Goal: Task Accomplishment & Management: Manage account settings

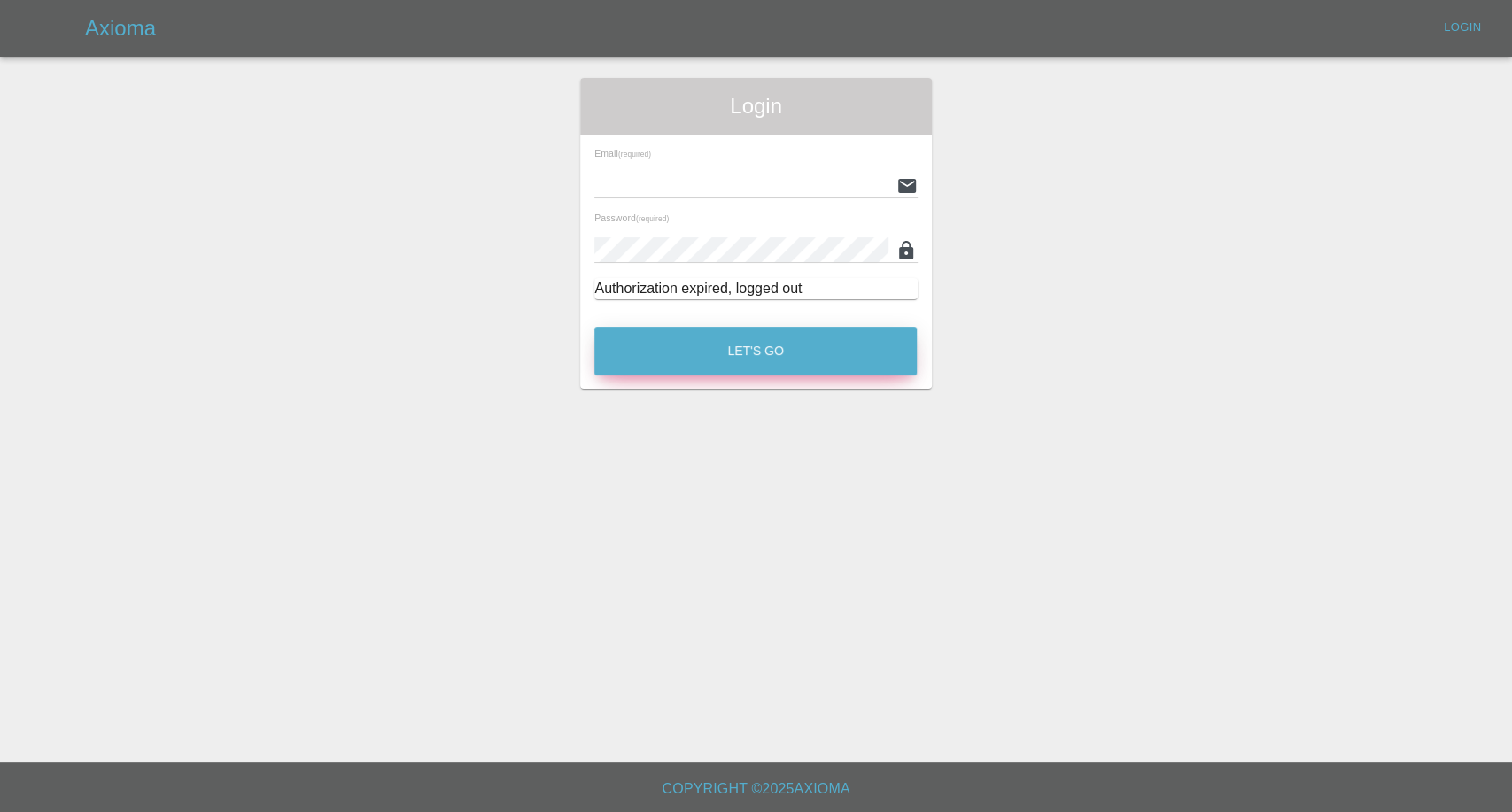
type input "afreen@axioma.co.uk"
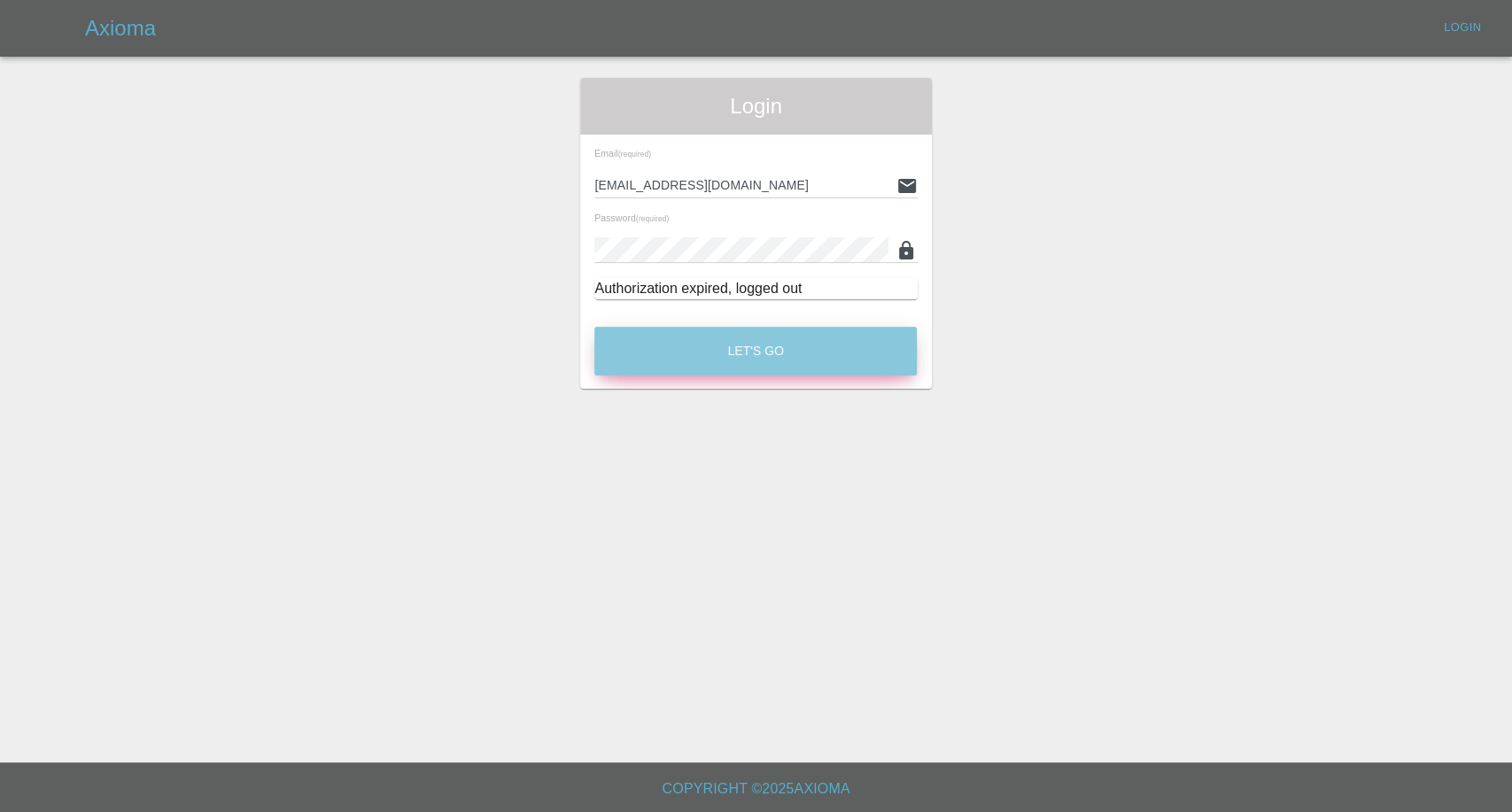
click at [692, 364] on button "Let's Go" at bounding box center [756, 351] width 322 height 49
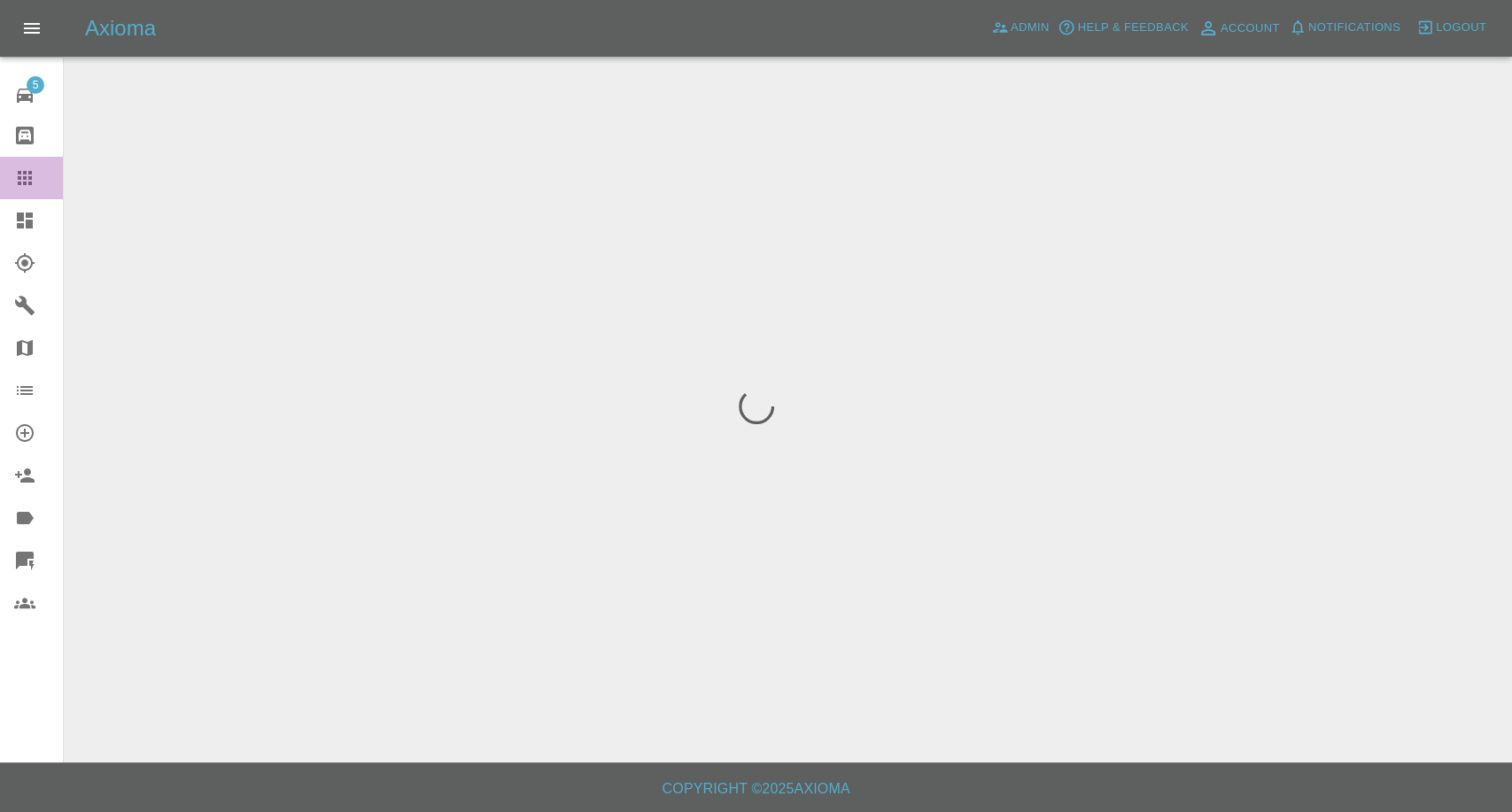
click at [26, 178] on icon at bounding box center [24, 178] width 14 height 14
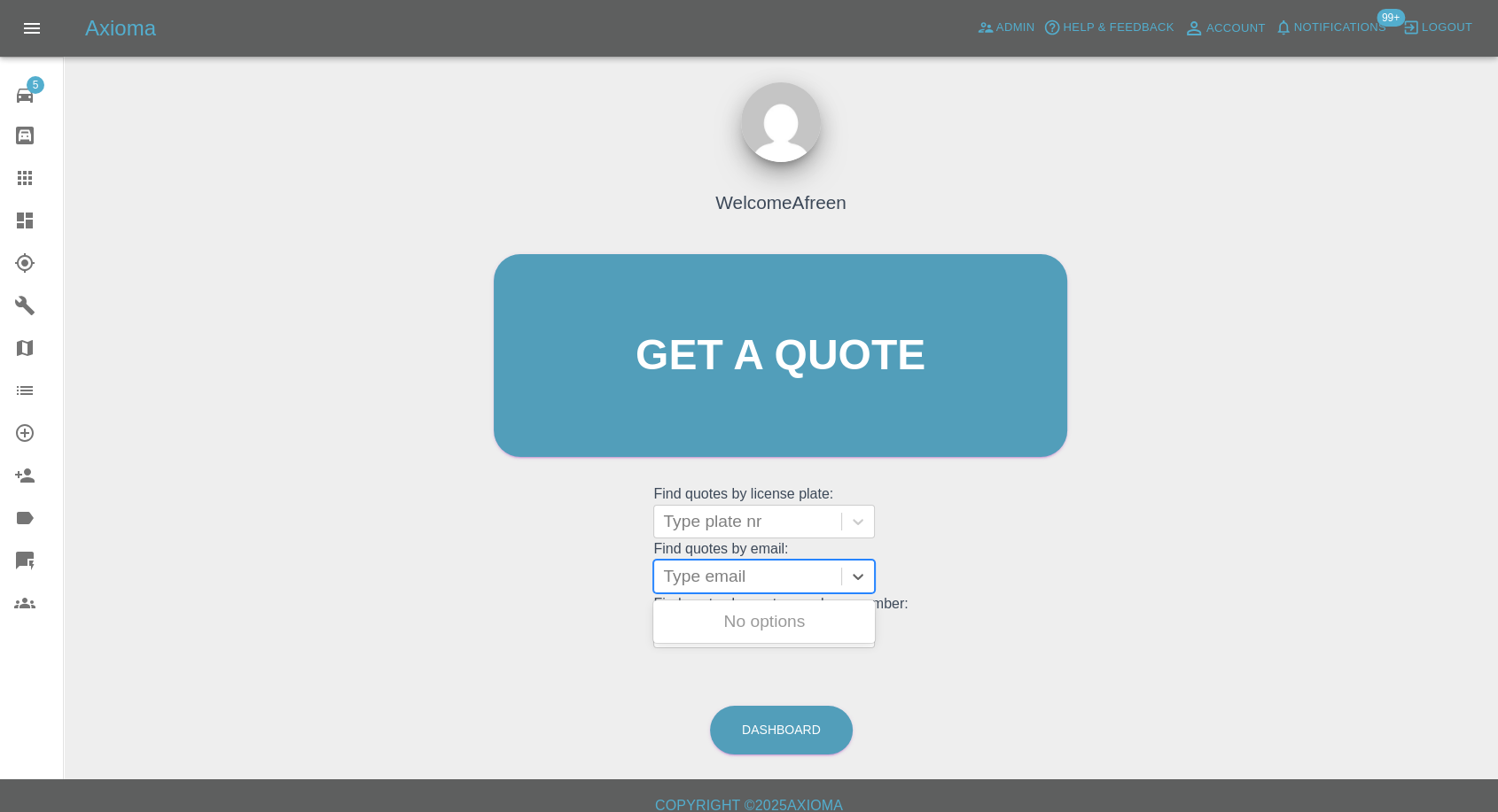
click at [741, 578] on div at bounding box center [748, 577] width 170 height 25
paste input ""frankstry@gmail.com" <undefined>"
drag, startPoint x: 730, startPoint y: 571, endPoint x: 1382, endPoint y: 639, distance: 655.5
click at [1382, 639] on div "Welcome Afreen Get a quote Get a quote Find quotes by license plate: Type plate…" at bounding box center [781, 440] width 1406 height 636
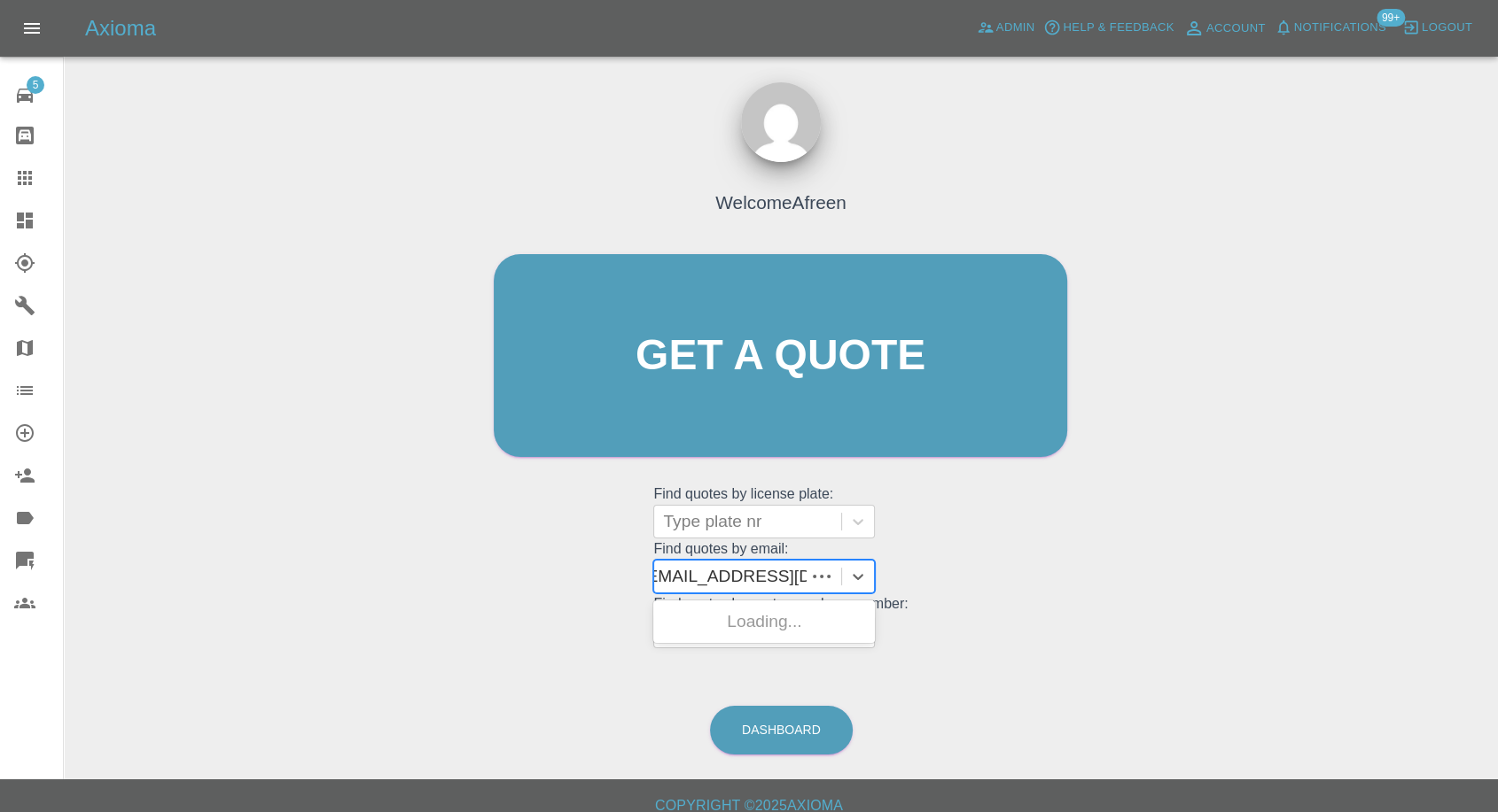
scroll to position [0, 0]
type input "frankstry@gmail.com"
click at [814, 628] on div "RN19BNA, Awaiting Repair" at bounding box center [763, 632] width 221 height 56
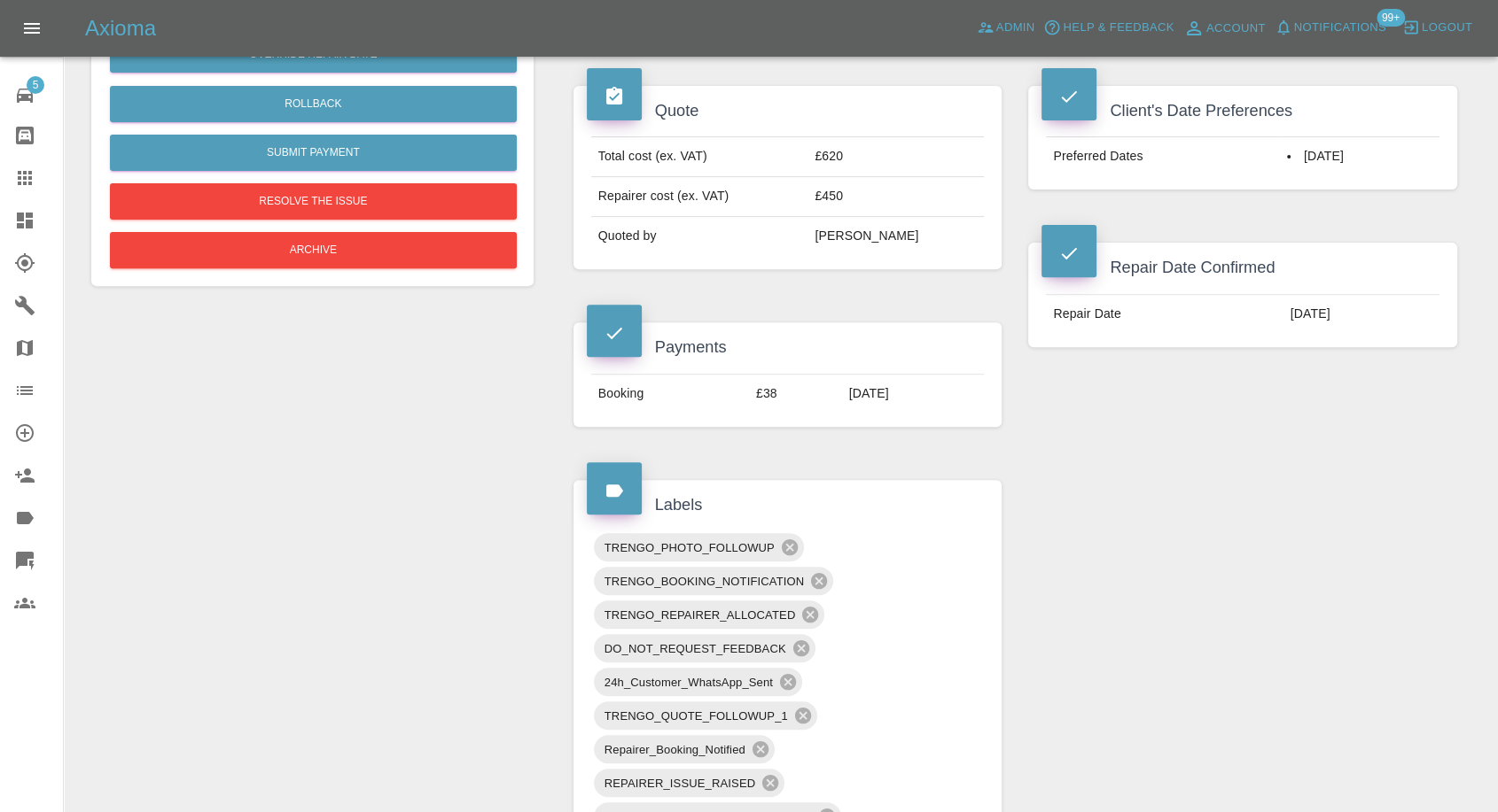
scroll to position [295, 0]
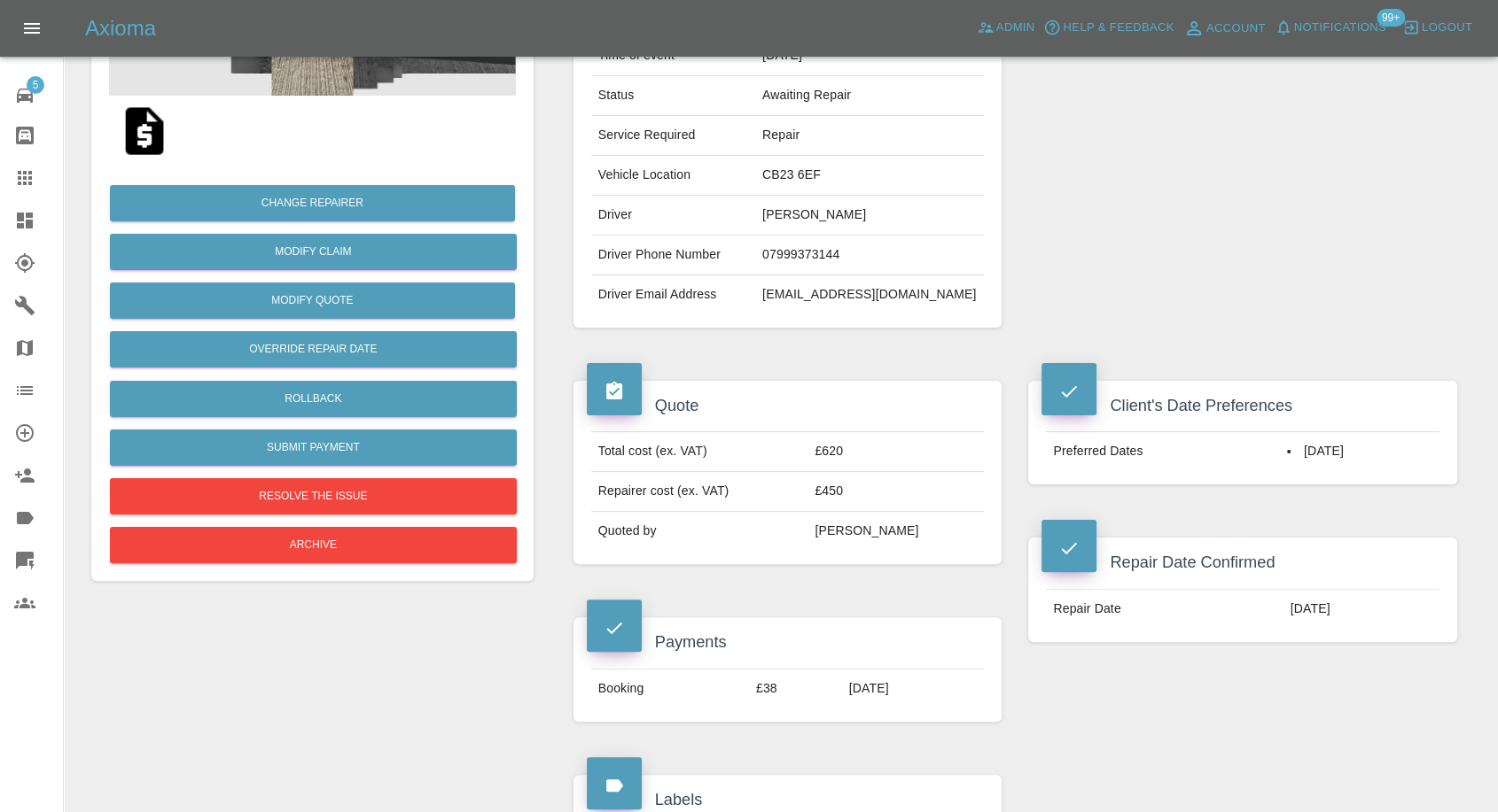
click at [848, 258] on td "07999373144" at bounding box center [869, 256] width 229 height 40
copy td "07999373144"
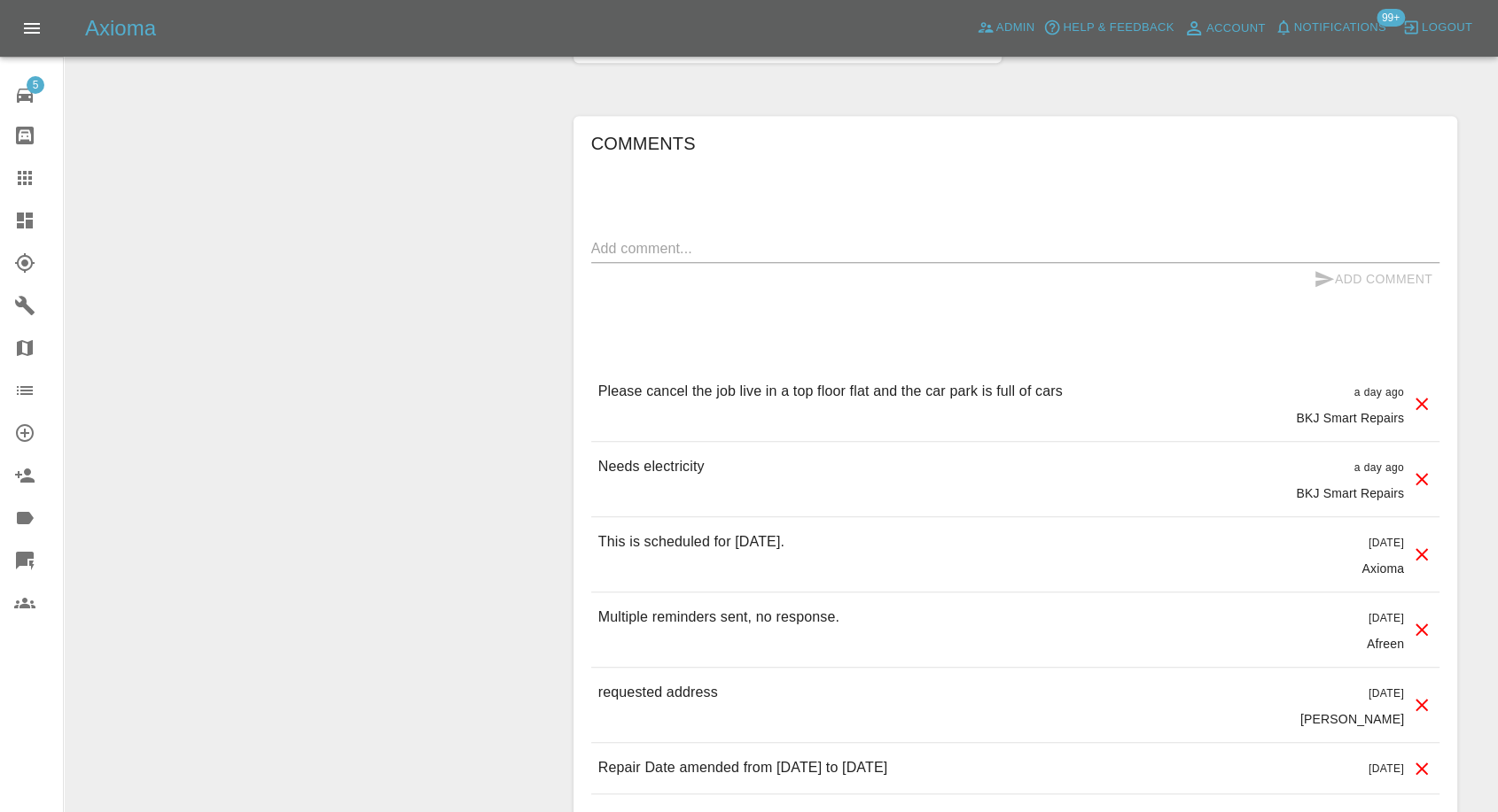
scroll to position [1673, 0]
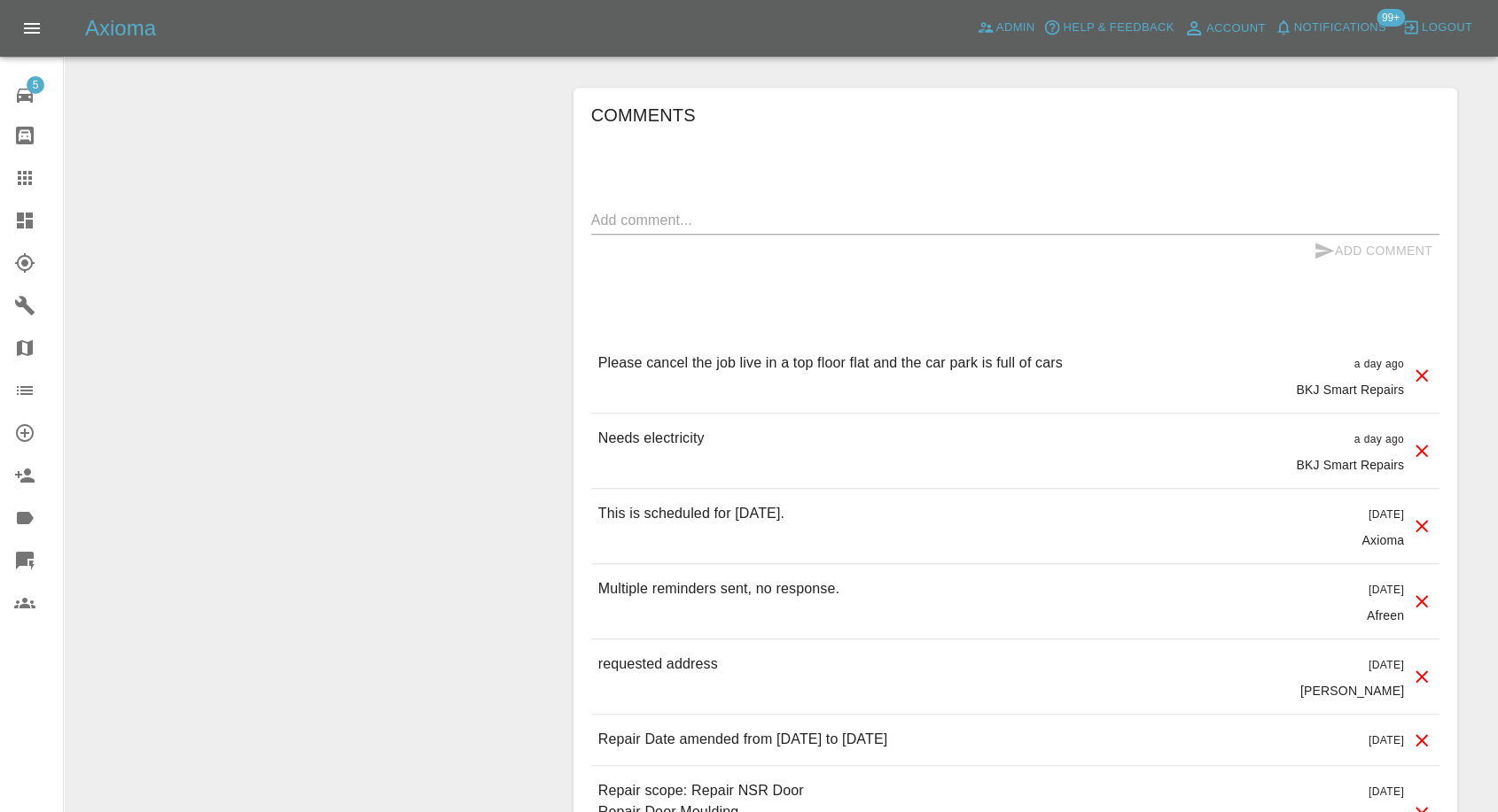
drag, startPoint x: 7, startPoint y: 183, endPoint x: 79, endPoint y: 216, distance: 79.2
click at [7, 183] on link "Claims" at bounding box center [31, 178] width 63 height 43
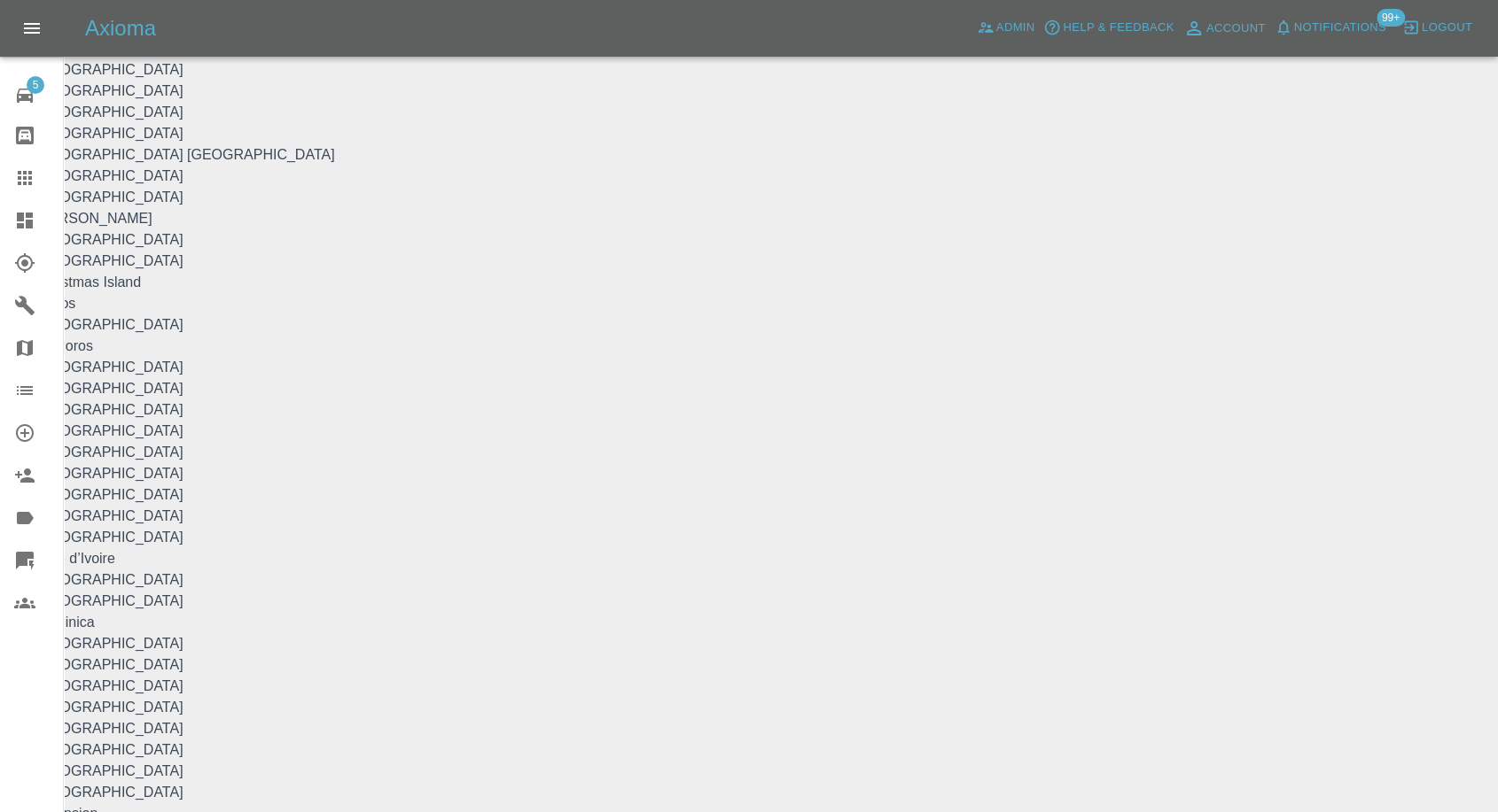
scroll to position [16, 0]
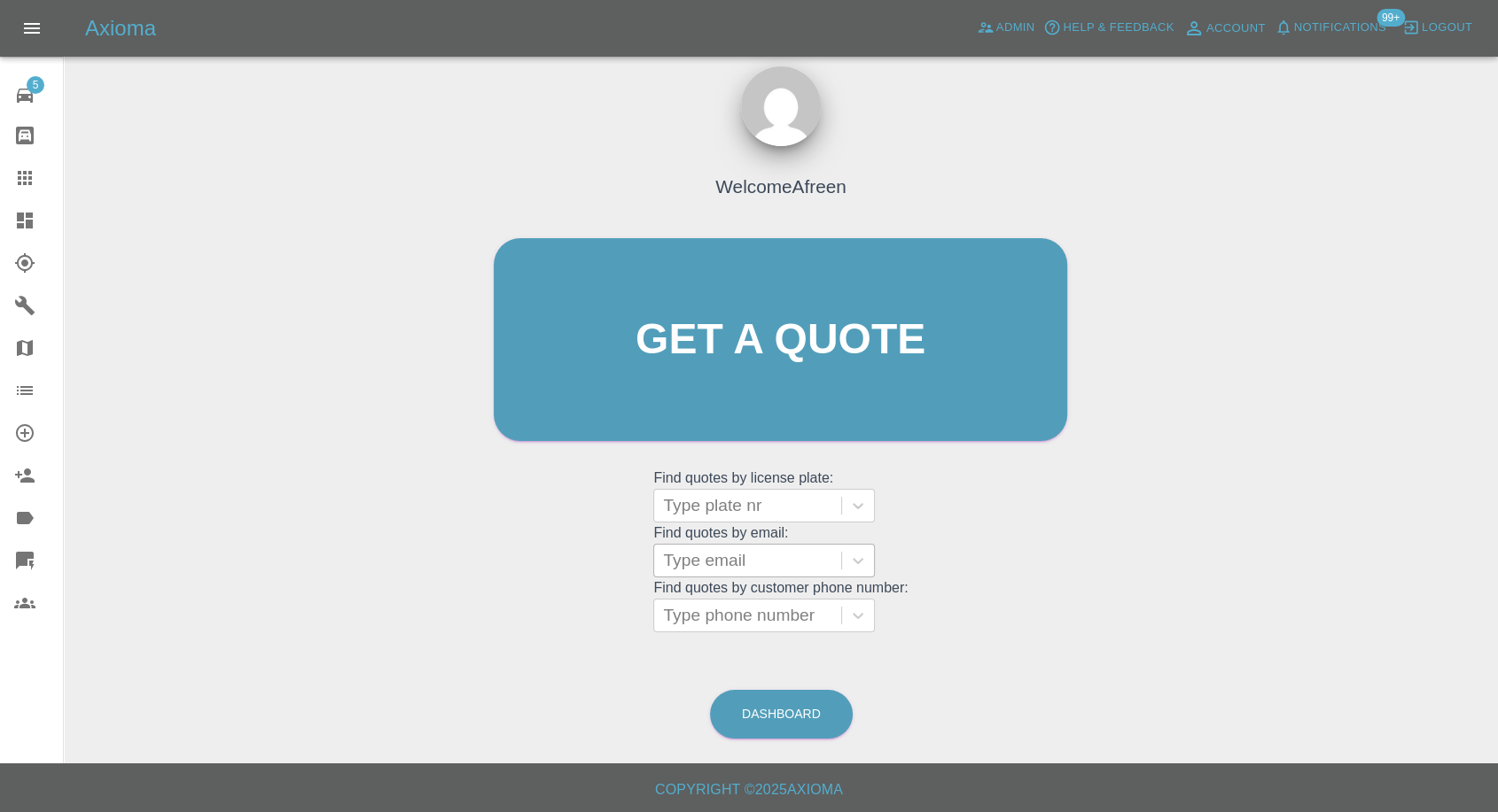
click at [734, 549] on div at bounding box center [748, 560] width 170 height 25
paste input ""mipritchard@btinternet.com" <undefined>"
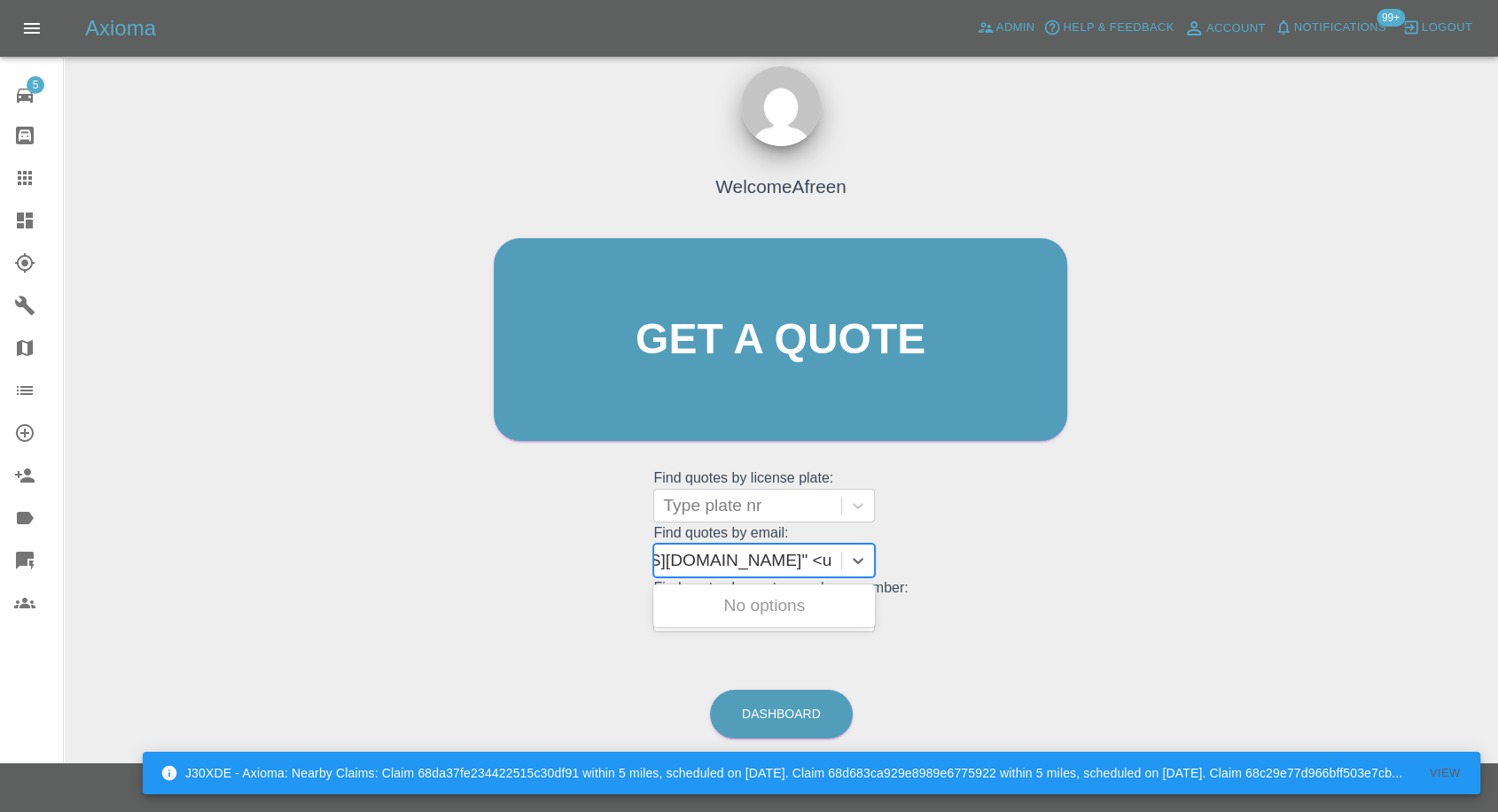
scroll to position [0, 145]
click at [732, 556] on input ""mipritchard@btinternet.com" <undefined>" at bounding box center [680, 560] width 325 height 21
drag, startPoint x: 732, startPoint y: 556, endPoint x: 1066, endPoint y: 574, distance: 334.5
click at [1066, 574] on div "Welcome Afreen Get a quote Get a quote Find quotes by license plate: Type plate…" at bounding box center [780, 374] width 611 height 535
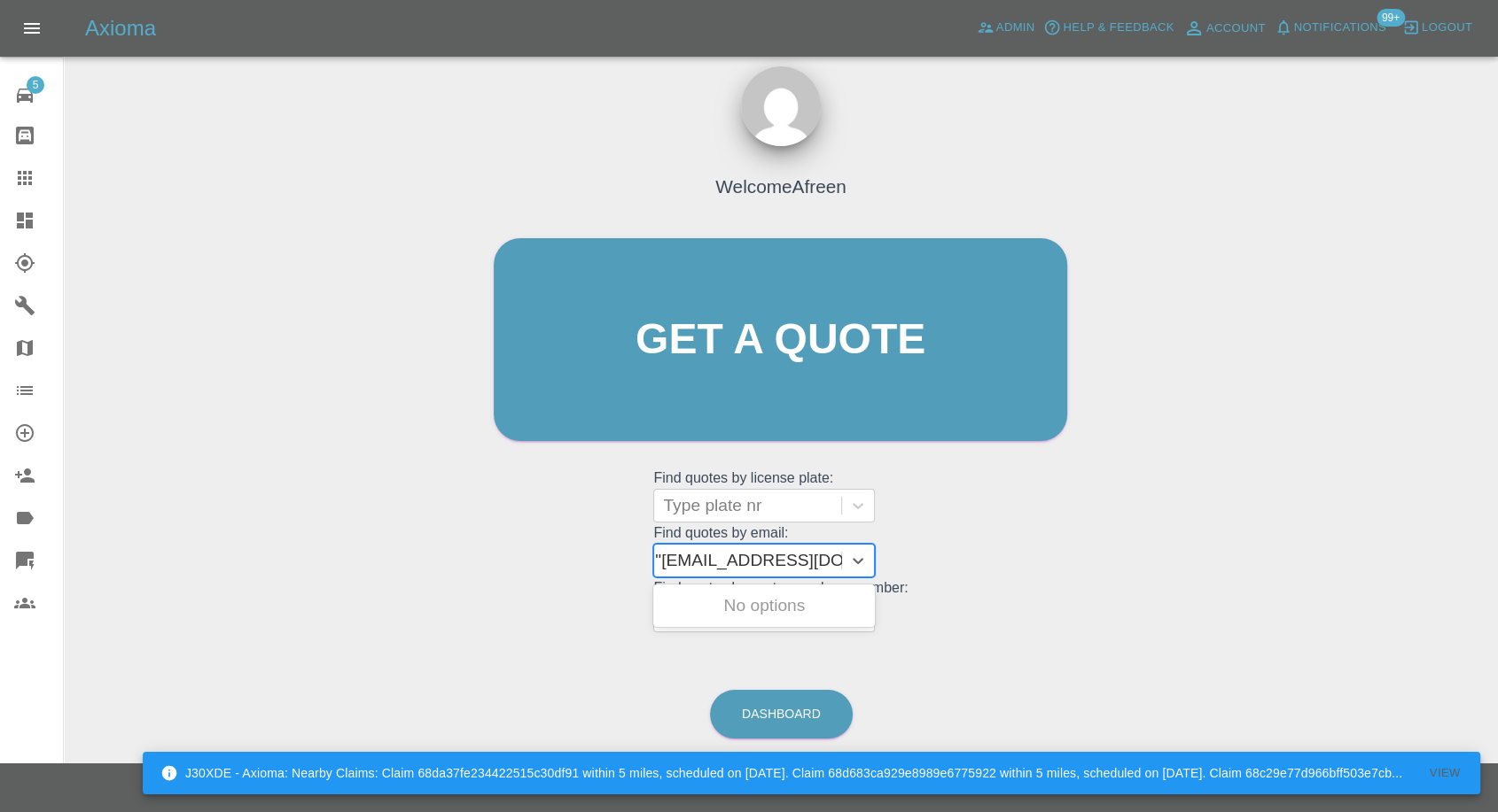
type input "mipritchard@btinternet.com"
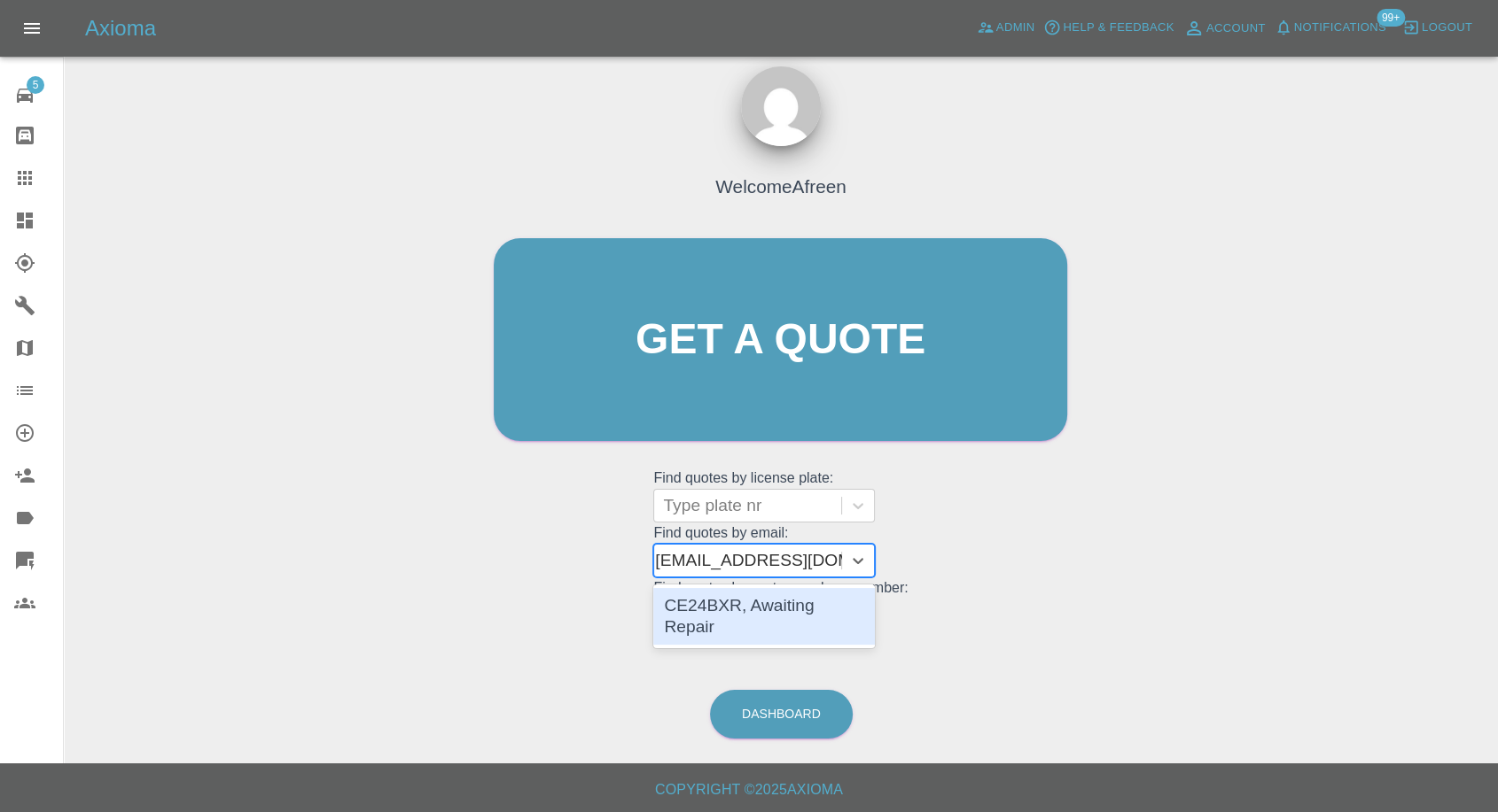
click at [706, 615] on div "CE24BXR, Awaiting Repair" at bounding box center [763, 616] width 221 height 56
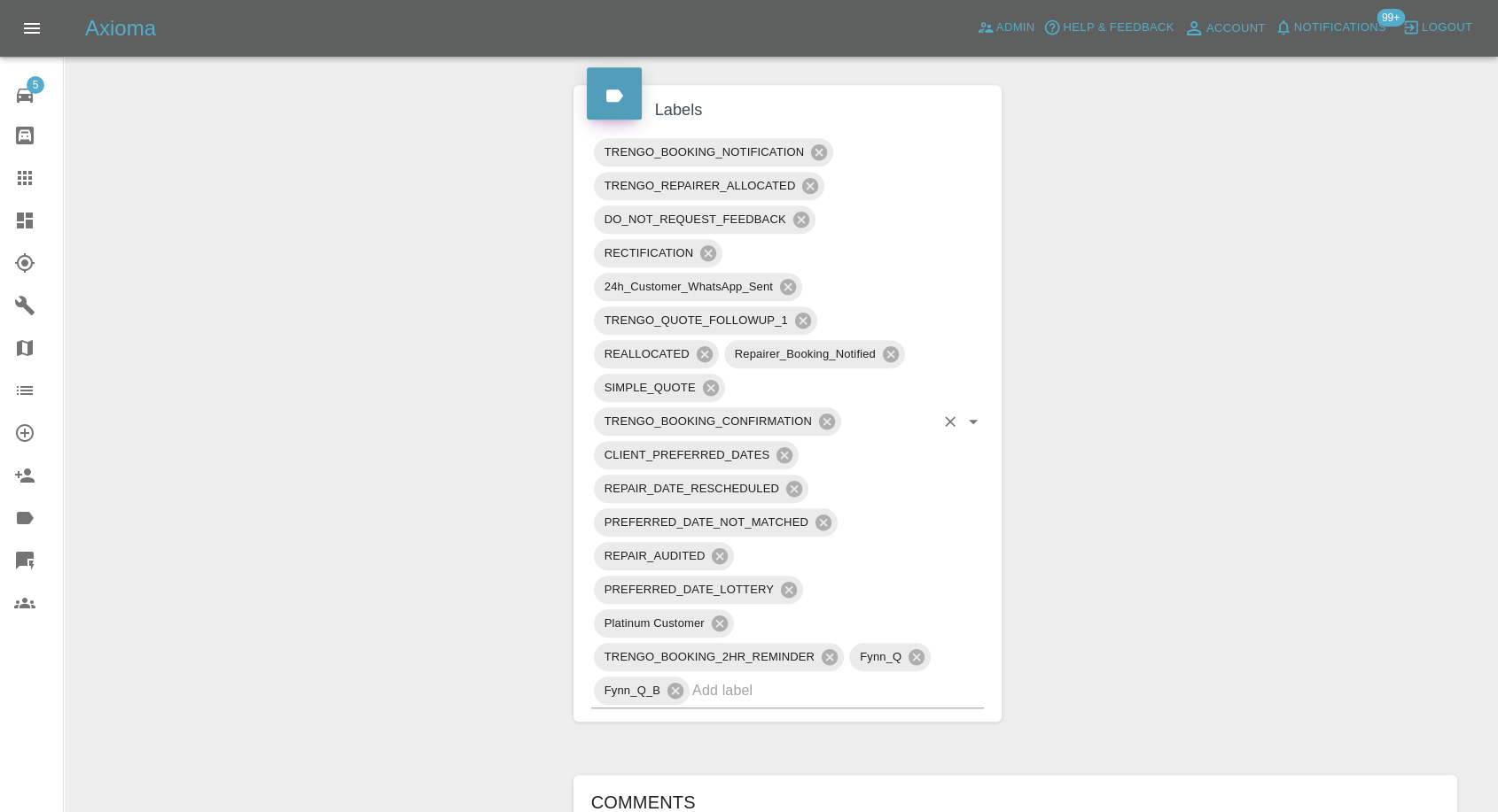
scroll to position [1574, 0]
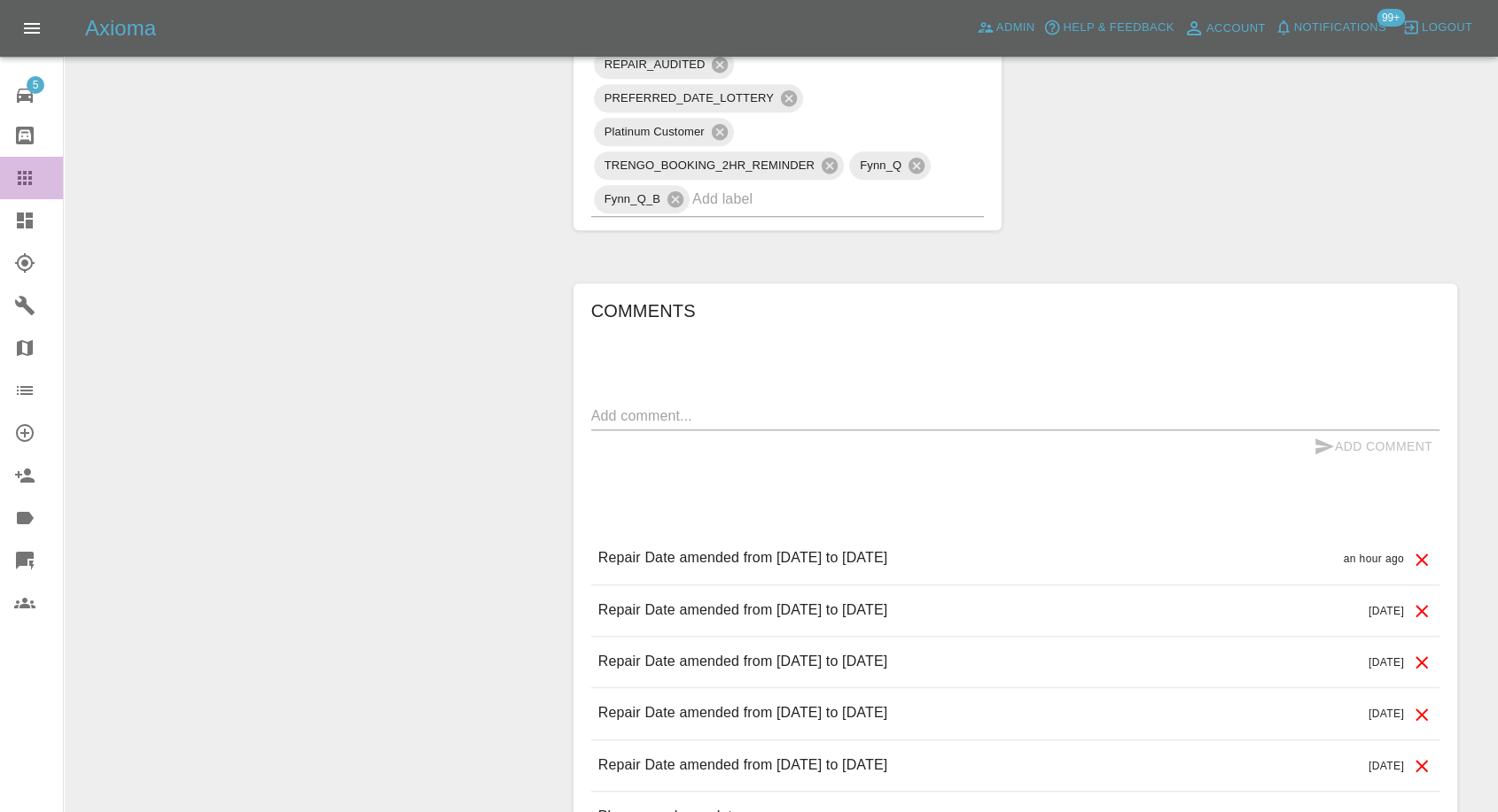
drag, startPoint x: 24, startPoint y: 178, endPoint x: 328, endPoint y: 370, distance: 359.6
click at [25, 178] on icon at bounding box center [24, 178] width 14 height 14
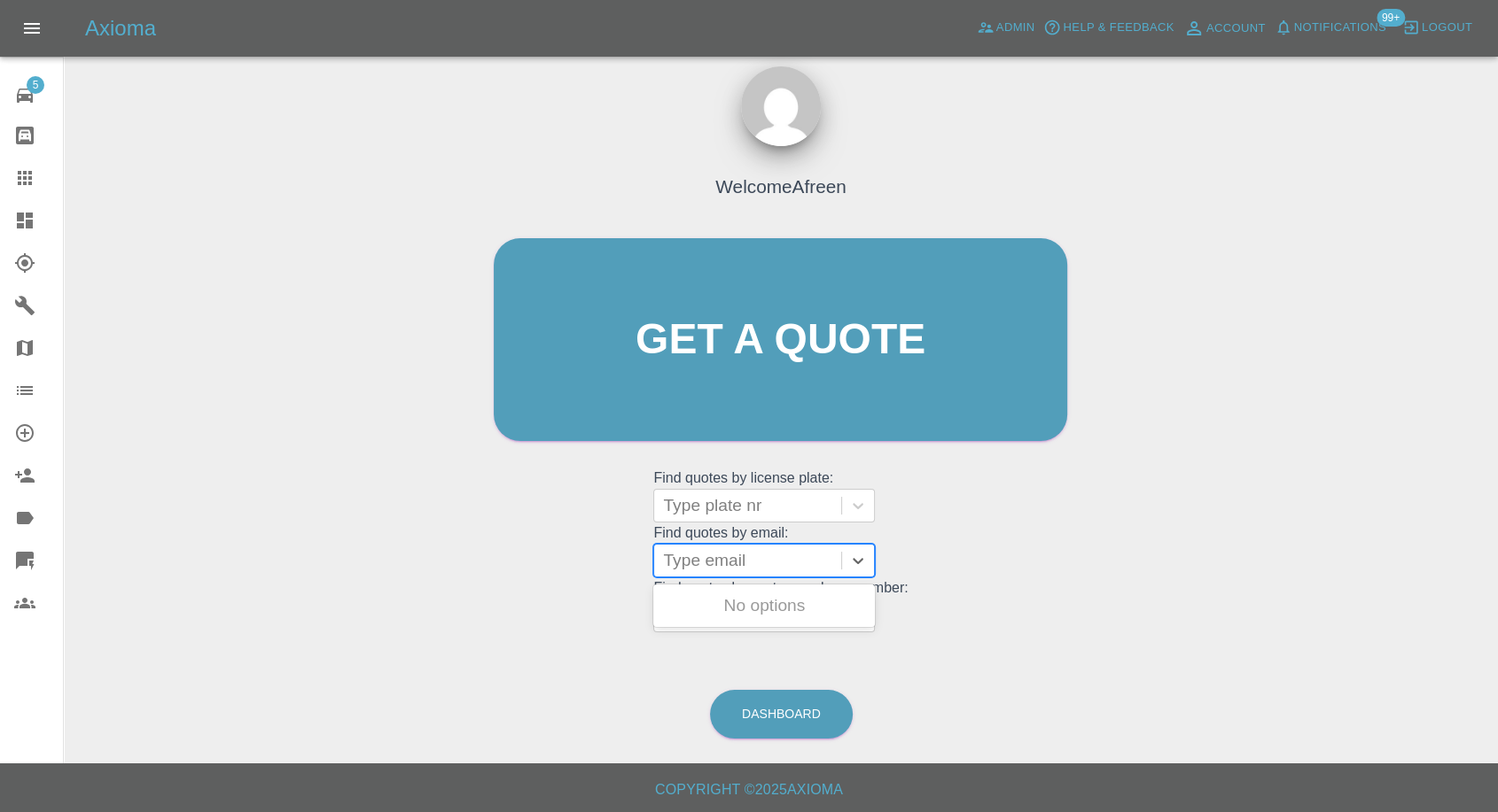
click at [753, 548] on div at bounding box center [748, 560] width 170 height 25
paste input ""MICHWILLIAMS@BTINTERNET.COM" <undefined>"
drag, startPoint x: 724, startPoint y: 556, endPoint x: 1304, endPoint y: 611, distance: 582.6
click at [1304, 611] on div "Welcome Afreen Get a quote Get a quote Find quotes by license plate: Type plate…" at bounding box center [781, 424] width 1406 height 636
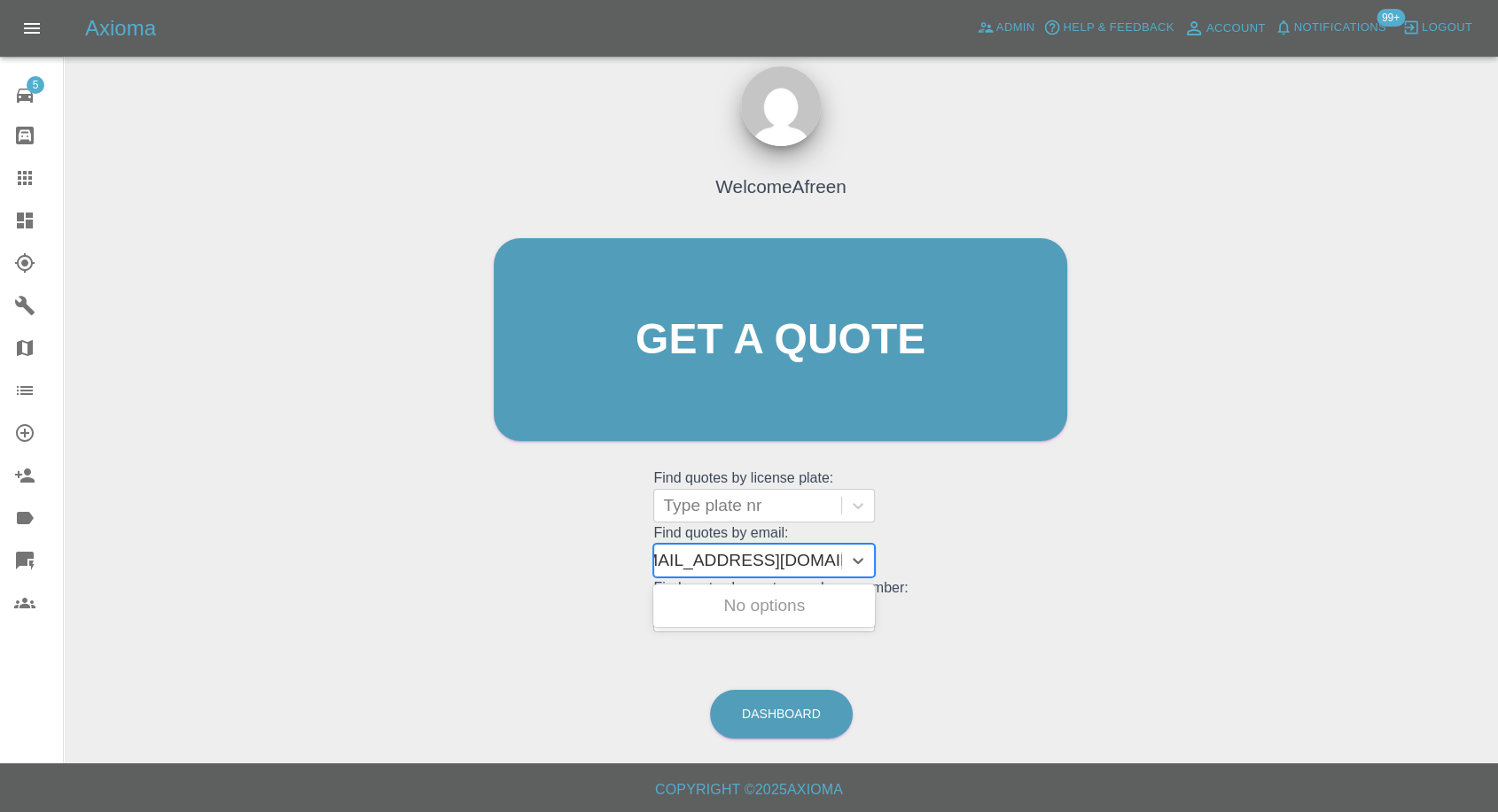
scroll to position [0, 8]
type input "MICHWILLIAMS@BTINTERNET.COM"
click at [799, 601] on div "GN16TFY, Awaiting Repair" at bounding box center [763, 616] width 221 height 56
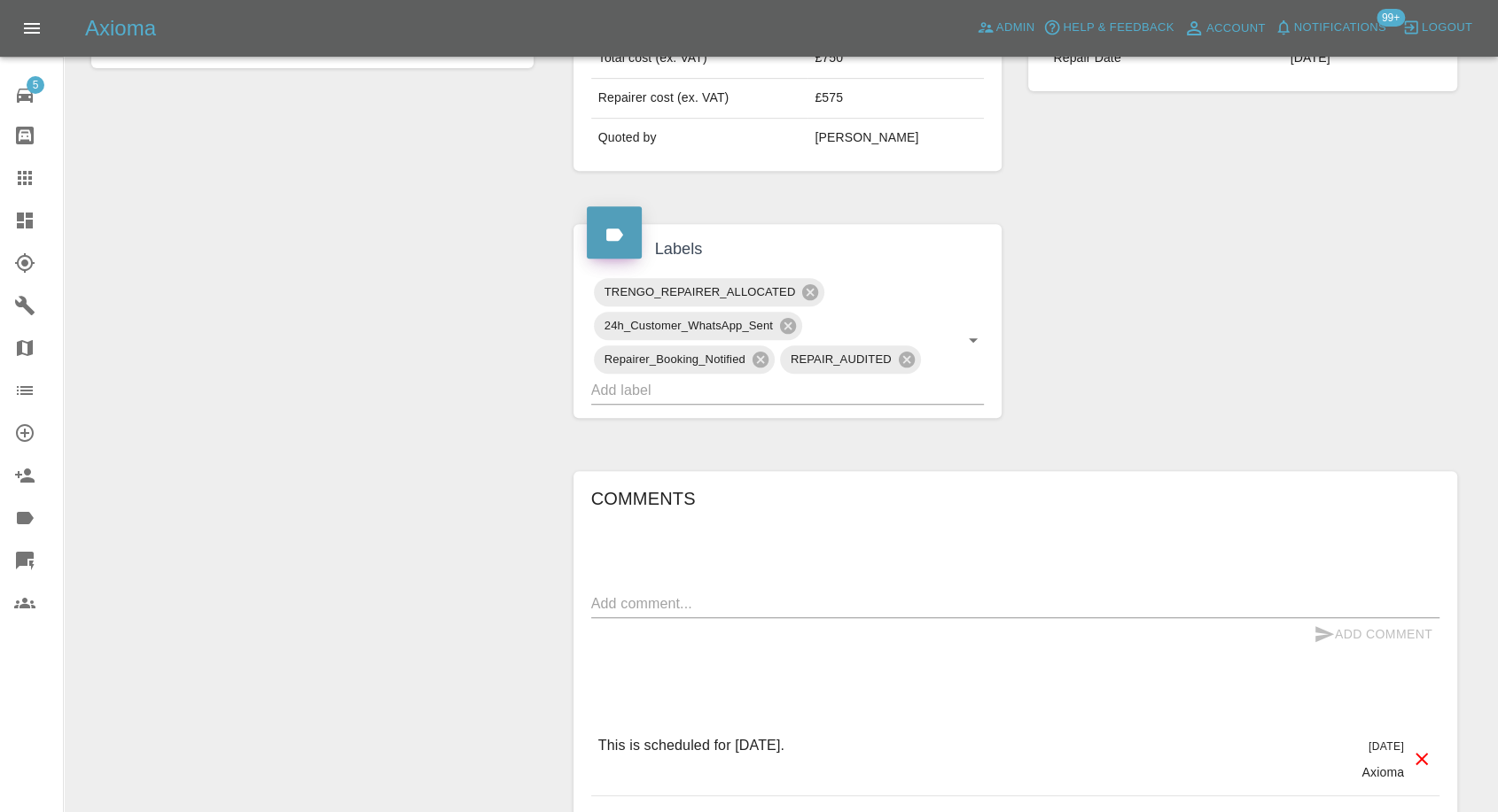
scroll to position [1240, 0]
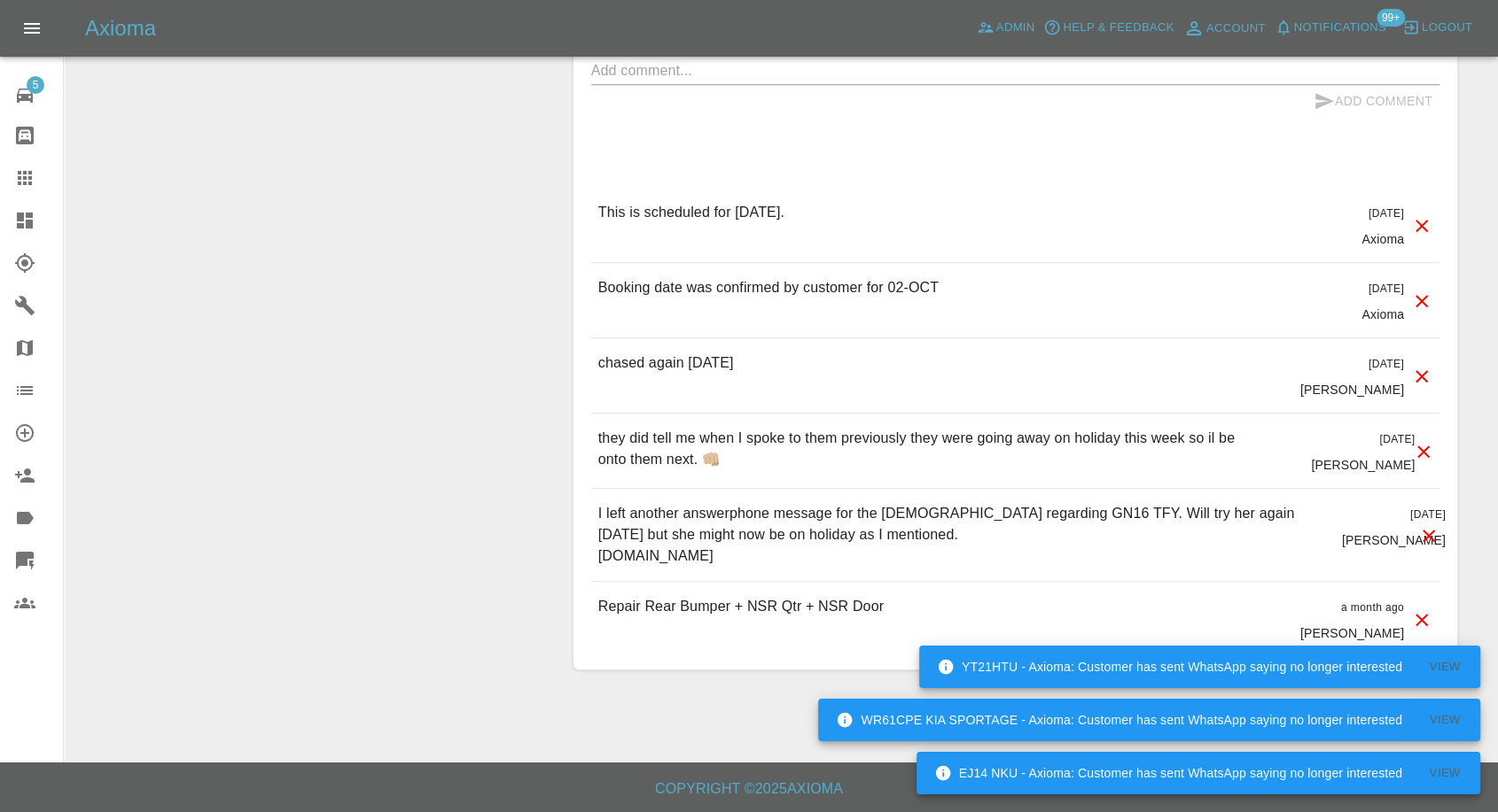
click at [21, 178] on icon at bounding box center [24, 178] width 21 height 21
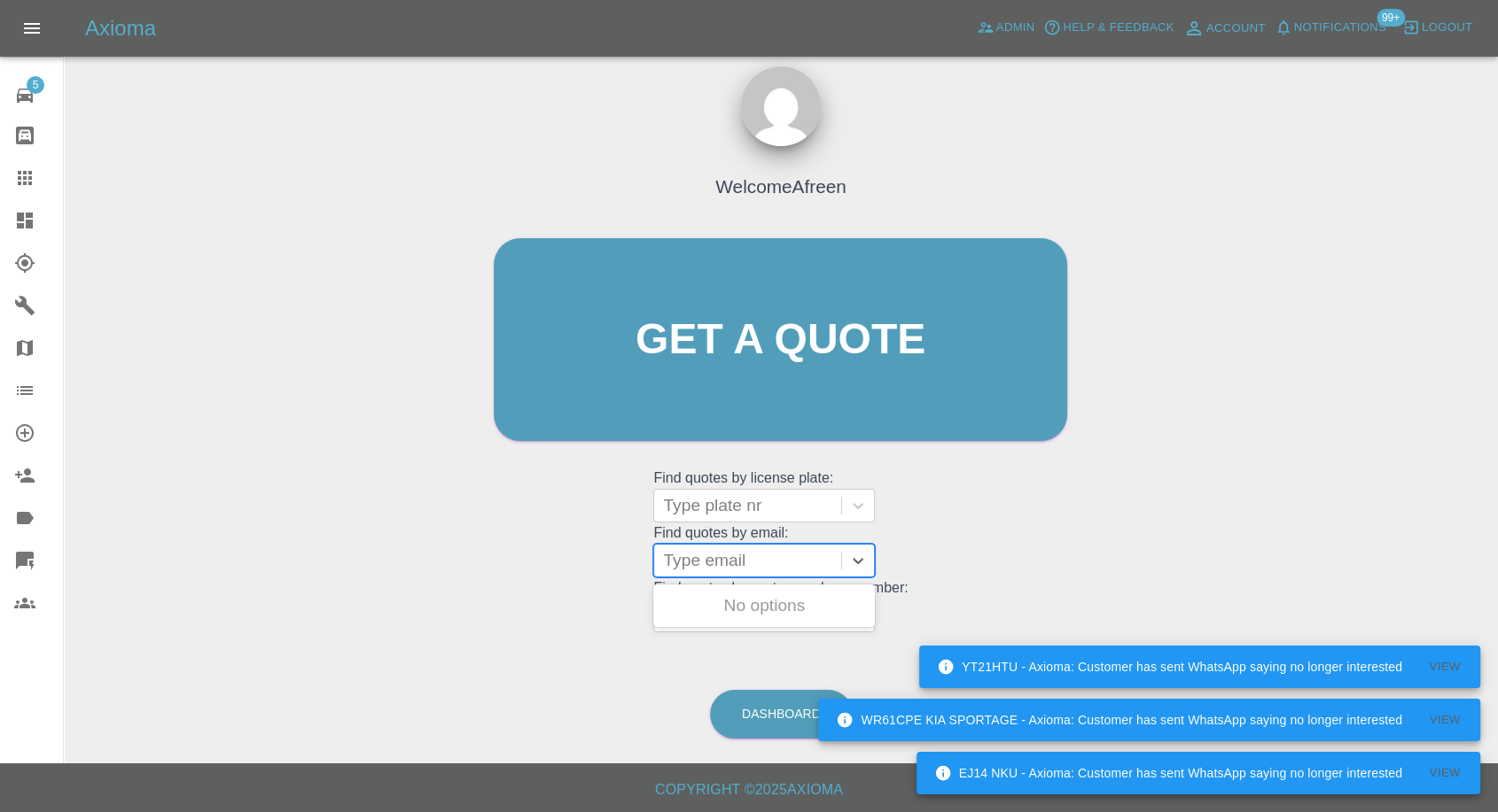
click at [755, 575] on div "Type email" at bounding box center [748, 560] width 187 height 31
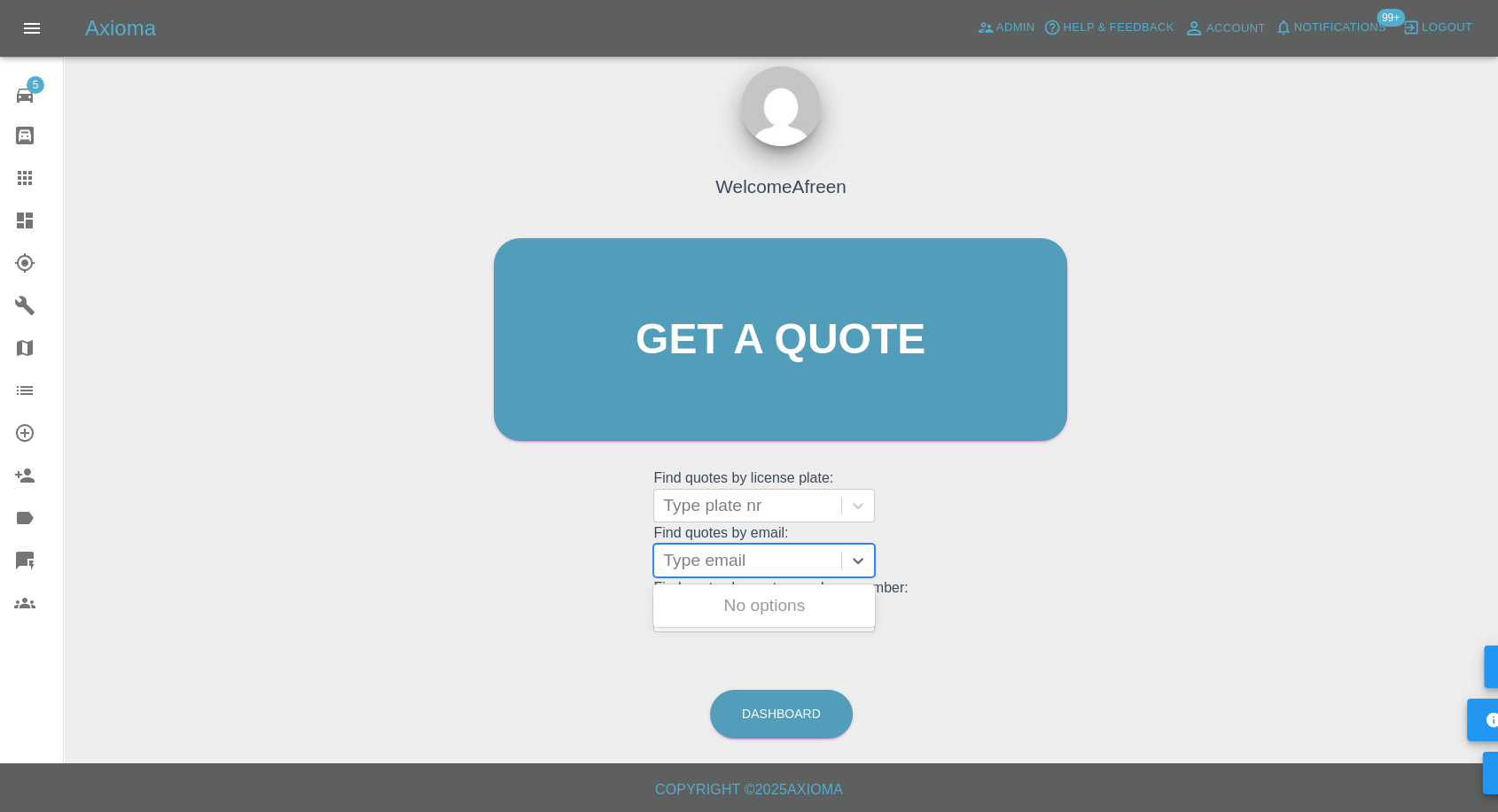
paste input ""Drsudipdutta@aol.com" <undefined>"
drag, startPoint x: 727, startPoint y: 556, endPoint x: 1298, endPoint y: 572, distance: 571.2
click at [1298, 572] on div "Welcome Afreen Get a quote Get a quote Find quotes by license plate: Type plate…" at bounding box center [781, 424] width 1406 height 636
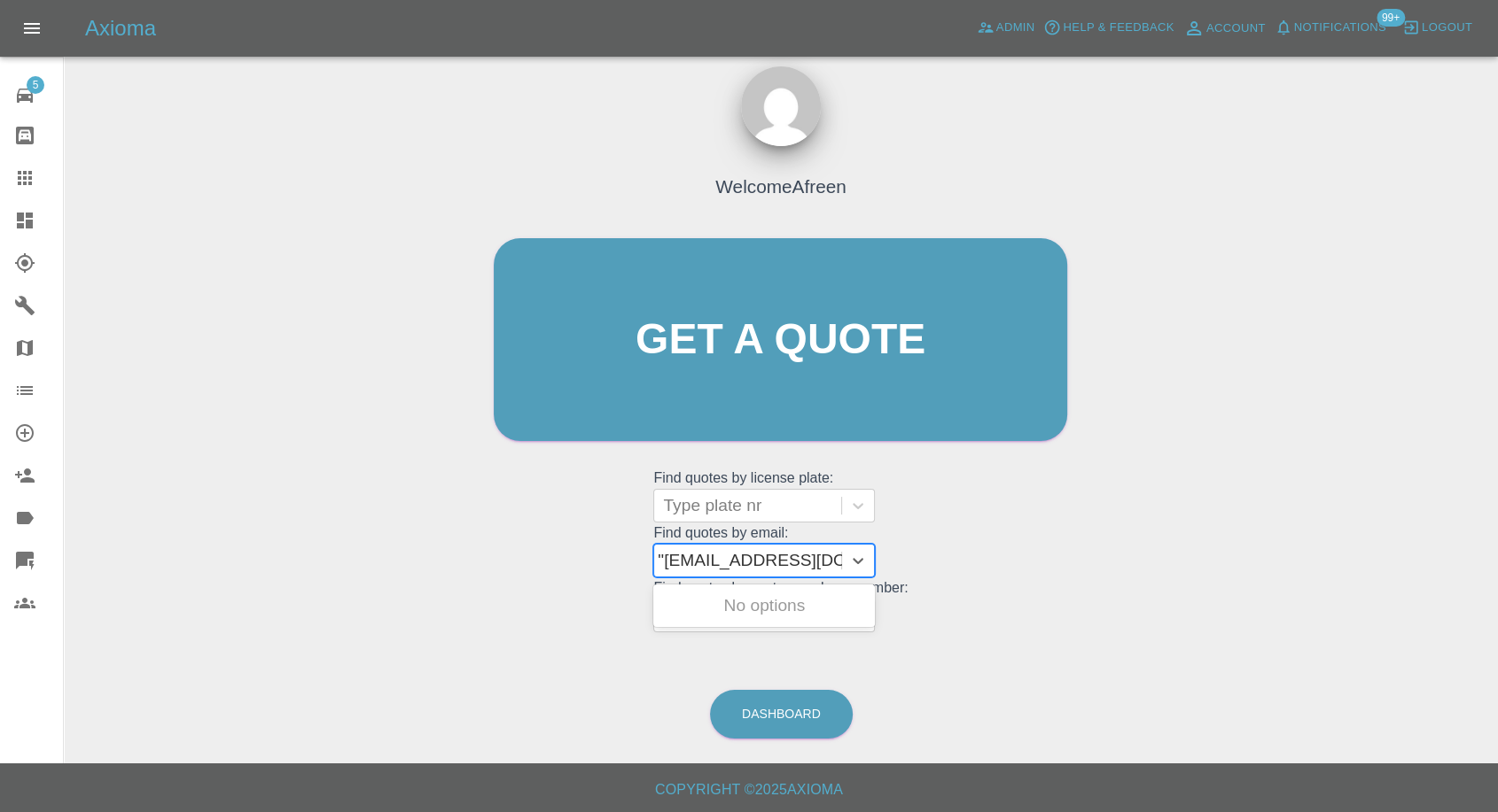
type input "Drsudipdutta@aol.com"
click at [818, 612] on div "OO04FKH, Awaiting Repair" at bounding box center [763, 616] width 221 height 56
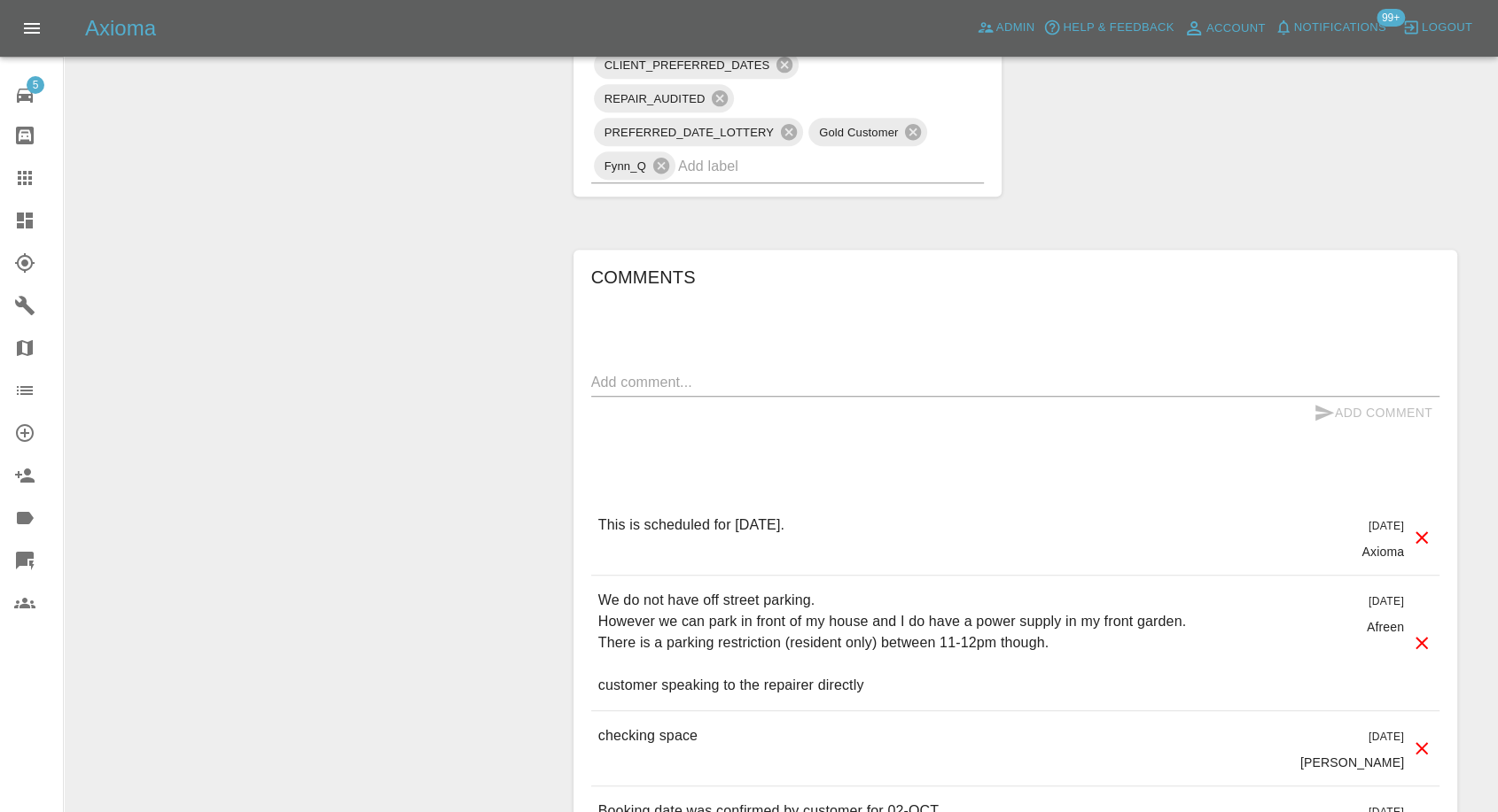
scroll to position [1280, 0]
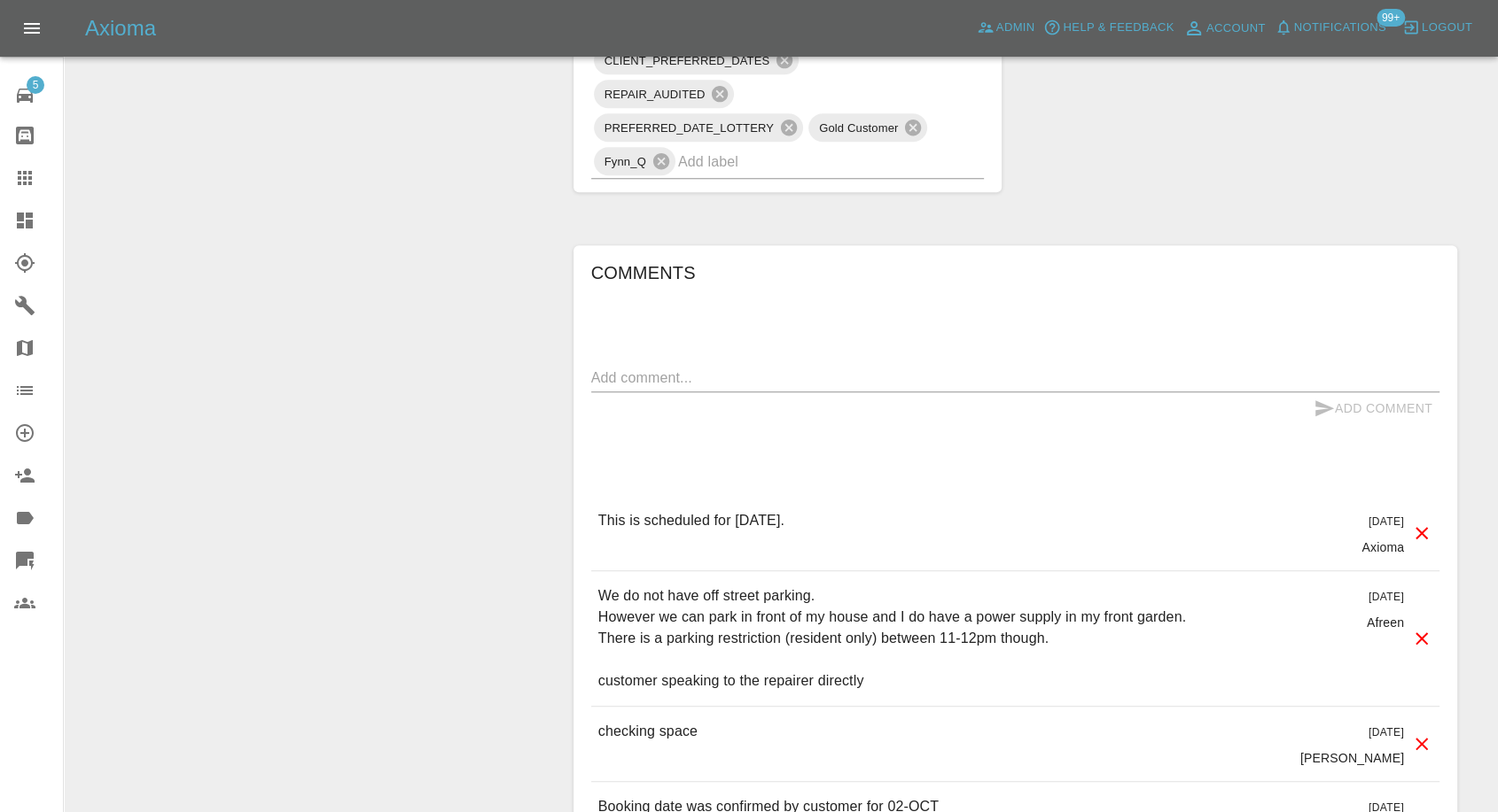
drag, startPoint x: 16, startPoint y: 165, endPoint x: 31, endPoint y: 158, distance: 16.6
click at [16, 165] on link "Claims" at bounding box center [31, 178] width 63 height 43
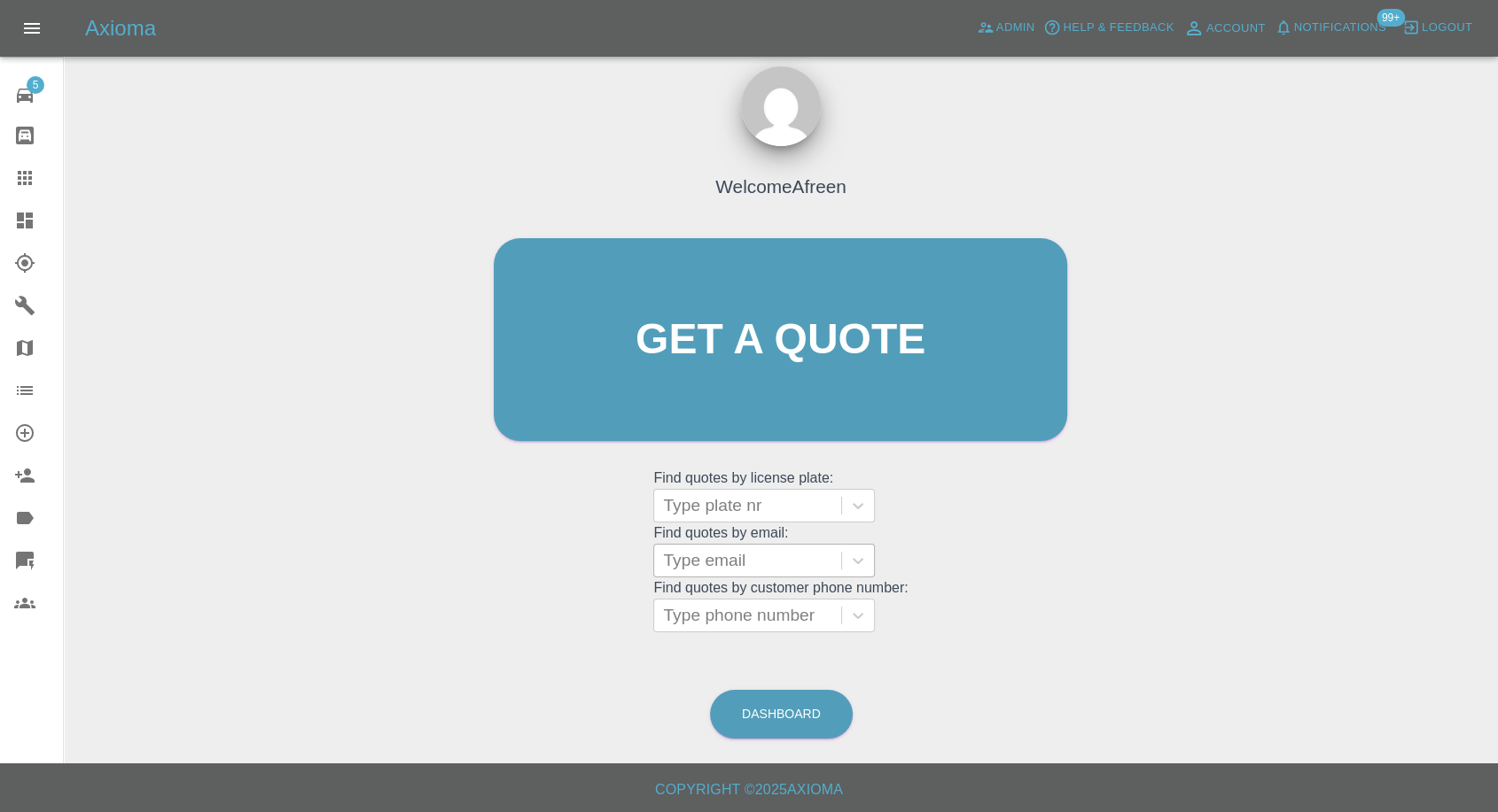
click at [741, 572] on div "Type email" at bounding box center [748, 560] width 187 height 31
paste input ""ngai_gavin@hotmail.com" <undefined>"
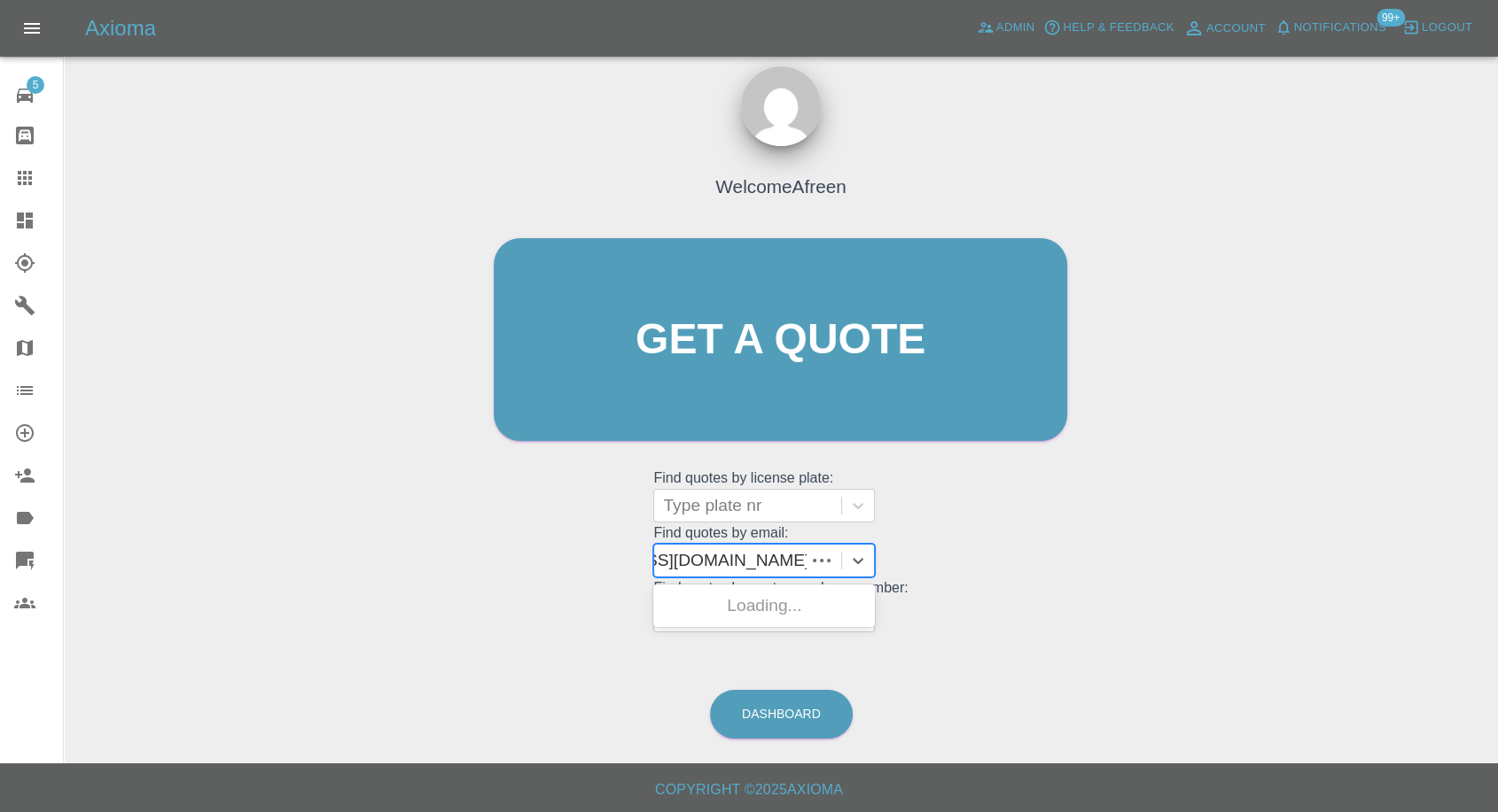
scroll to position [0, 124]
drag, startPoint x: 727, startPoint y: 555, endPoint x: 1450, endPoint y: 492, distance: 725.7
click at [1435, 503] on div "Welcome Afreen Get a quote Get a quote Find quotes by license plate: Type plate…" at bounding box center [781, 424] width 1406 height 636
type input "ngai_gavin@hotmail.com"
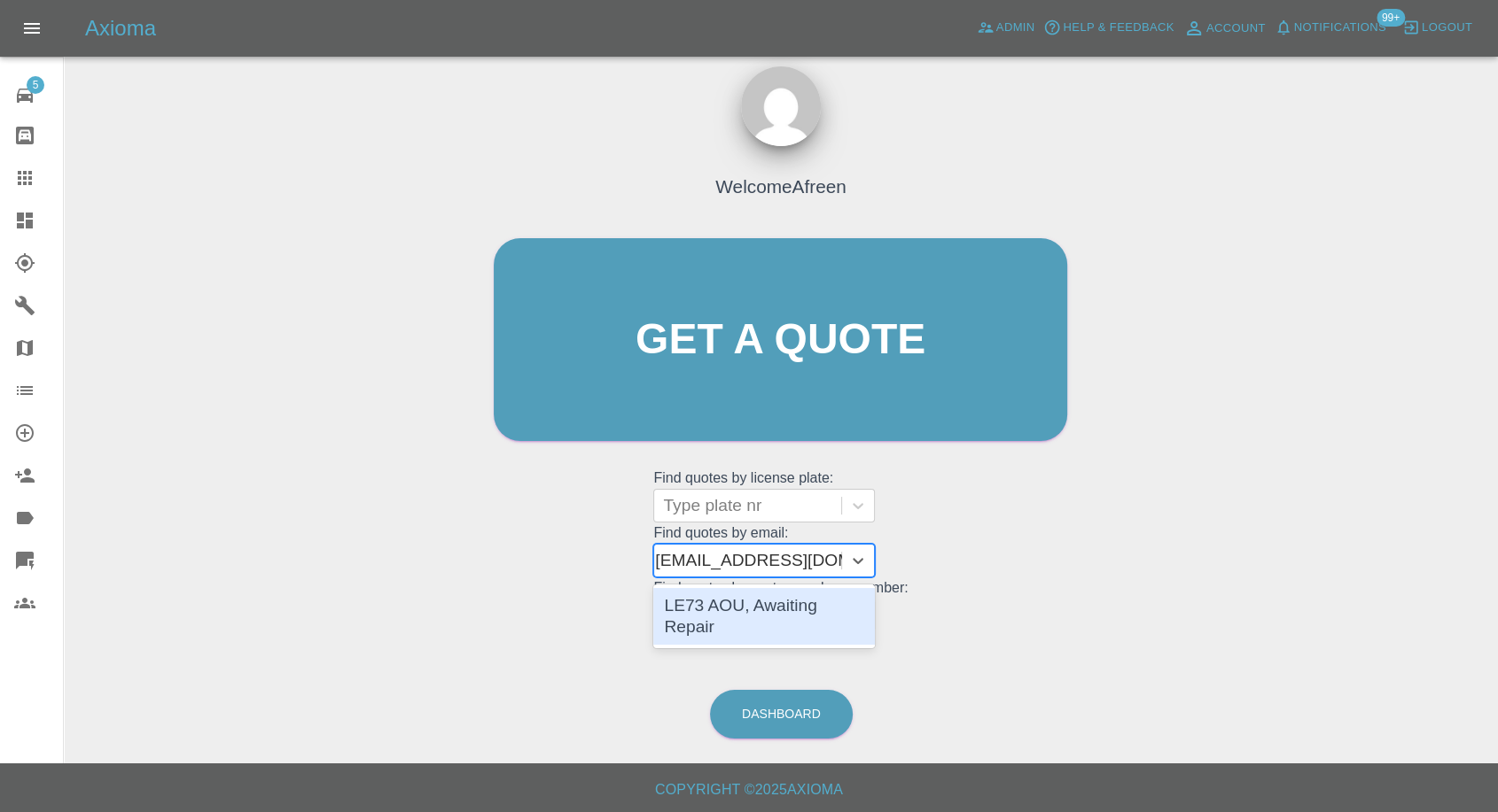
click at [754, 606] on div "LE73 AOU, Awaiting Repair" at bounding box center [763, 616] width 221 height 56
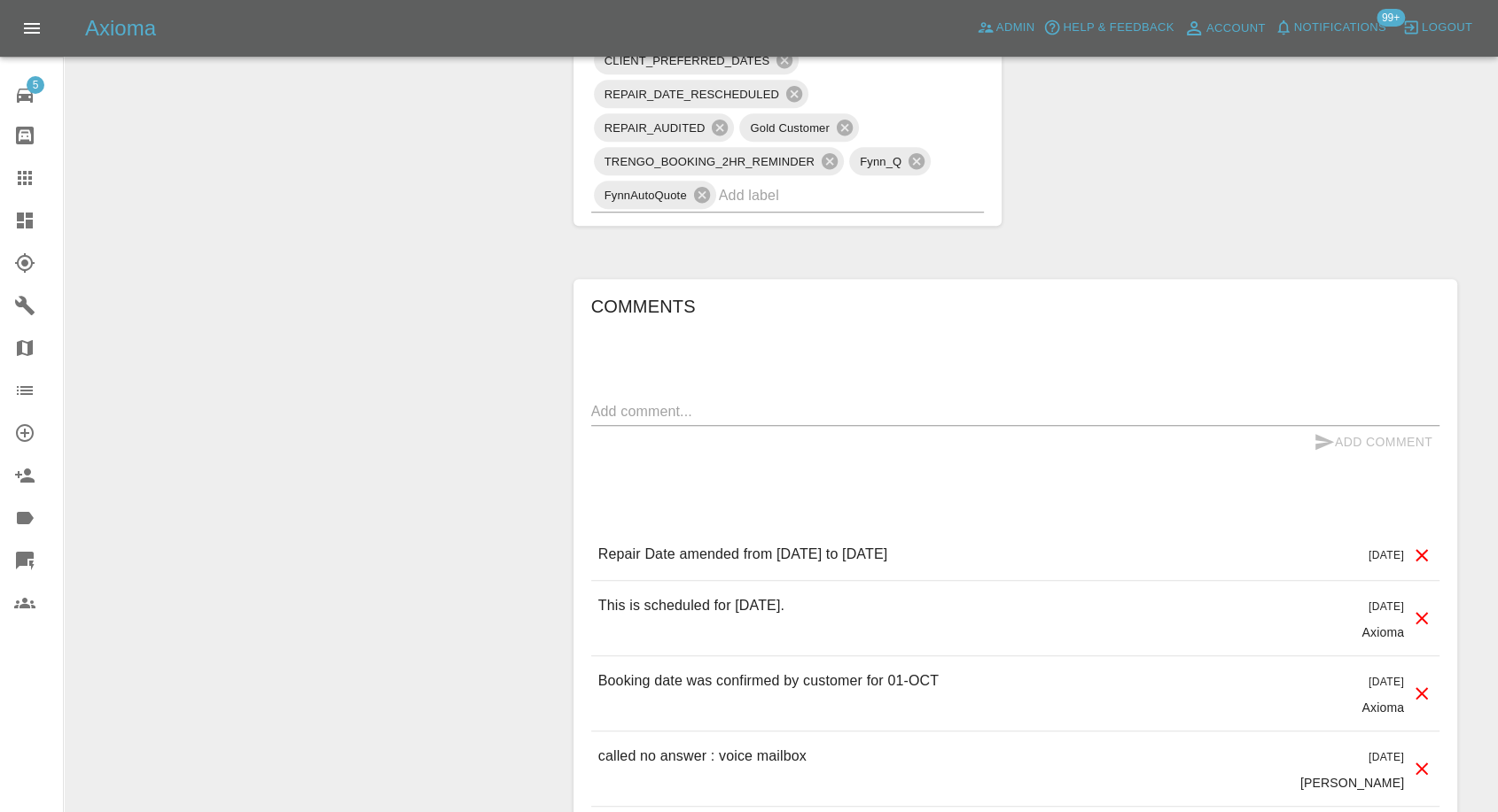
scroll to position [1378, 0]
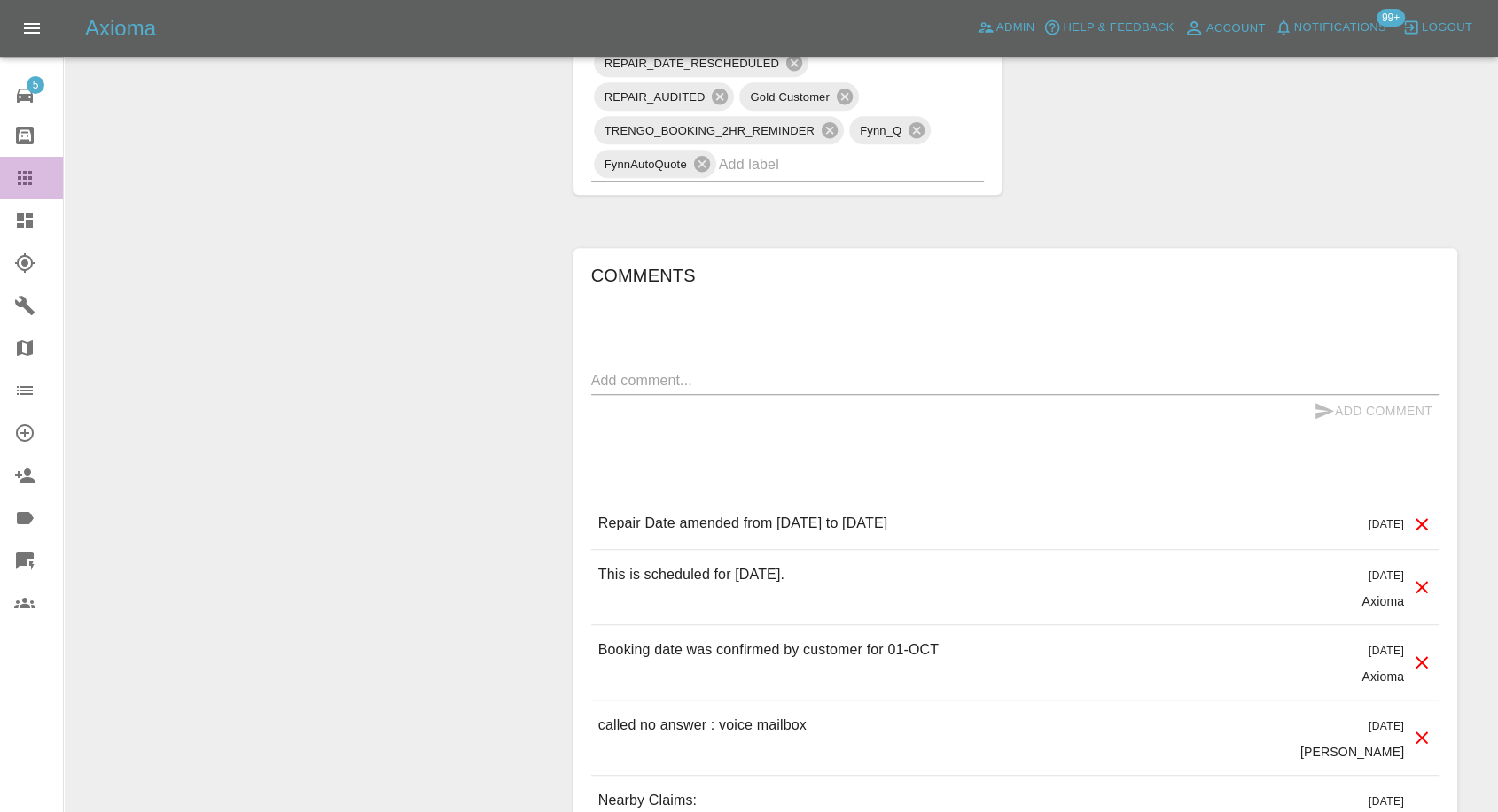
click at [16, 176] on icon at bounding box center [24, 178] width 21 height 21
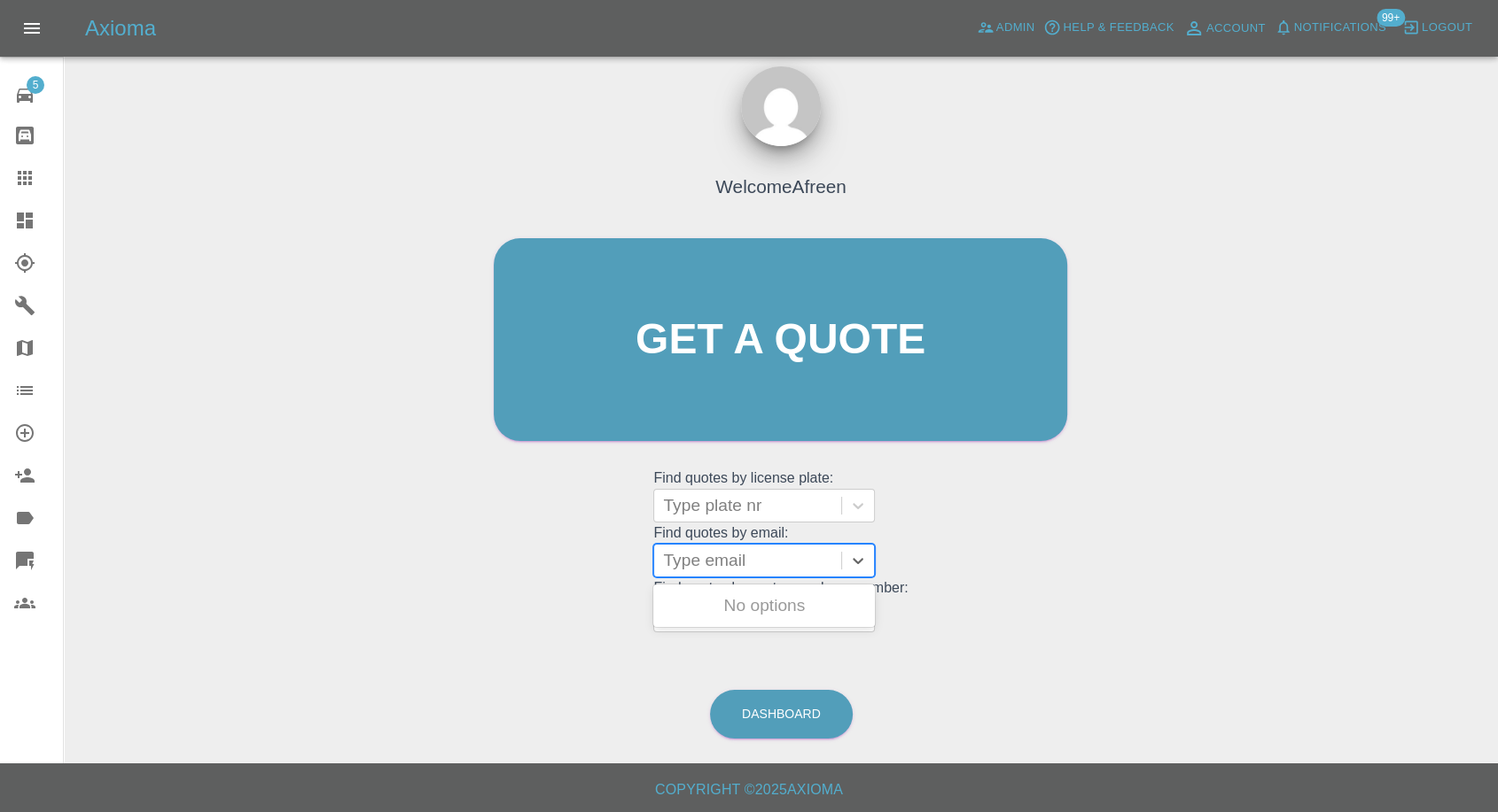
click at [724, 546] on div "Type email" at bounding box center [748, 560] width 187 height 31
paste input ""b-spokebathrooms@hotmail.com" <undefined>"
drag, startPoint x: 729, startPoint y: 559, endPoint x: 1511, endPoint y: 626, distance: 784.9
click at [1498, 626] on html "Axioma Admin Help & Feedback Account Notifications 99+ Logout 5 Repair home Bod…" at bounding box center [749, 399] width 1498 height 830
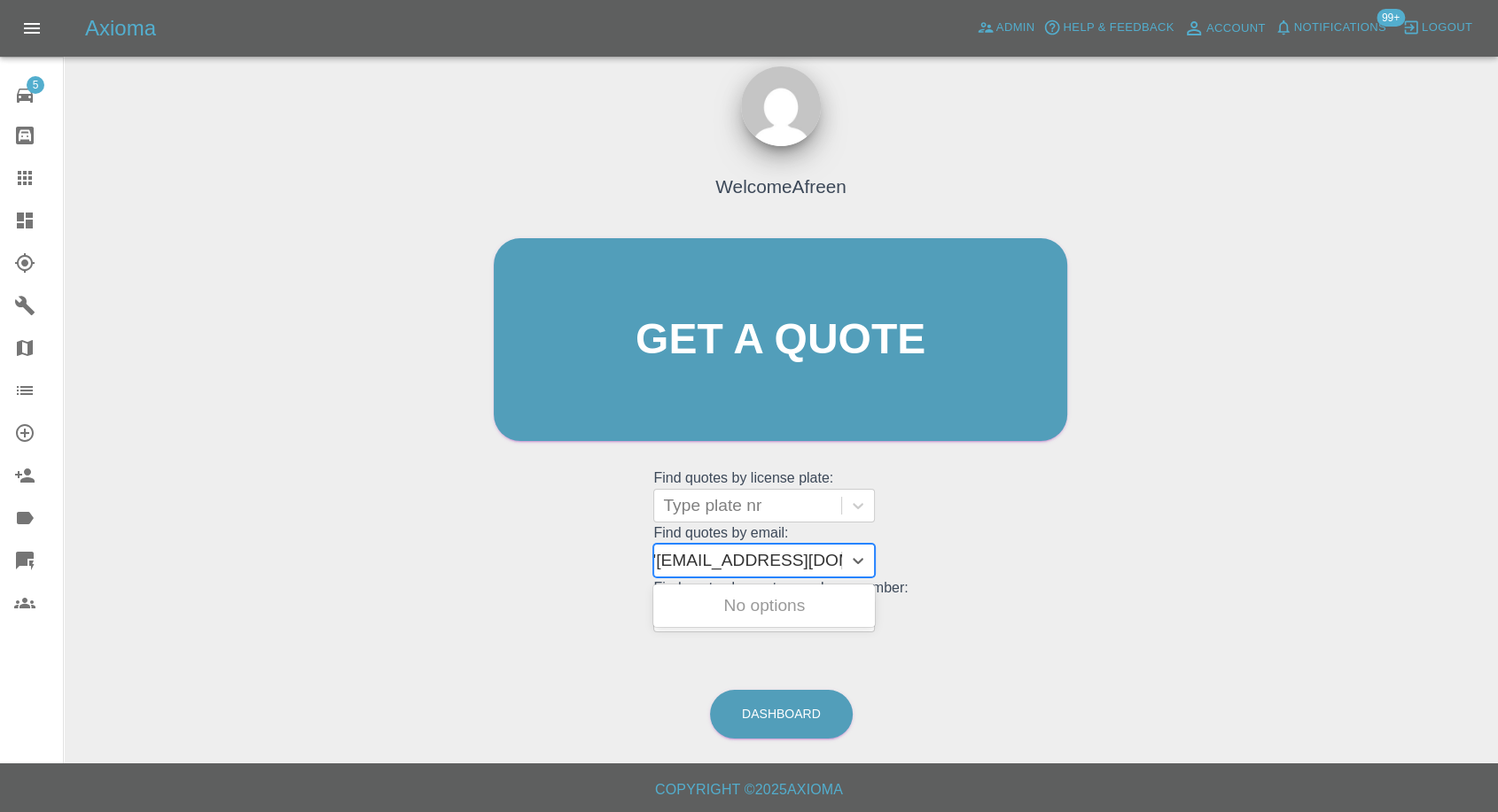
scroll to position [0, 8]
type input "b-spokebathrooms@hotmail.com"
click at [848, 618] on div "LM70MWL, Awaiting Repair" at bounding box center [763, 616] width 221 height 56
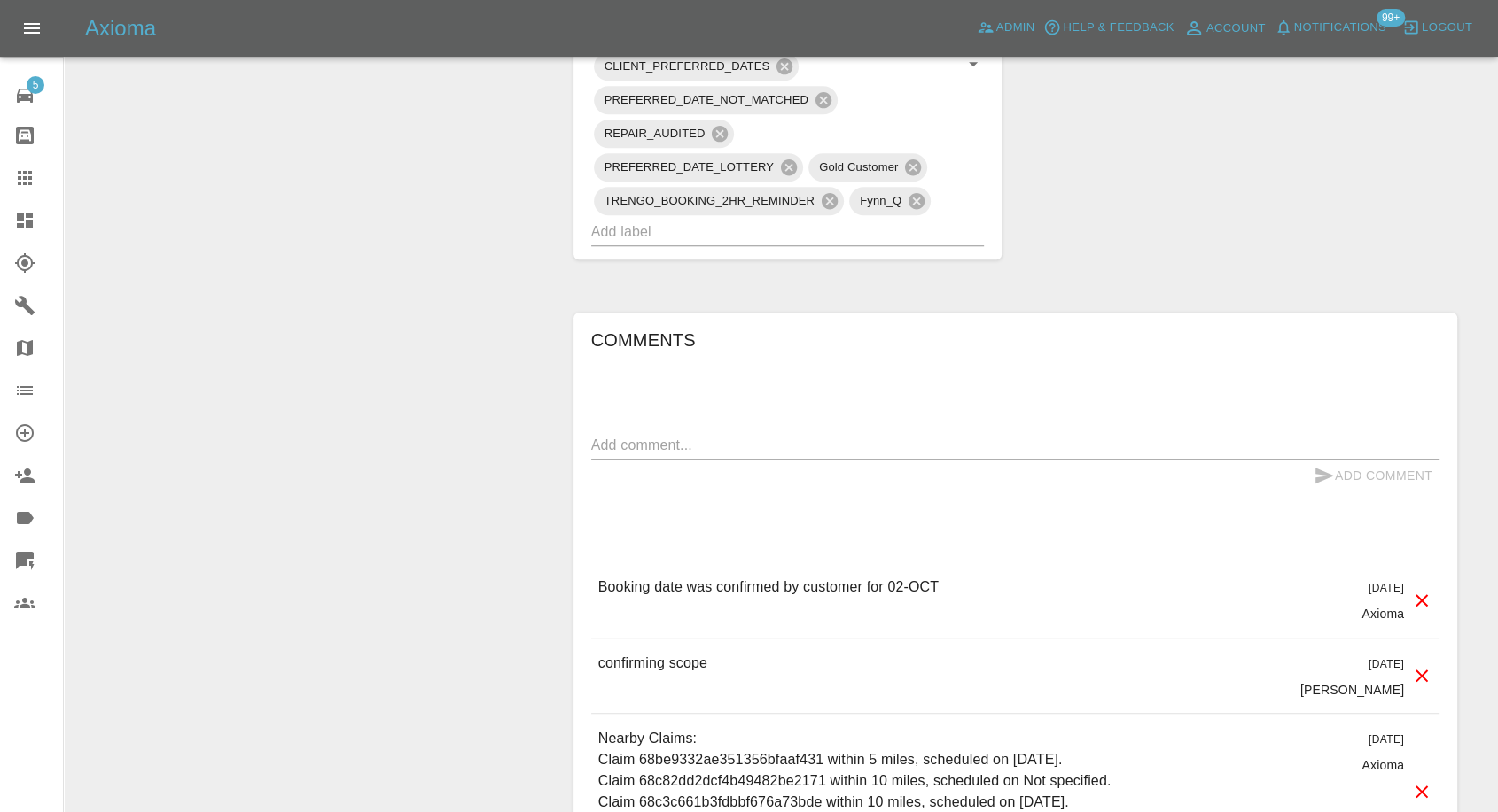
scroll to position [1378, 0]
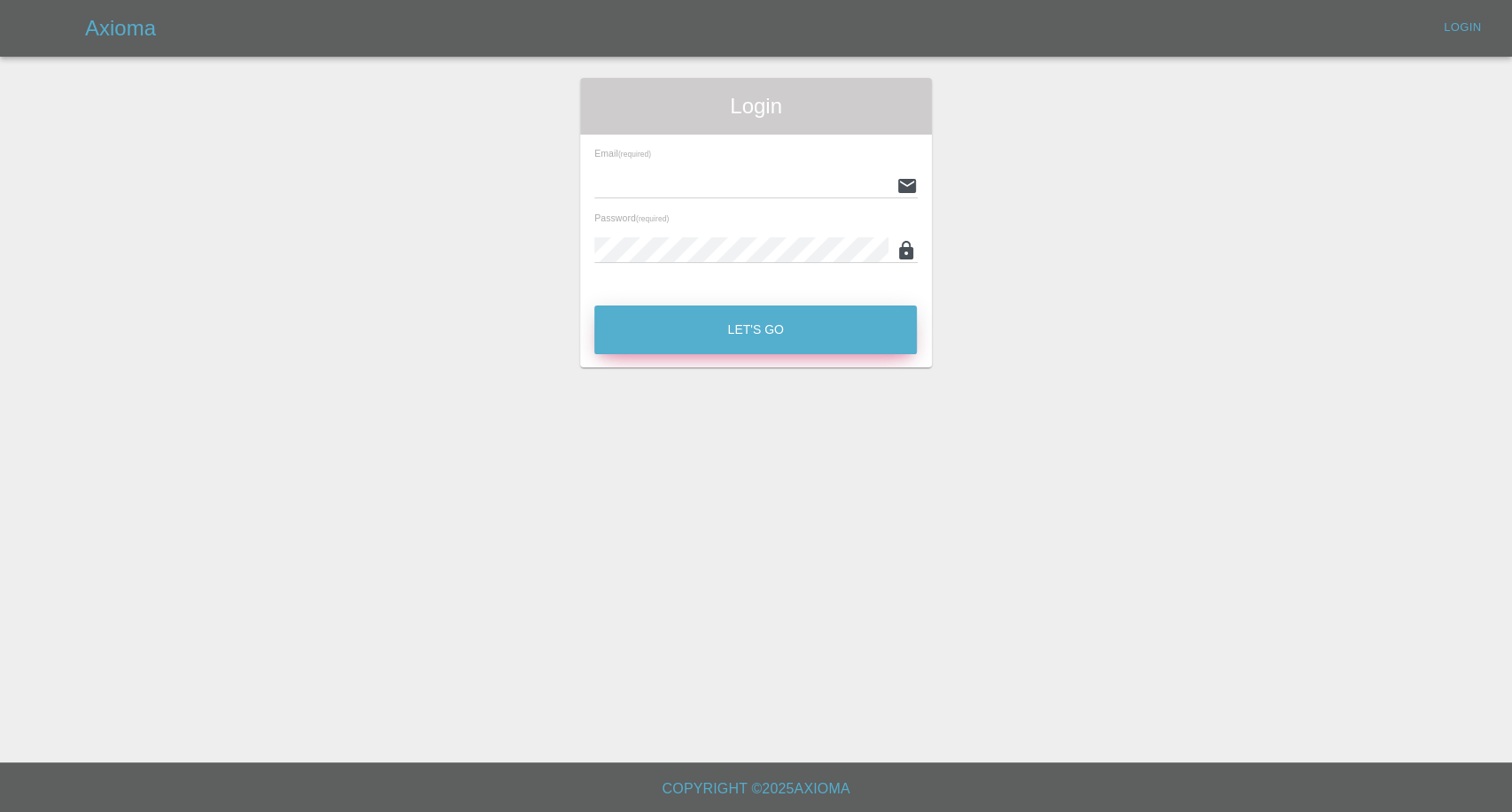
type input "[EMAIL_ADDRESS][DOMAIN_NAME]"
click at [717, 331] on button "Let's Go" at bounding box center [756, 330] width 322 height 49
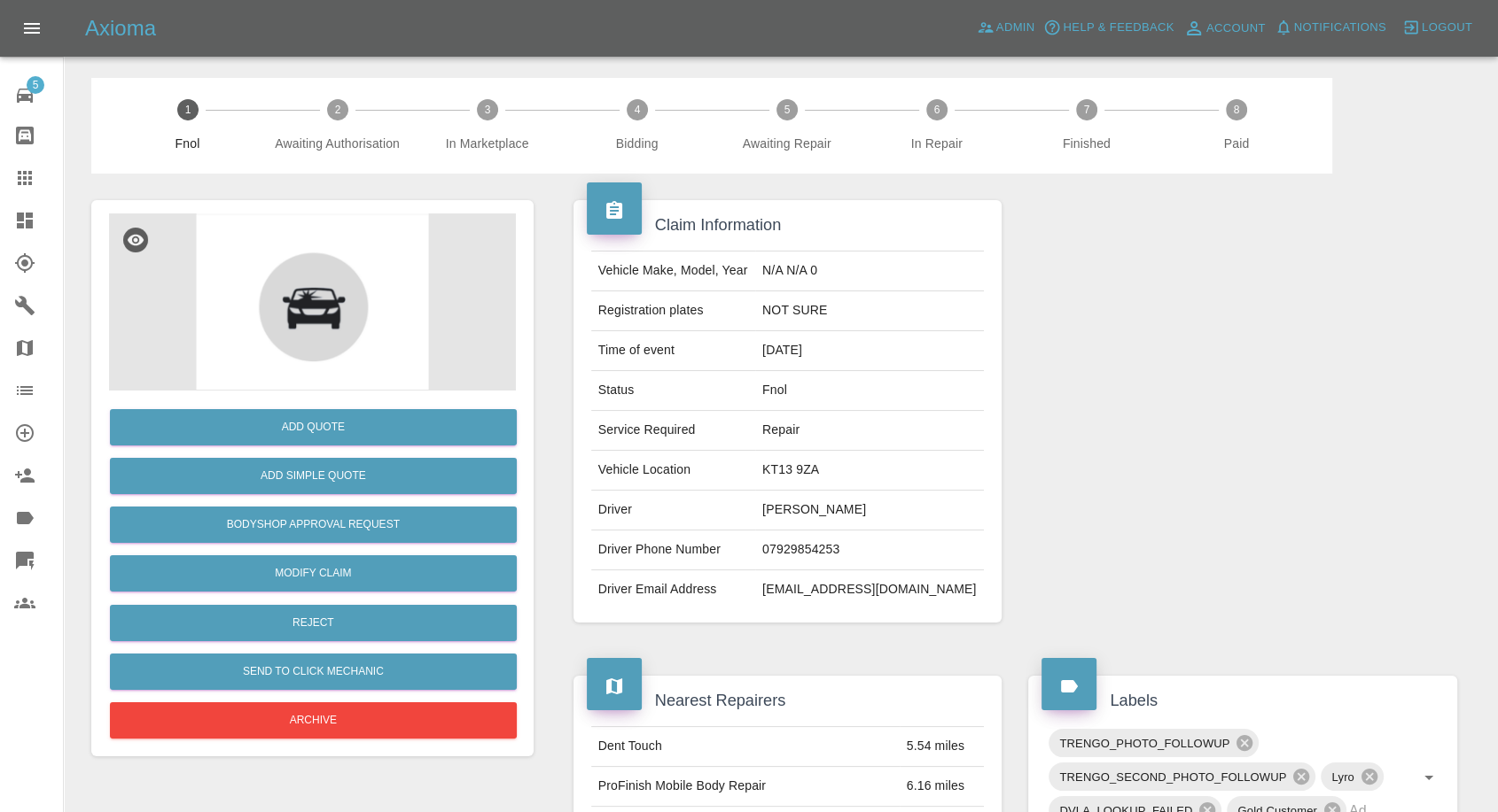
click at [21, 172] on icon at bounding box center [24, 178] width 21 height 21
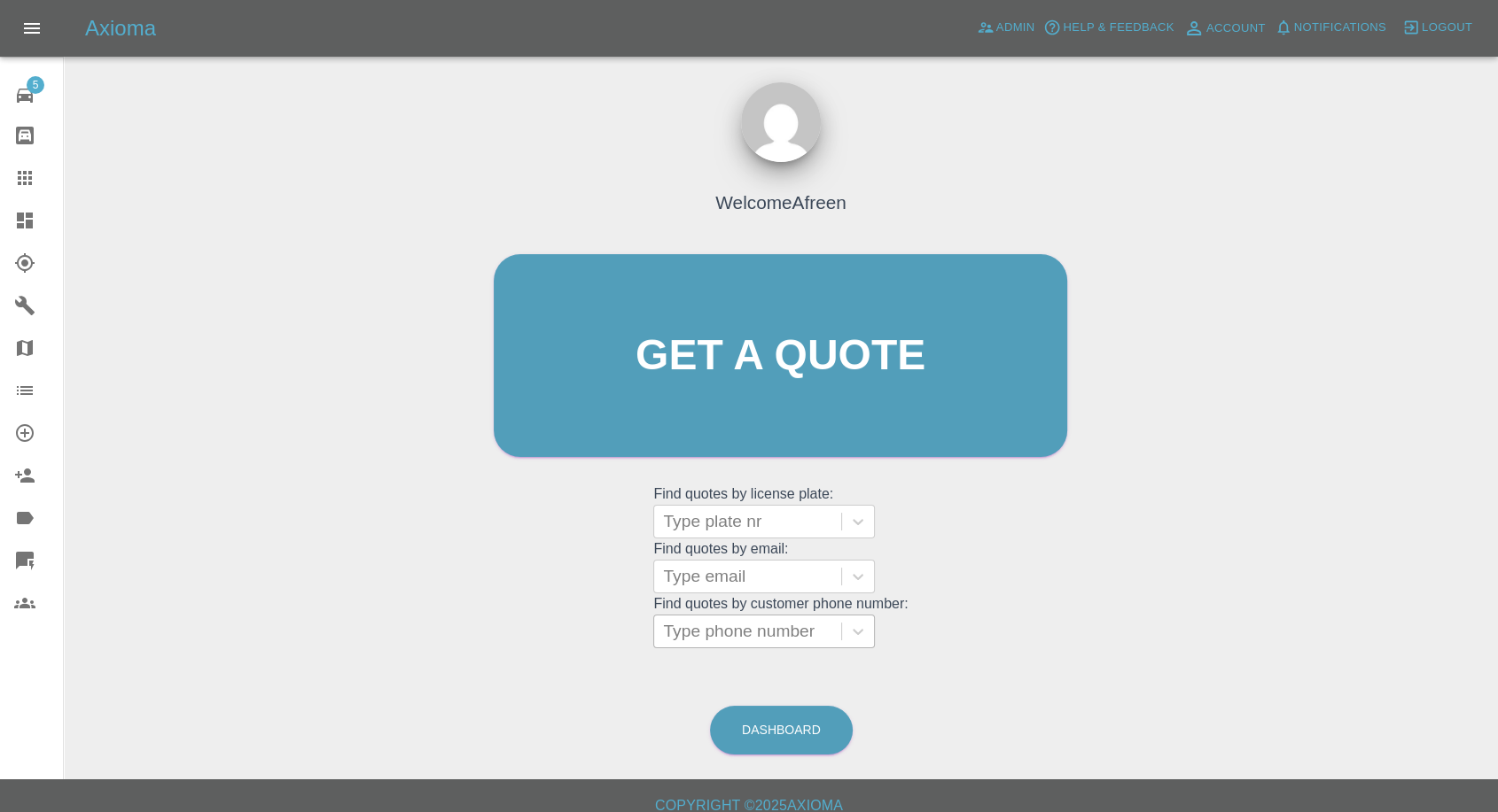
click at [815, 644] on div "Type phone number" at bounding box center [748, 631] width 187 height 31
paste input "07756371108"
type input "07756371108"
click at [800, 565] on div at bounding box center [748, 577] width 170 height 25
click at [181, 364] on div "Welcome Afreen Get a quote Get a quote Find quotes by license plate: Type plate…" at bounding box center [781, 440] width 1406 height 636
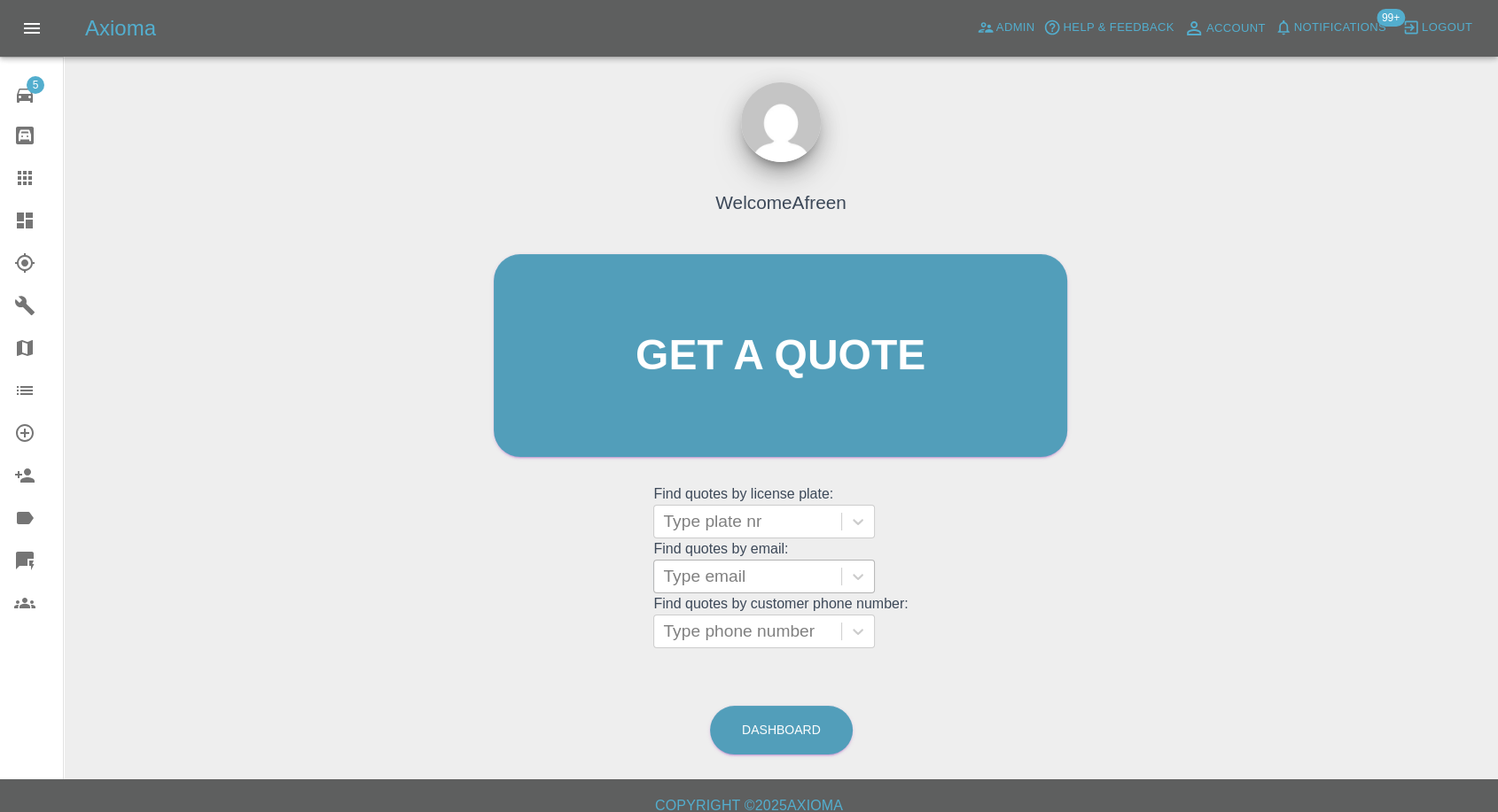
click at [732, 570] on div at bounding box center [748, 577] width 170 height 25
paste input "07756371108"
click at [722, 576] on input "07756371108" at bounding box center [718, 576] width 109 height 21
paste input "Charlotteelese@outlook.com"
type input "Charlotteelese@outlook.com"
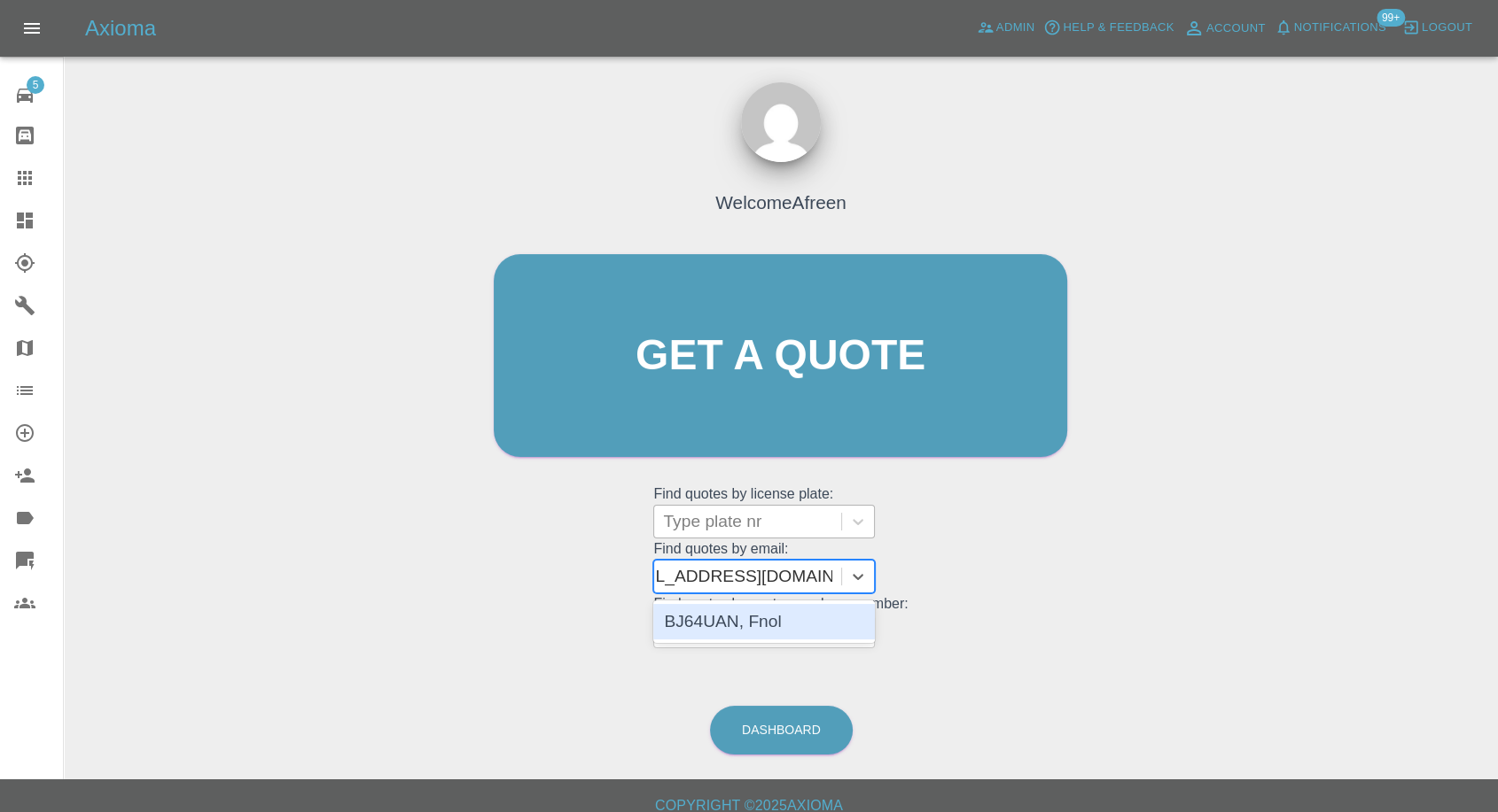
scroll to position [0, 41]
click at [787, 619] on div "BJ64UAN, Fnol" at bounding box center [763, 622] width 221 height 35
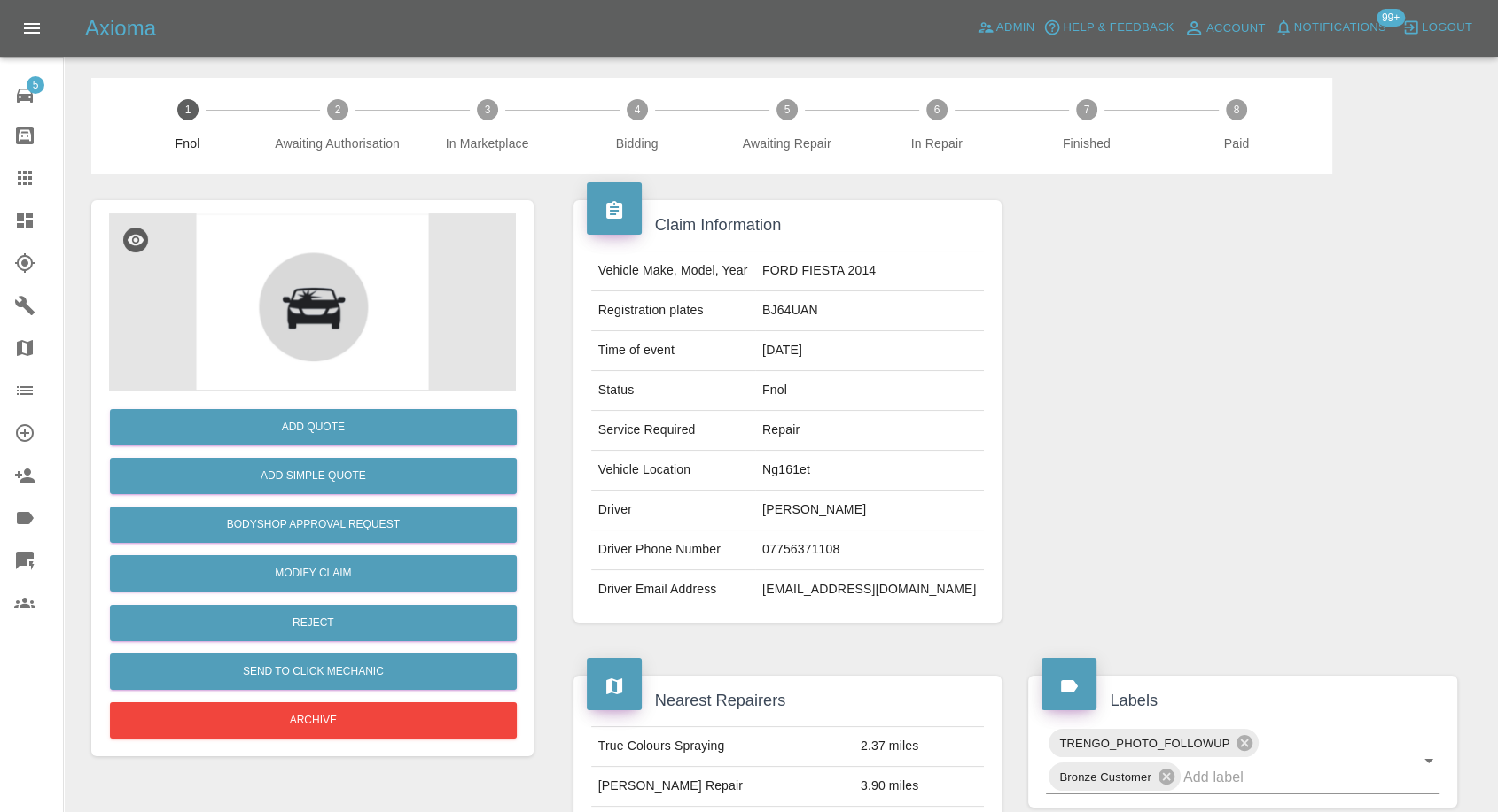
click at [1485, 799] on div at bounding box center [1485, 799] width 0 height 0
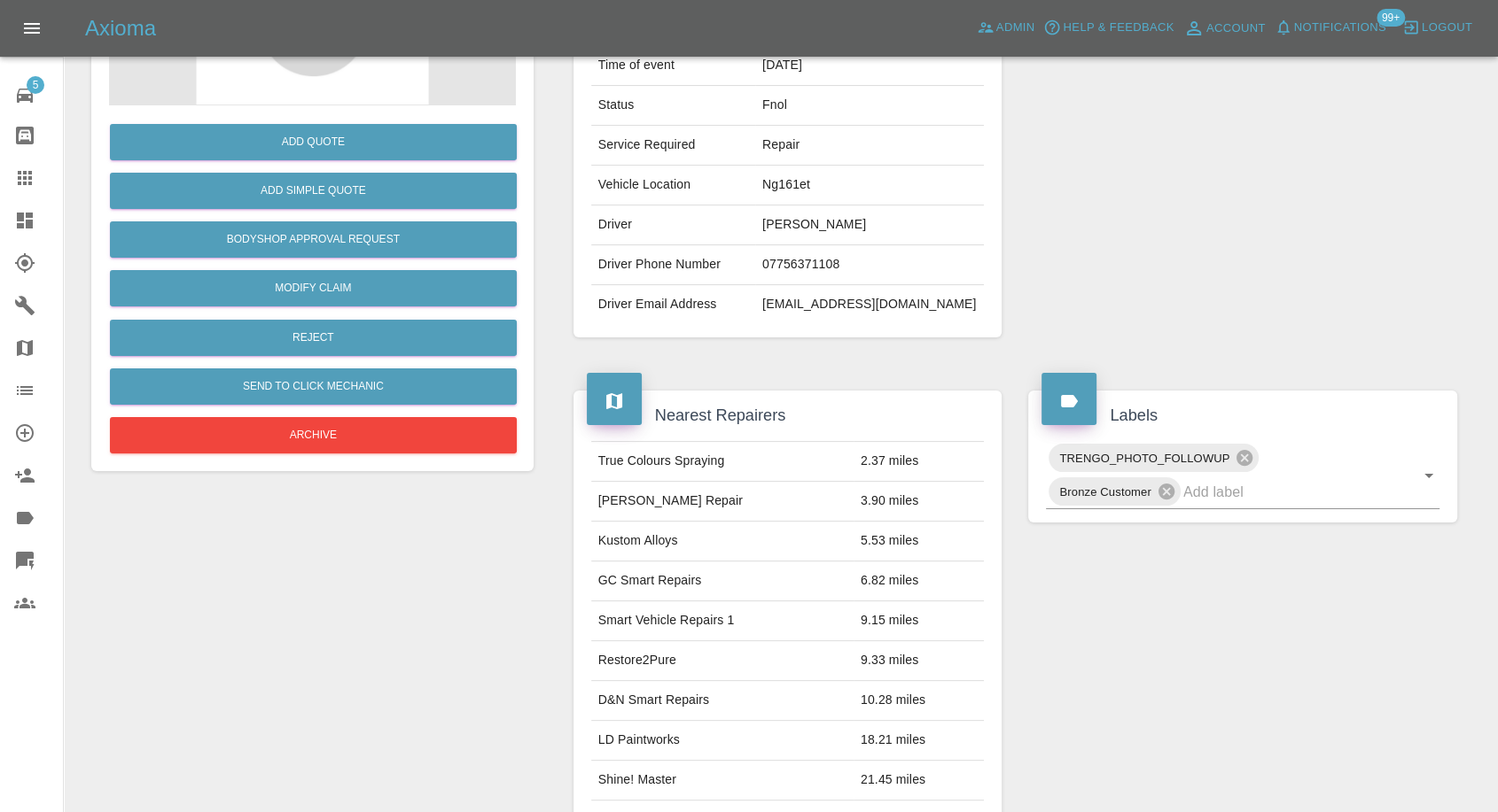
scroll to position [295, 0]
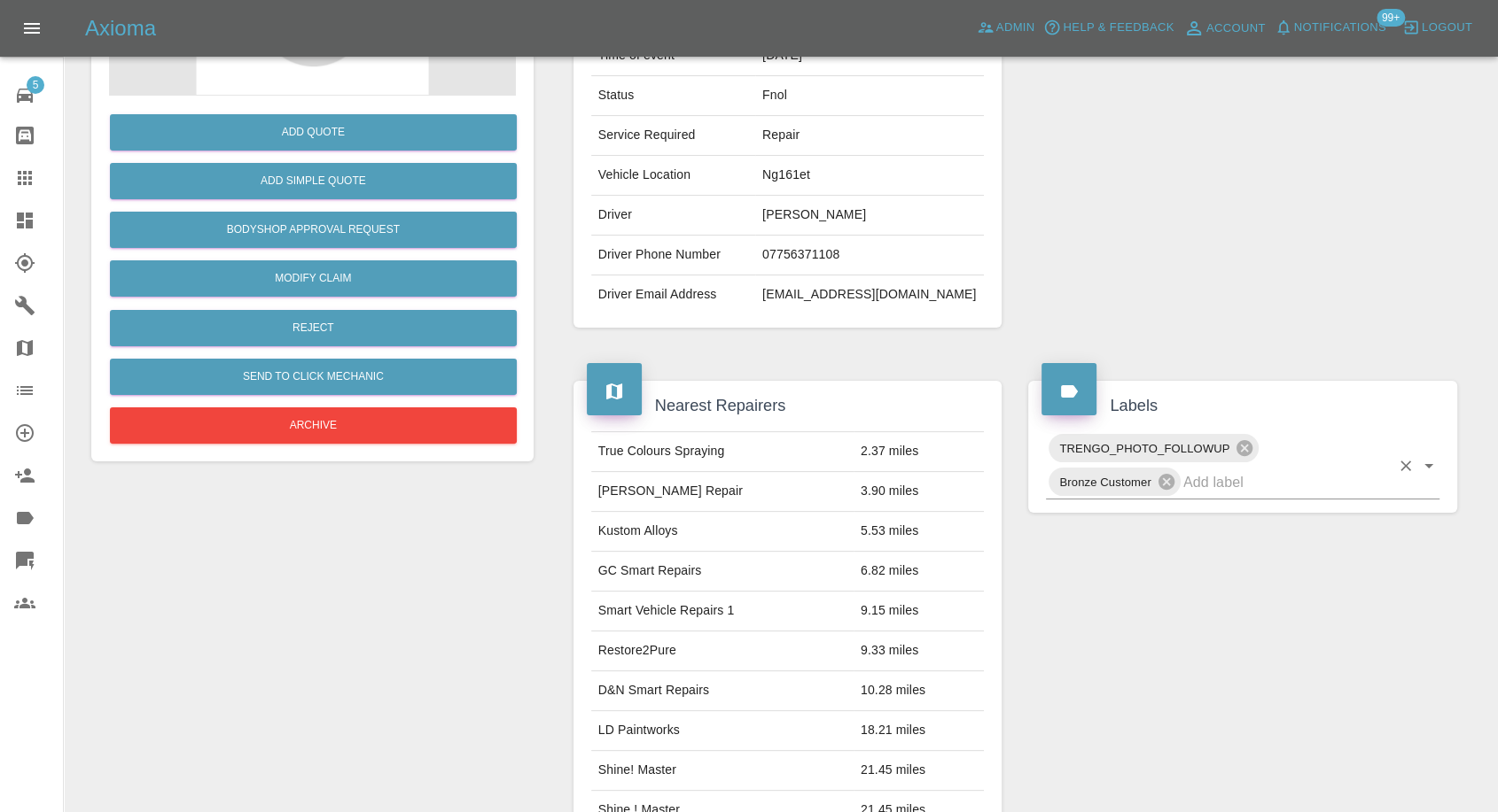
click at [1251, 493] on input "text" at bounding box center [1286, 482] width 207 height 28
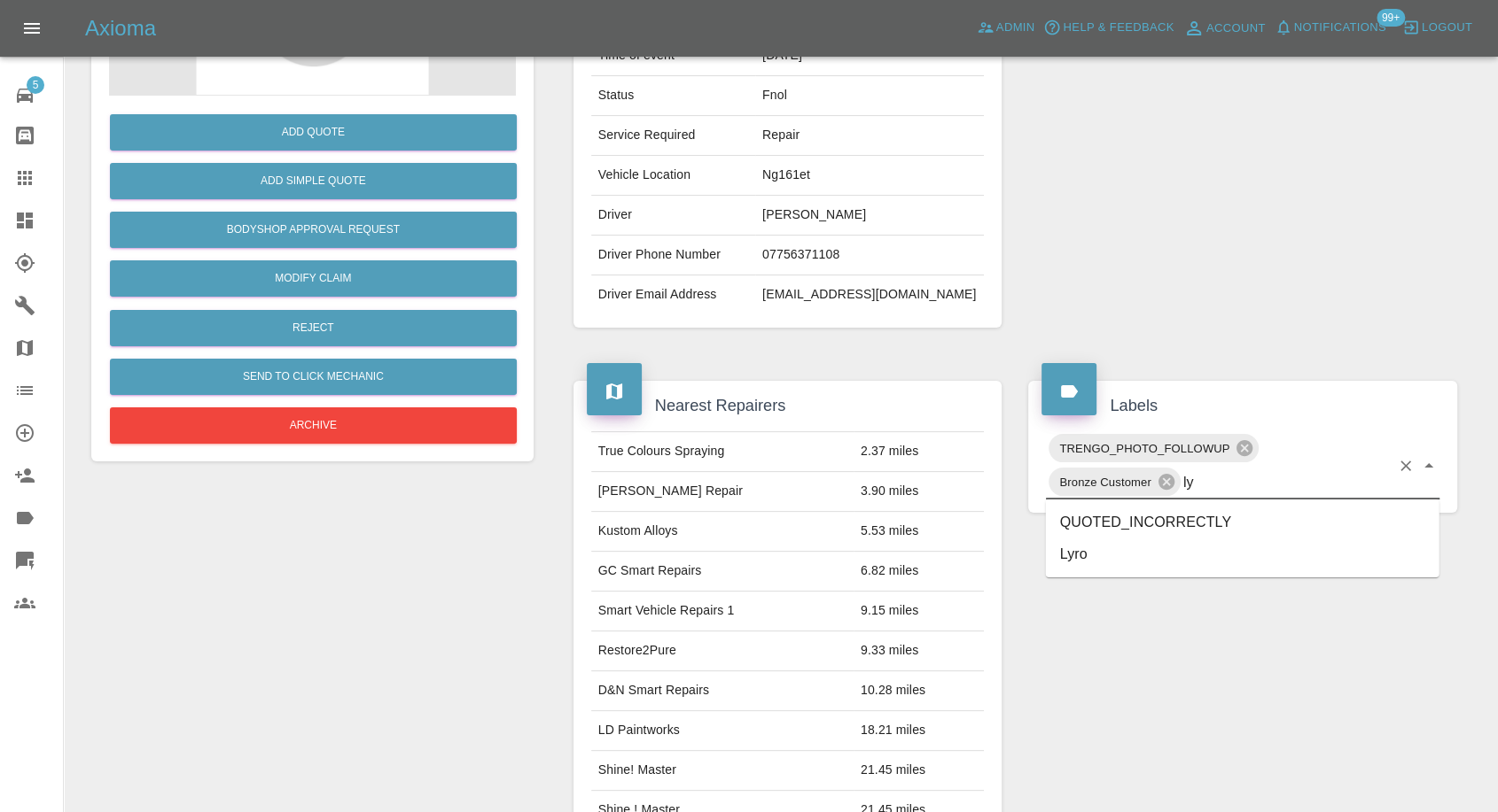
type input "lyr"
click at [1089, 518] on li "Lyro" at bounding box center [1242, 522] width 394 height 31
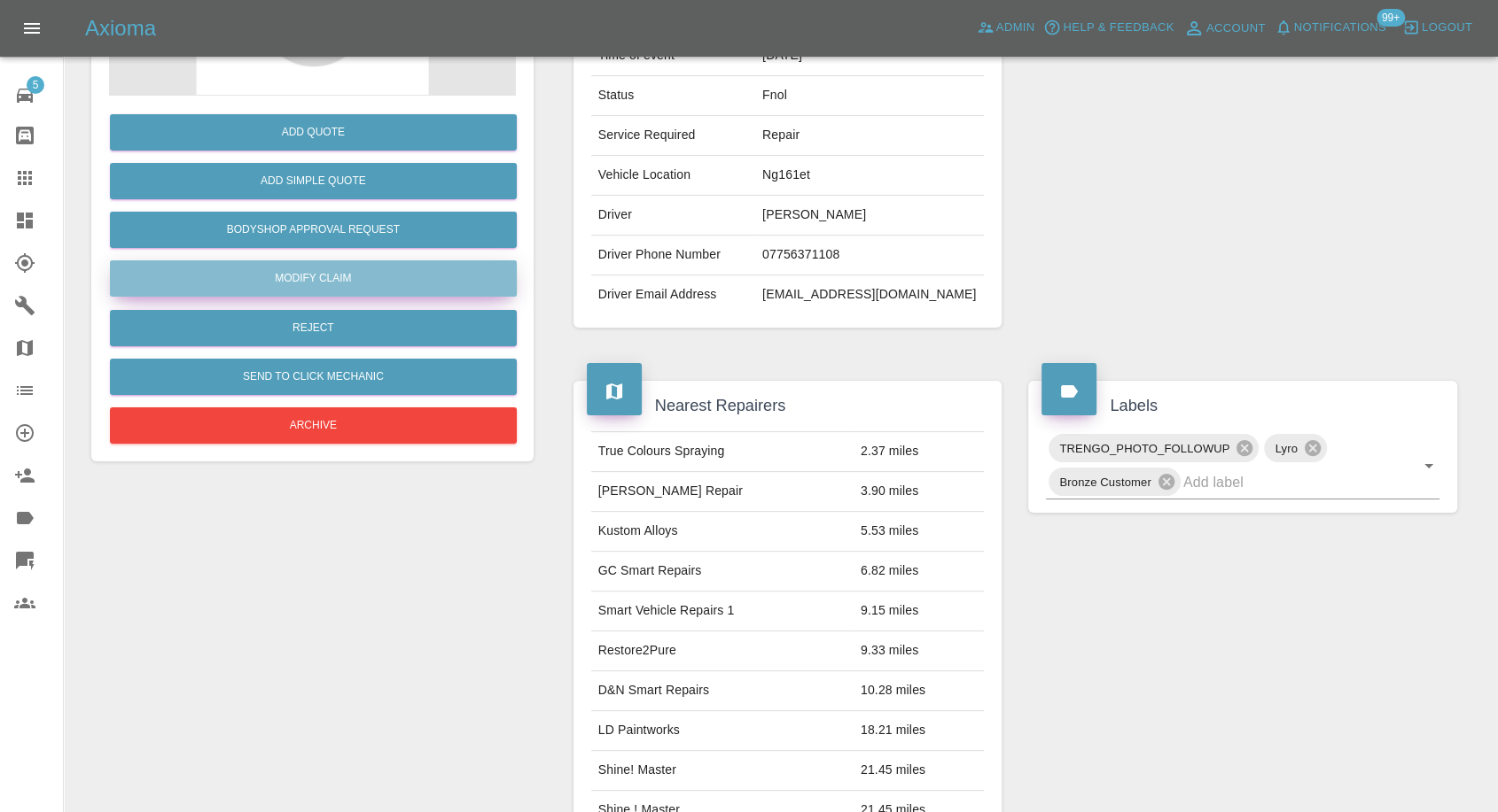
click at [361, 281] on link "Modify Claim" at bounding box center [313, 278] width 407 height 36
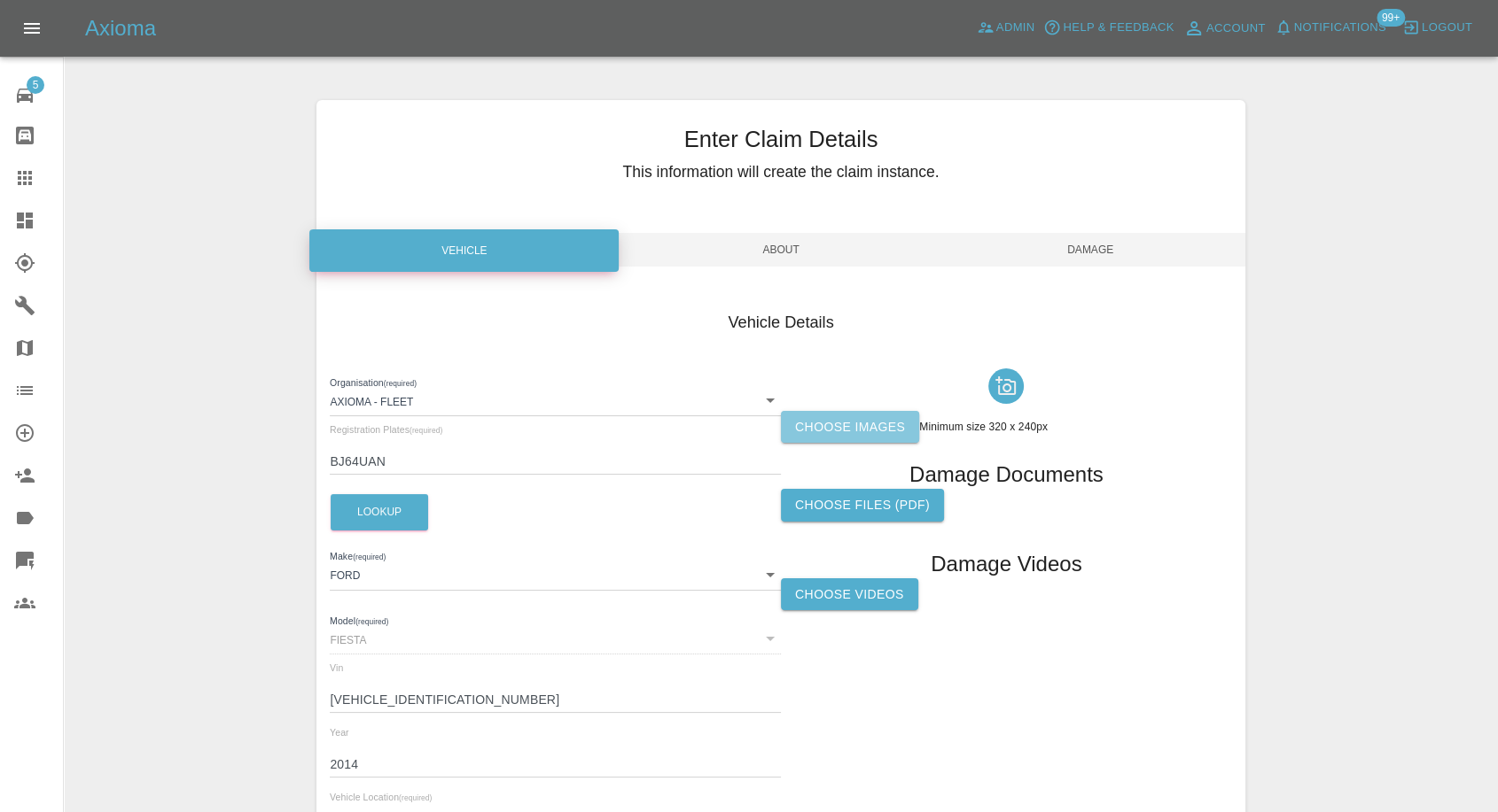
click at [853, 418] on label "Choose images" at bounding box center [850, 427] width 138 height 32
click at [0, 0] on input "Choose images" at bounding box center [0, 0] width 0 height 0
click at [1103, 259] on span "Damage" at bounding box center [1090, 250] width 309 height 33
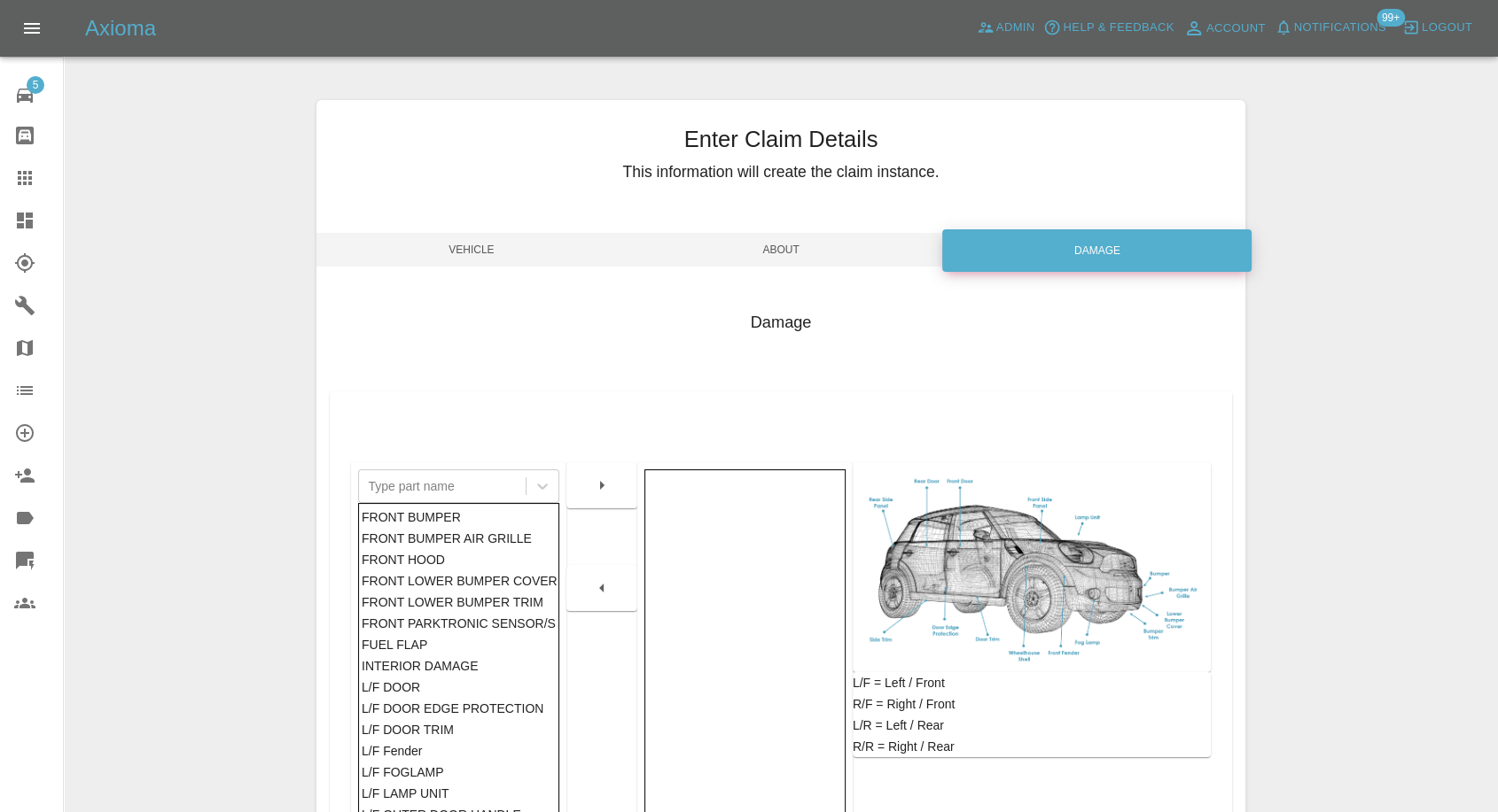
drag, startPoint x: 442, startPoint y: 268, endPoint x: 711, endPoint y: 263, distance: 269.0
click at [442, 266] on div "Enter Claim Details This information will create the claim instance. Vehicle Ab…" at bounding box center [781, 552] width 928 height 904
click at [424, 244] on span "Vehicle" at bounding box center [472, 250] width 309 height 33
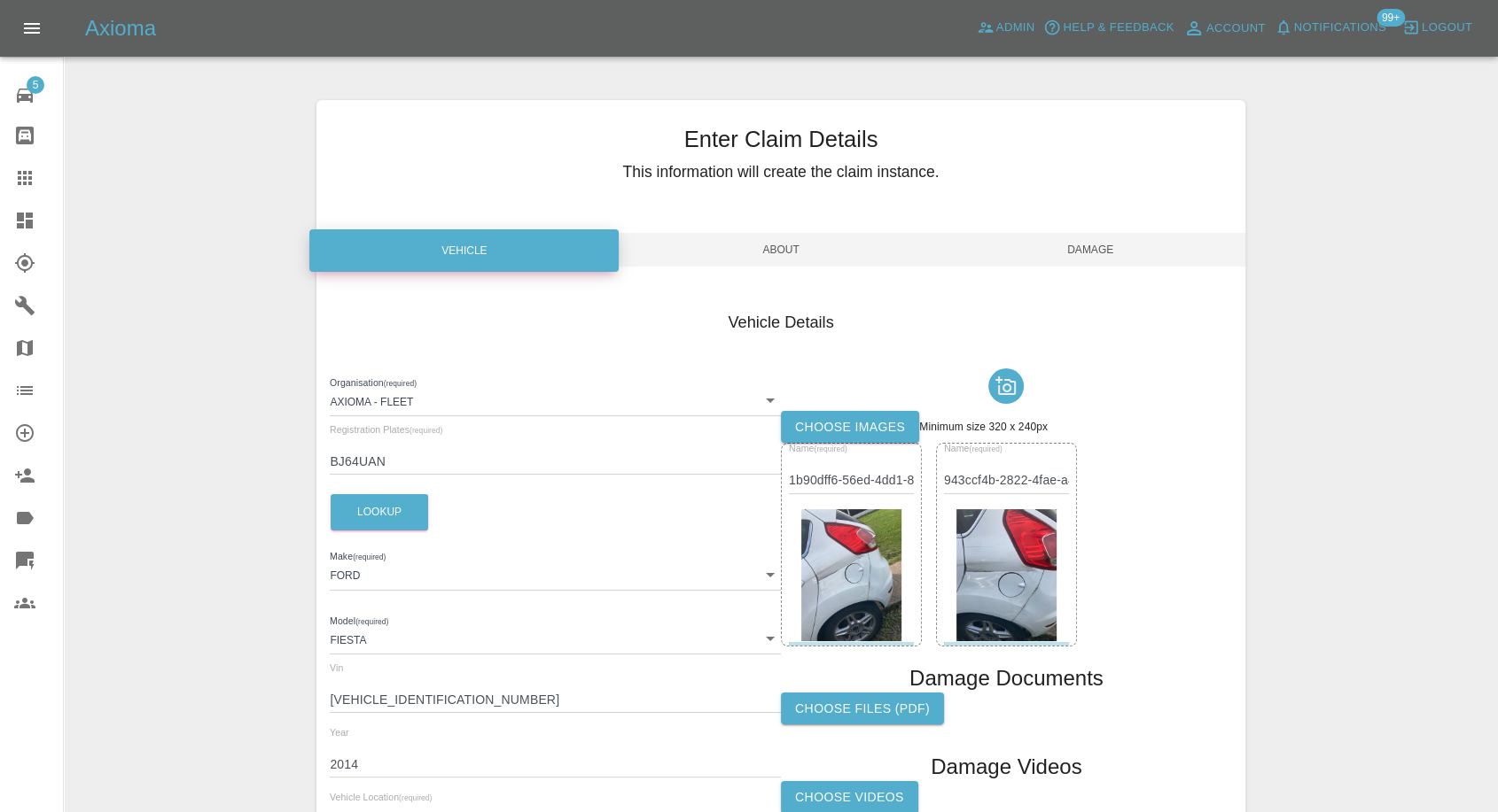
click at [1073, 242] on span "Damage" at bounding box center [1090, 250] width 309 height 33
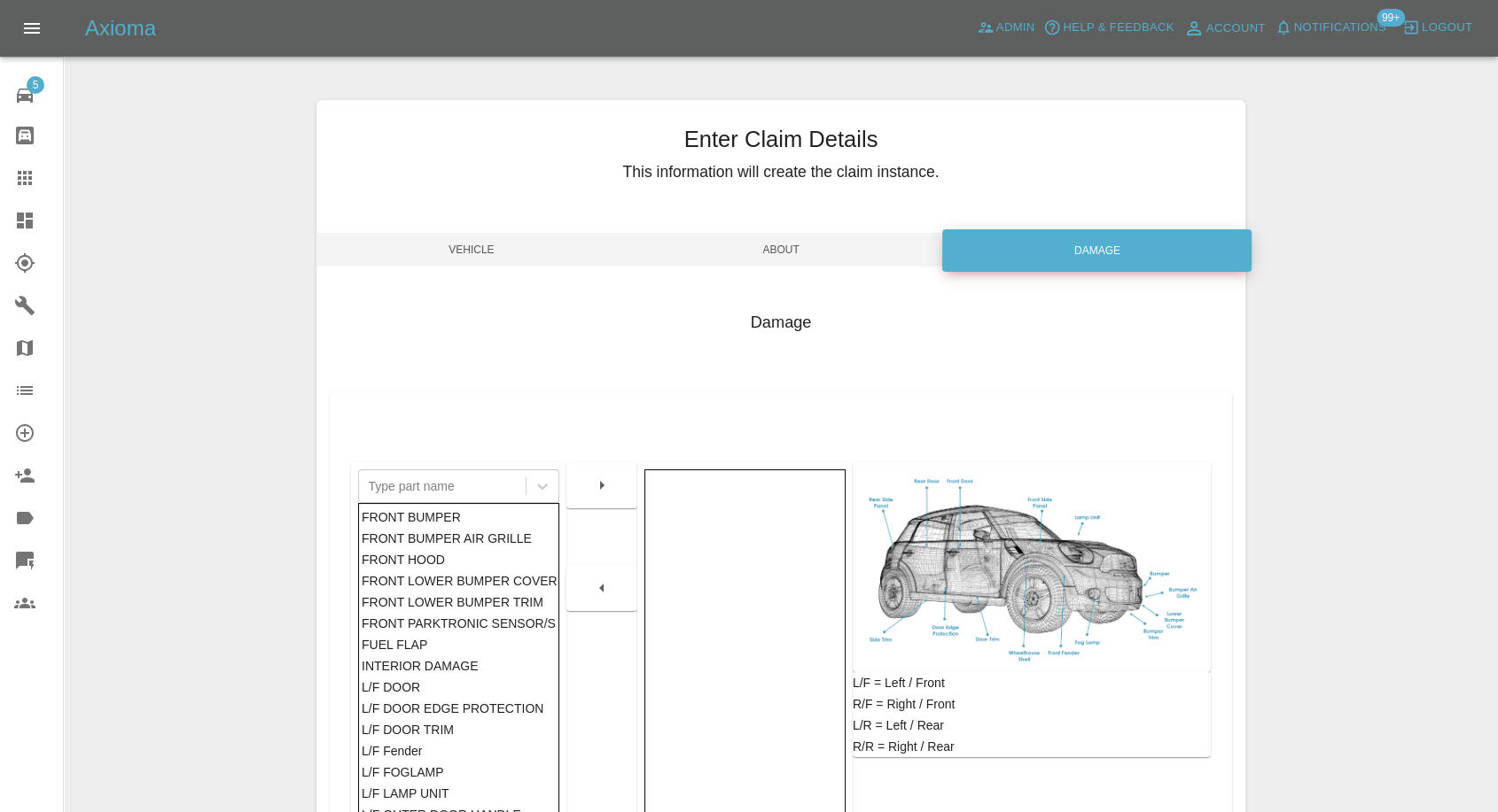
scroll to position [283, 0]
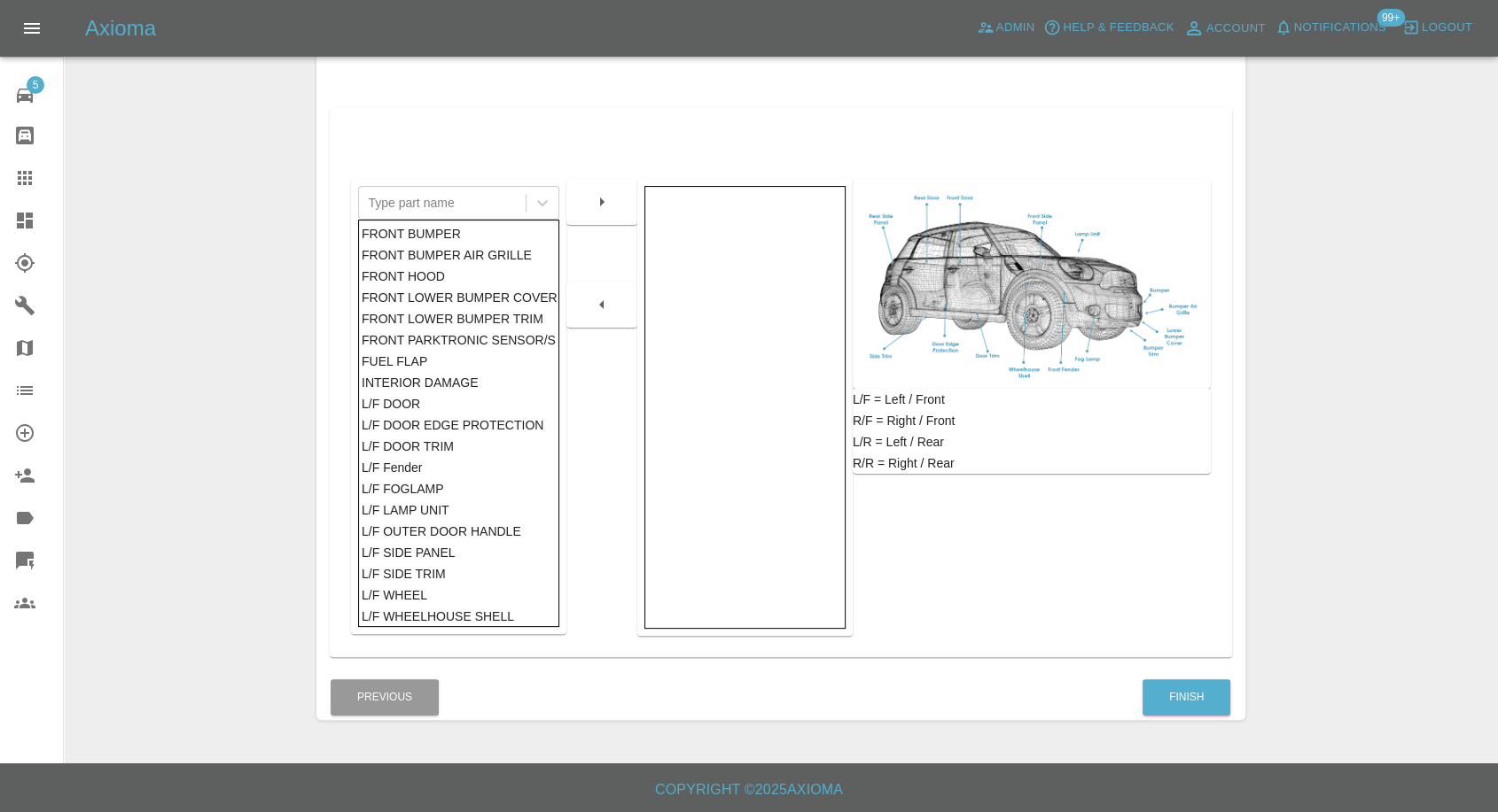
click at [1188, 675] on div "Finish" at bounding box center [1186, 697] width 90 height 45
click at [1182, 685] on button "Finish" at bounding box center [1186, 697] width 88 height 36
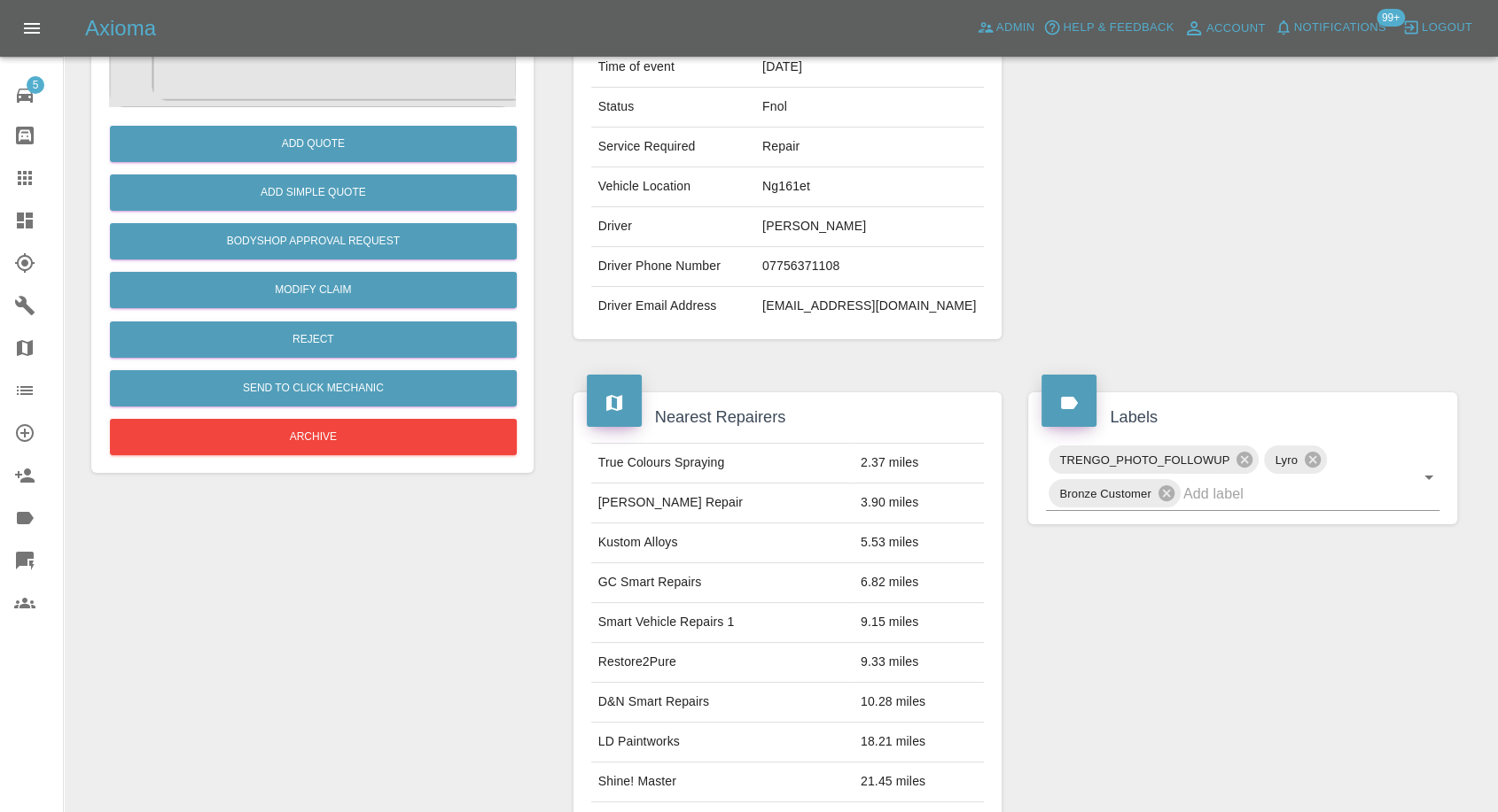
drag, startPoint x: 25, startPoint y: 172, endPoint x: 383, endPoint y: 362, distance: 405.3
click at [25, 172] on icon at bounding box center [24, 178] width 14 height 14
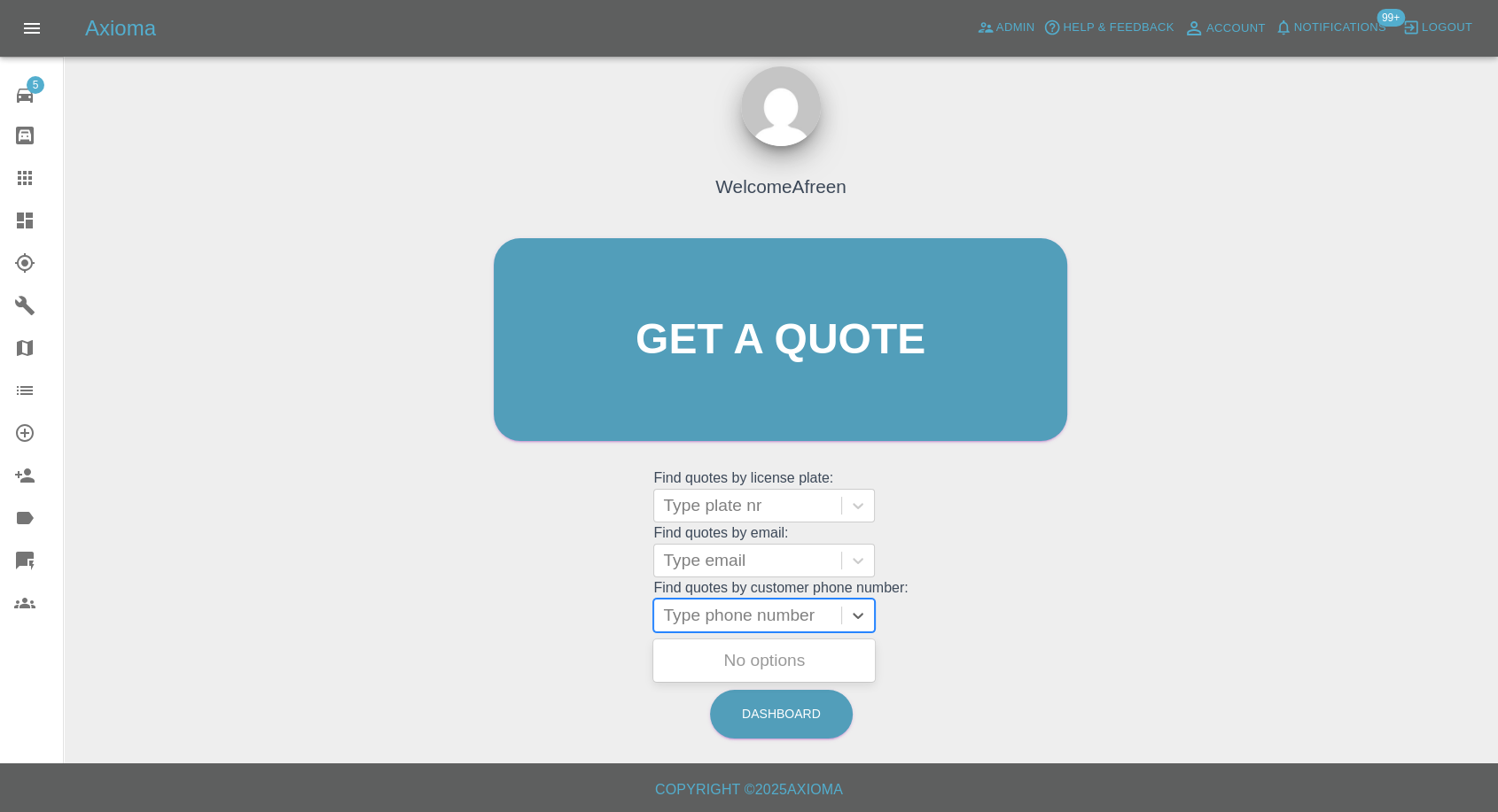
click at [727, 623] on div at bounding box center [748, 616] width 170 height 25
paste input "7711 937902"
click at [696, 612] on input "7711 937902" at bounding box center [715, 616] width 104 height 21
click at [673, 613] on input "7711937902" at bounding box center [712, 616] width 99 height 21
type input "07711937902"
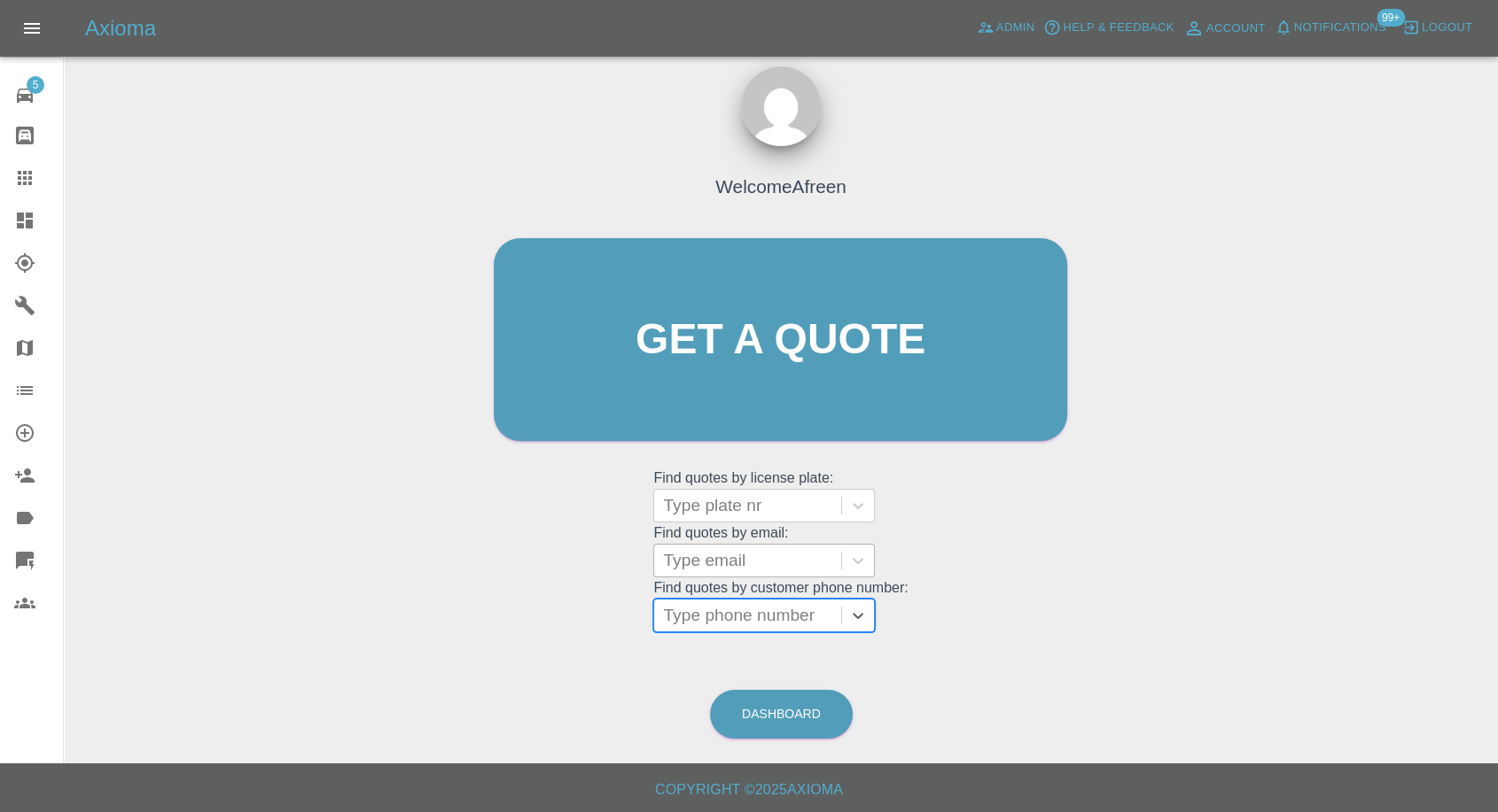
click at [705, 553] on div at bounding box center [748, 560] width 170 height 25
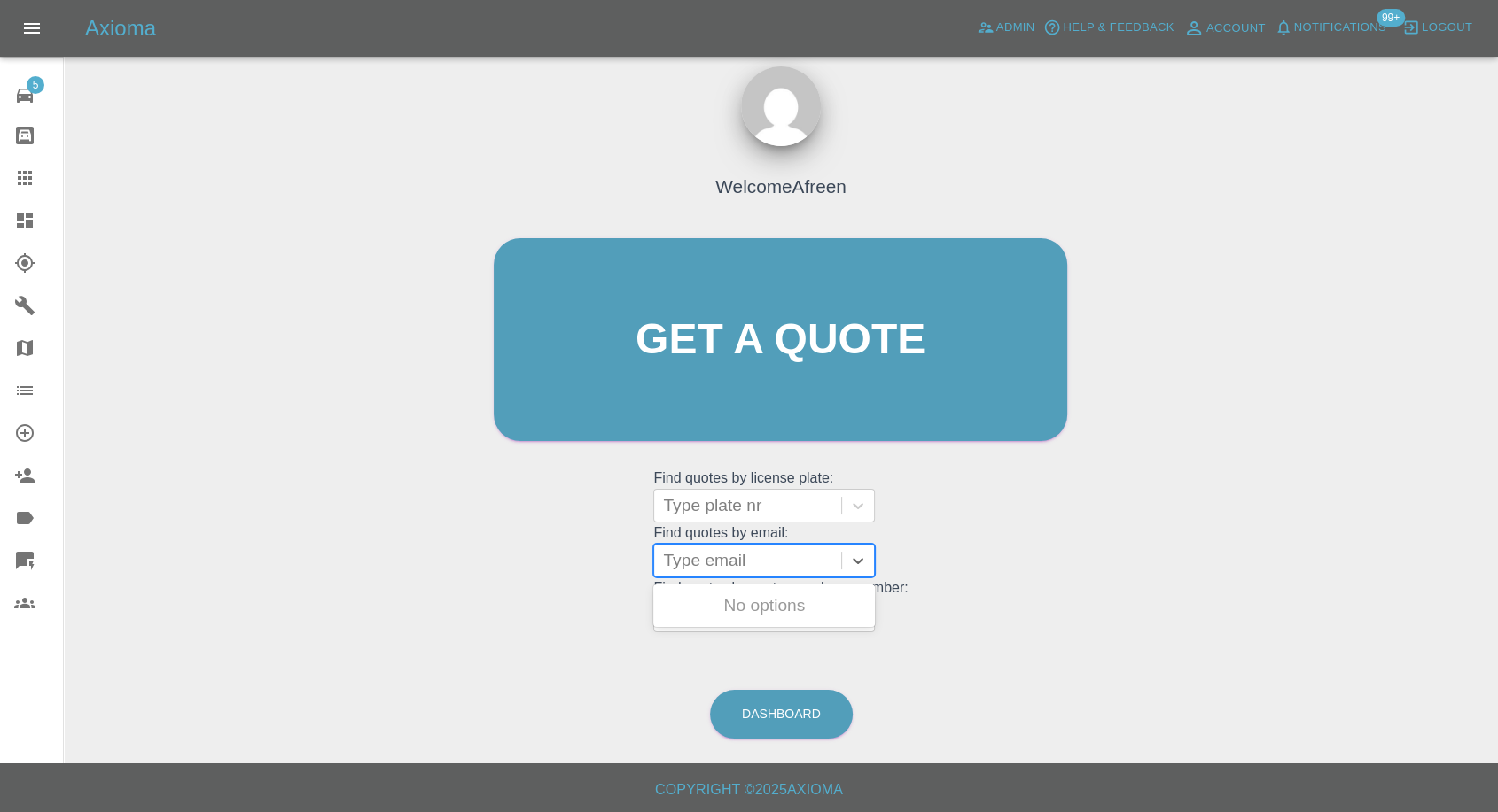
paste input "alan.smith2011brenda@gmail.com"
type input "alan.smith2011brenda@gmail.com"
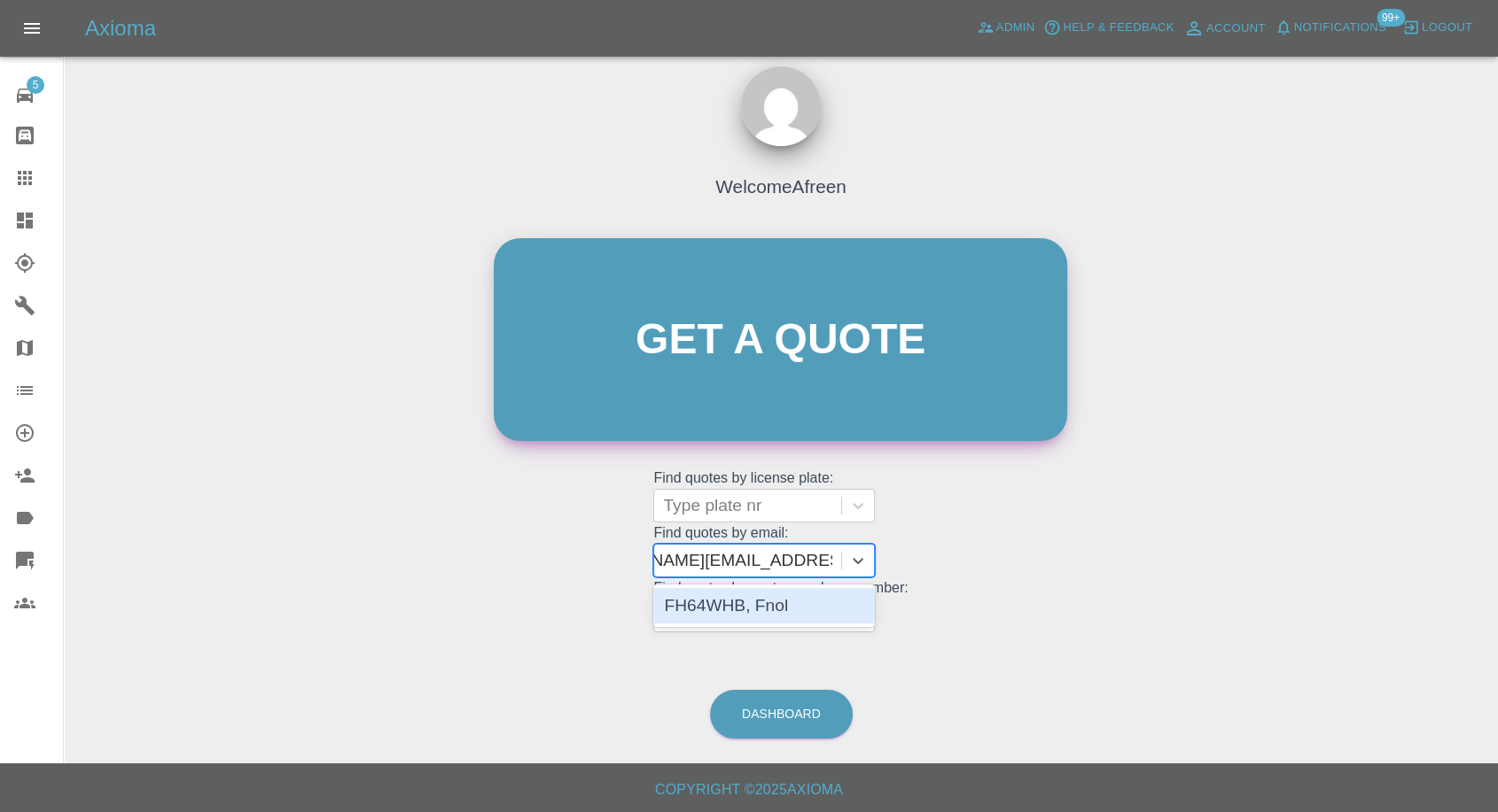
scroll to position [0, 76]
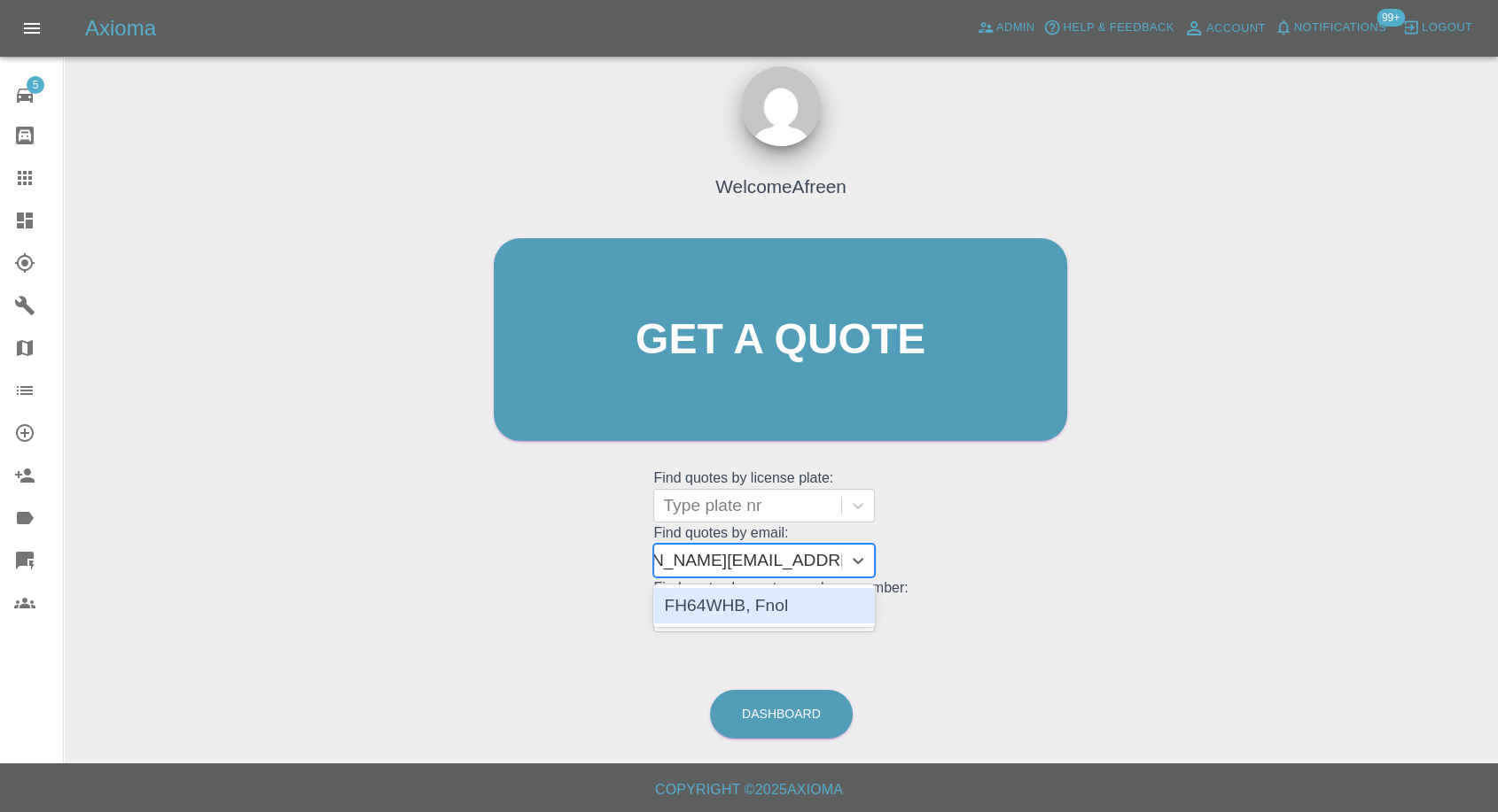
click at [731, 624] on div "FH64WHB, Fnol" at bounding box center [763, 606] width 221 height 43
click at [736, 615] on div "FH64WHB, Fnol" at bounding box center [763, 606] width 221 height 35
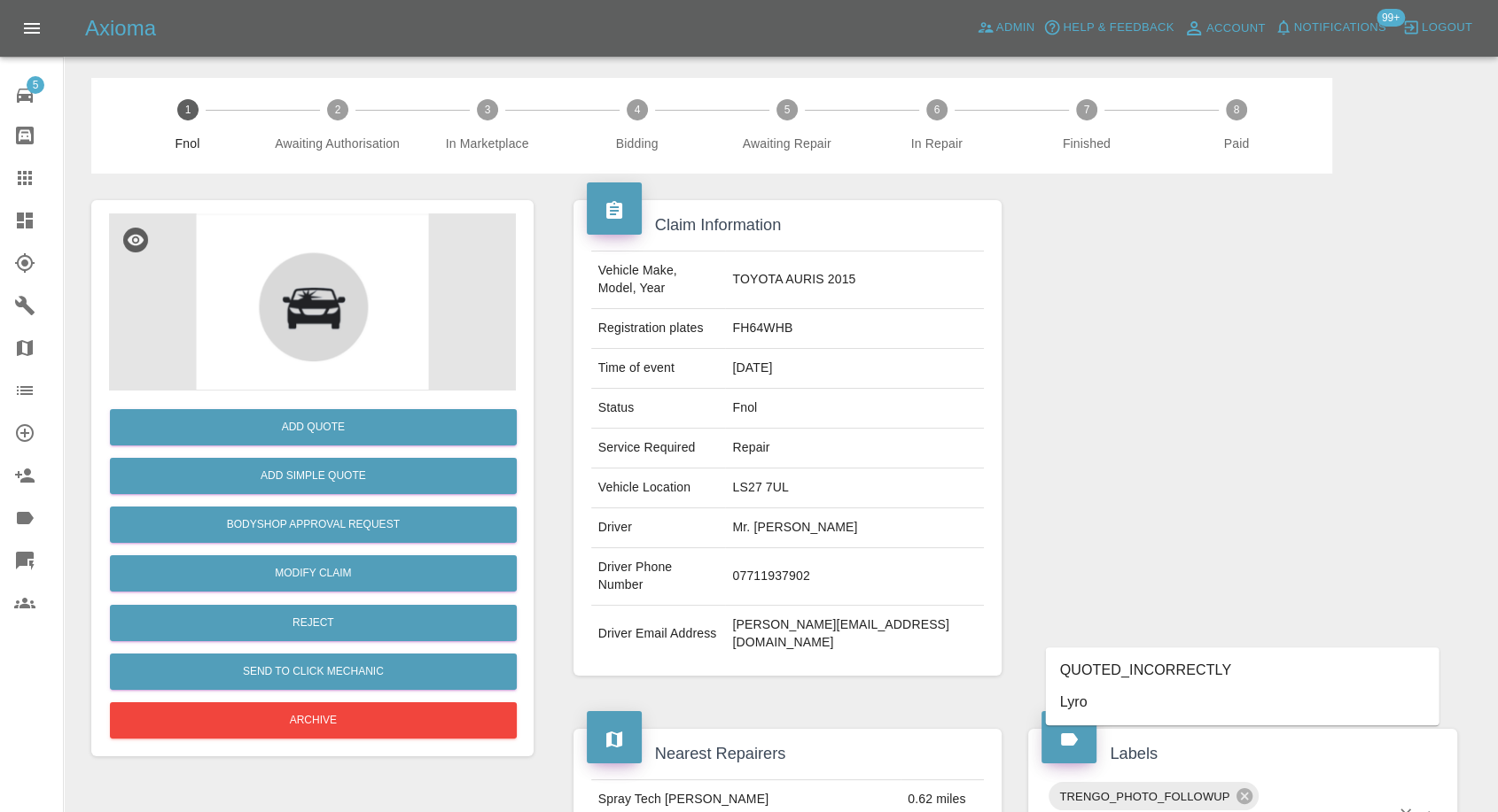
type input "lyr"
click at [1129, 706] on li "Lyro" at bounding box center [1242, 703] width 394 height 31
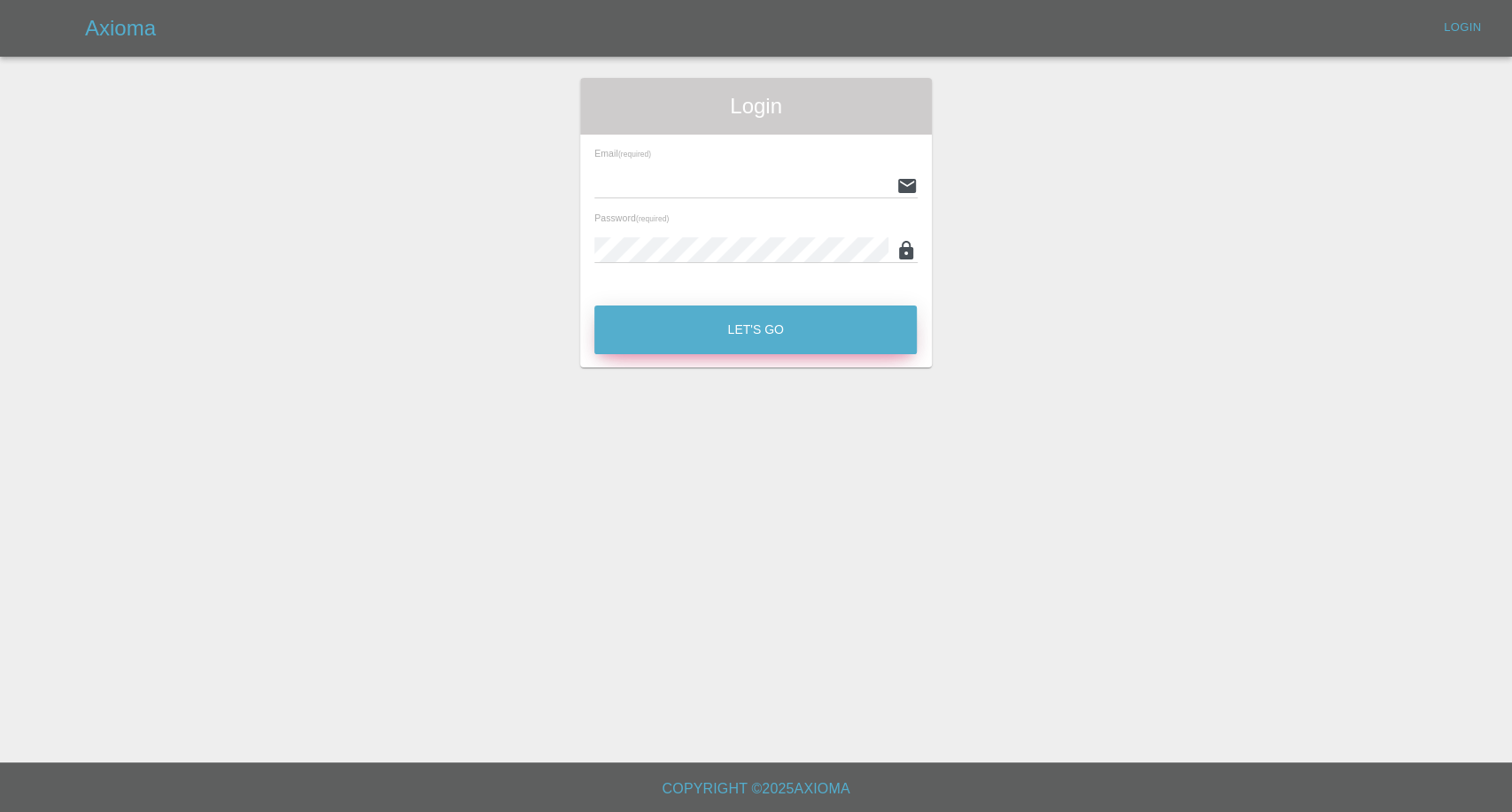
type input "[EMAIL_ADDRESS][DOMAIN_NAME]"
click at [668, 333] on button "Let's Go" at bounding box center [756, 330] width 322 height 49
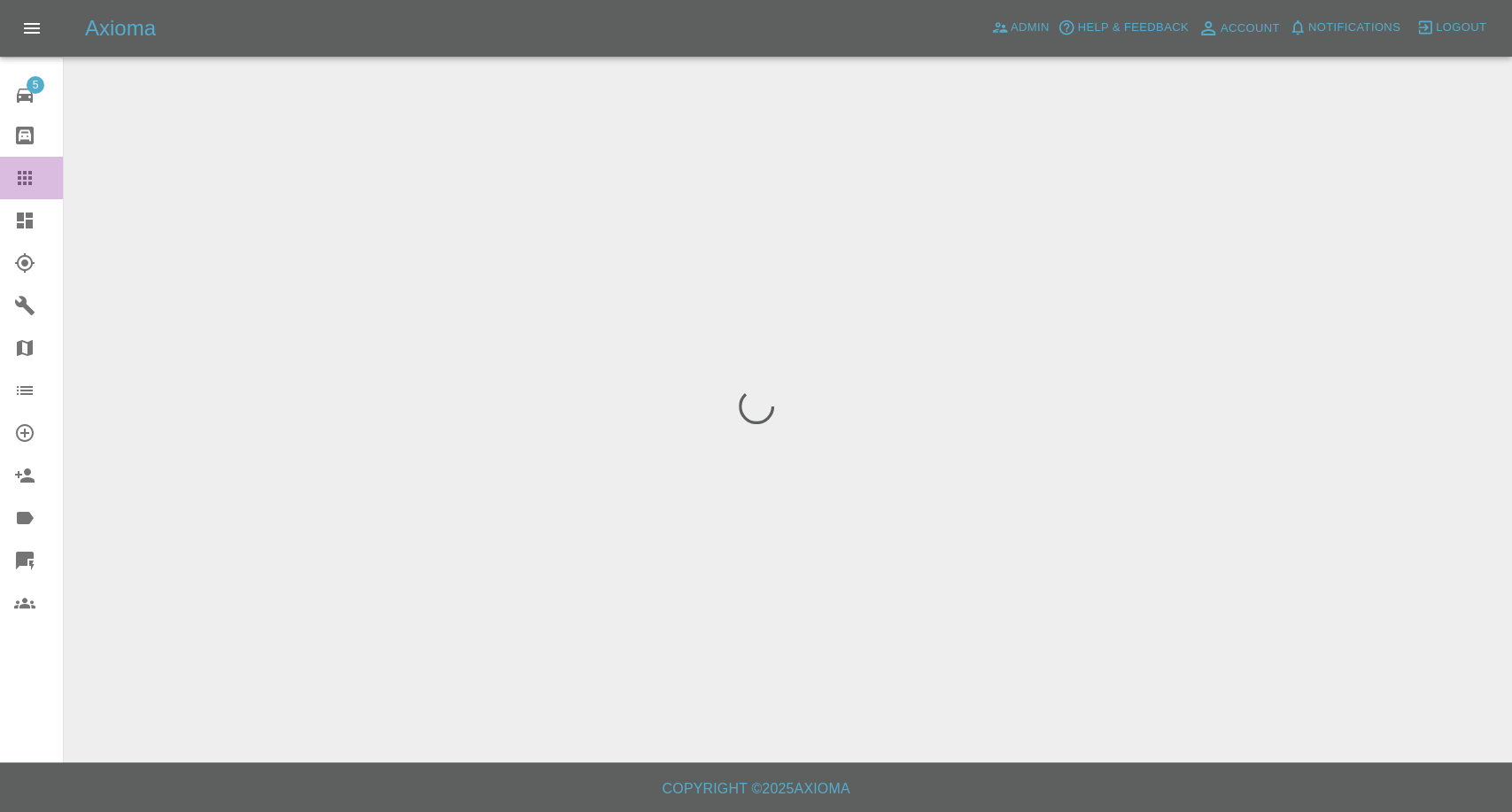
click at [7, 180] on link "Claims" at bounding box center [31, 178] width 63 height 43
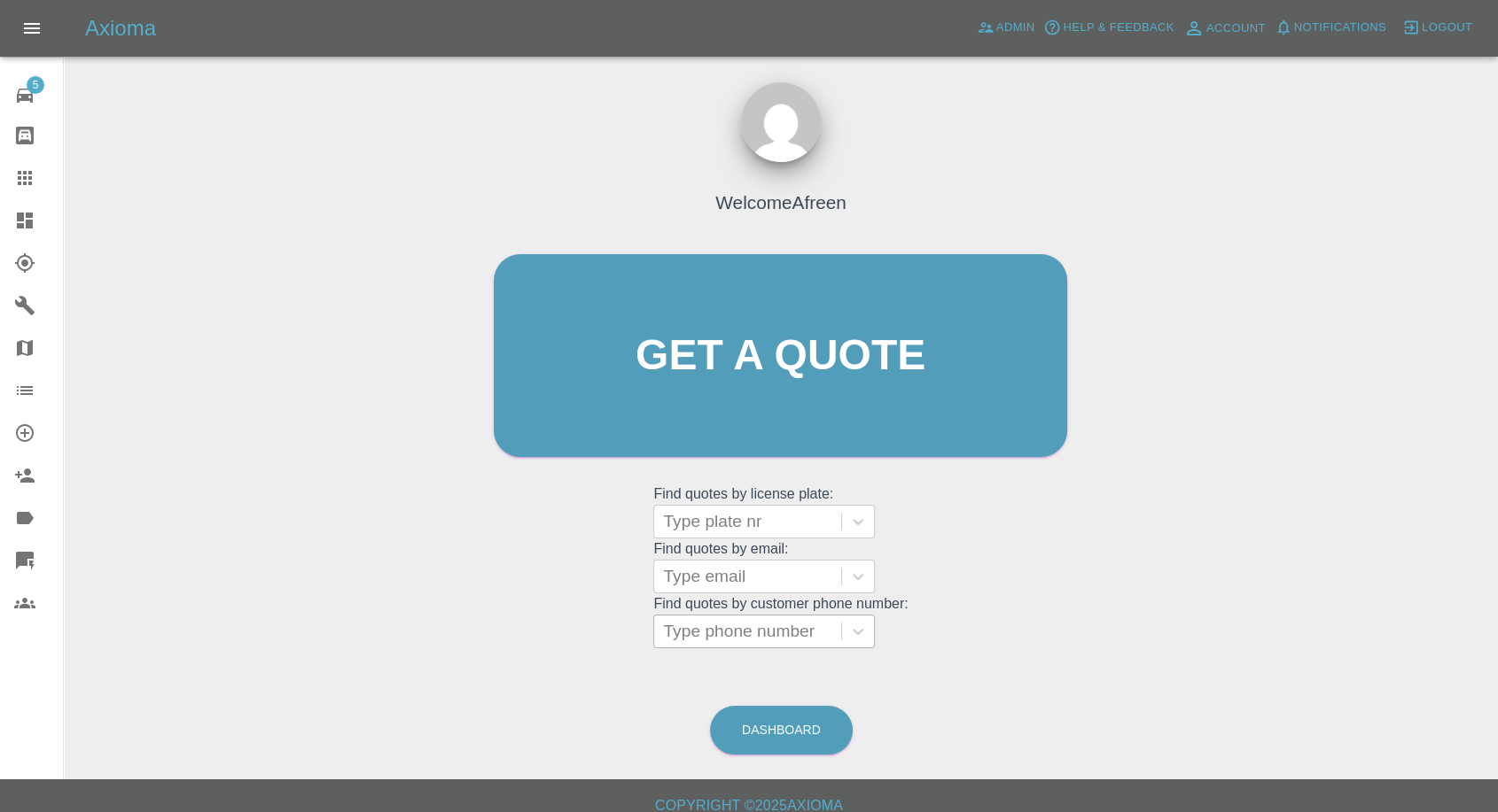
click at [731, 640] on div at bounding box center [748, 631] width 170 height 25
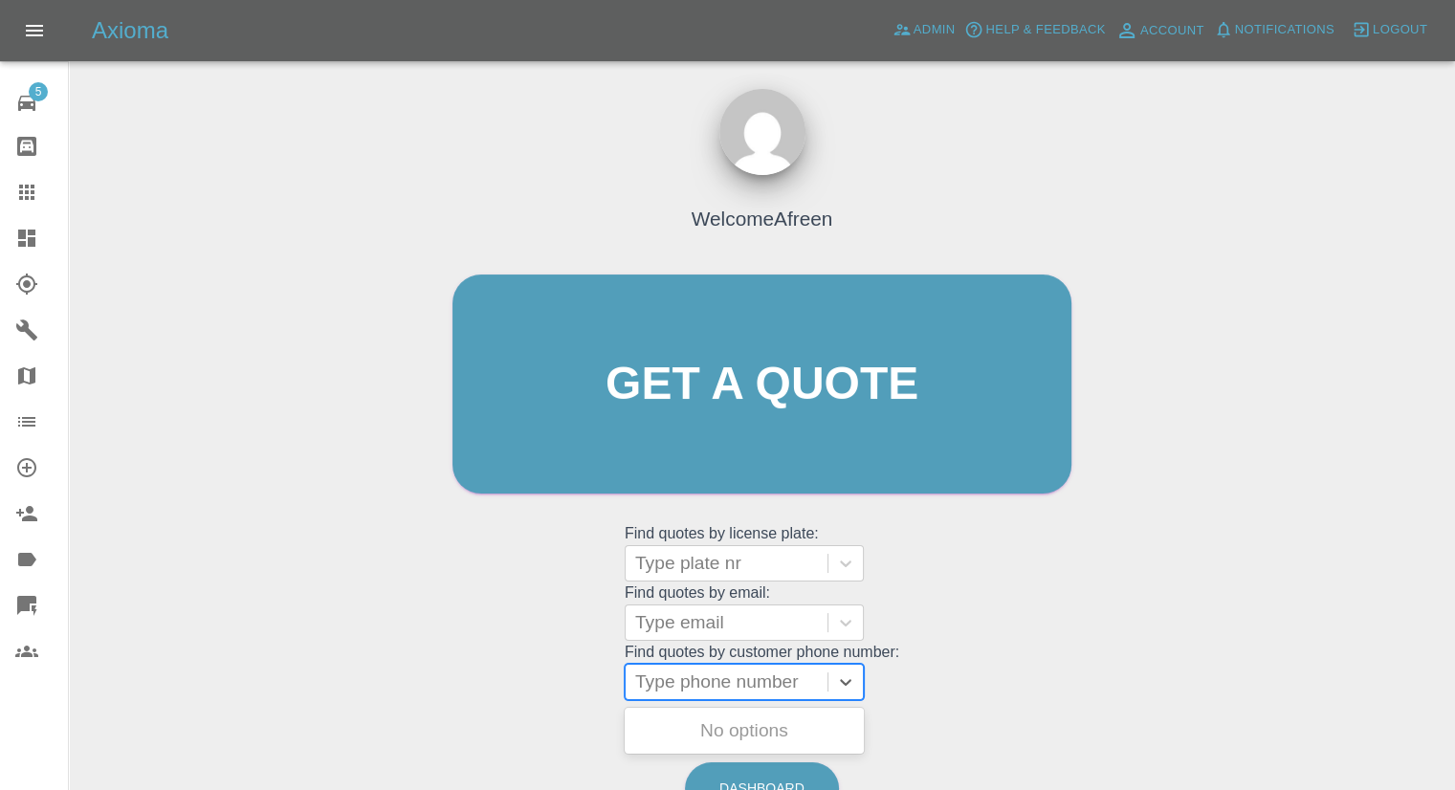
paste input "7890699645"
click at [648, 682] on input "7890699645" at bounding box center [688, 682] width 107 height 23
click at [647, 687] on input "7890699645" at bounding box center [688, 682] width 107 height 23
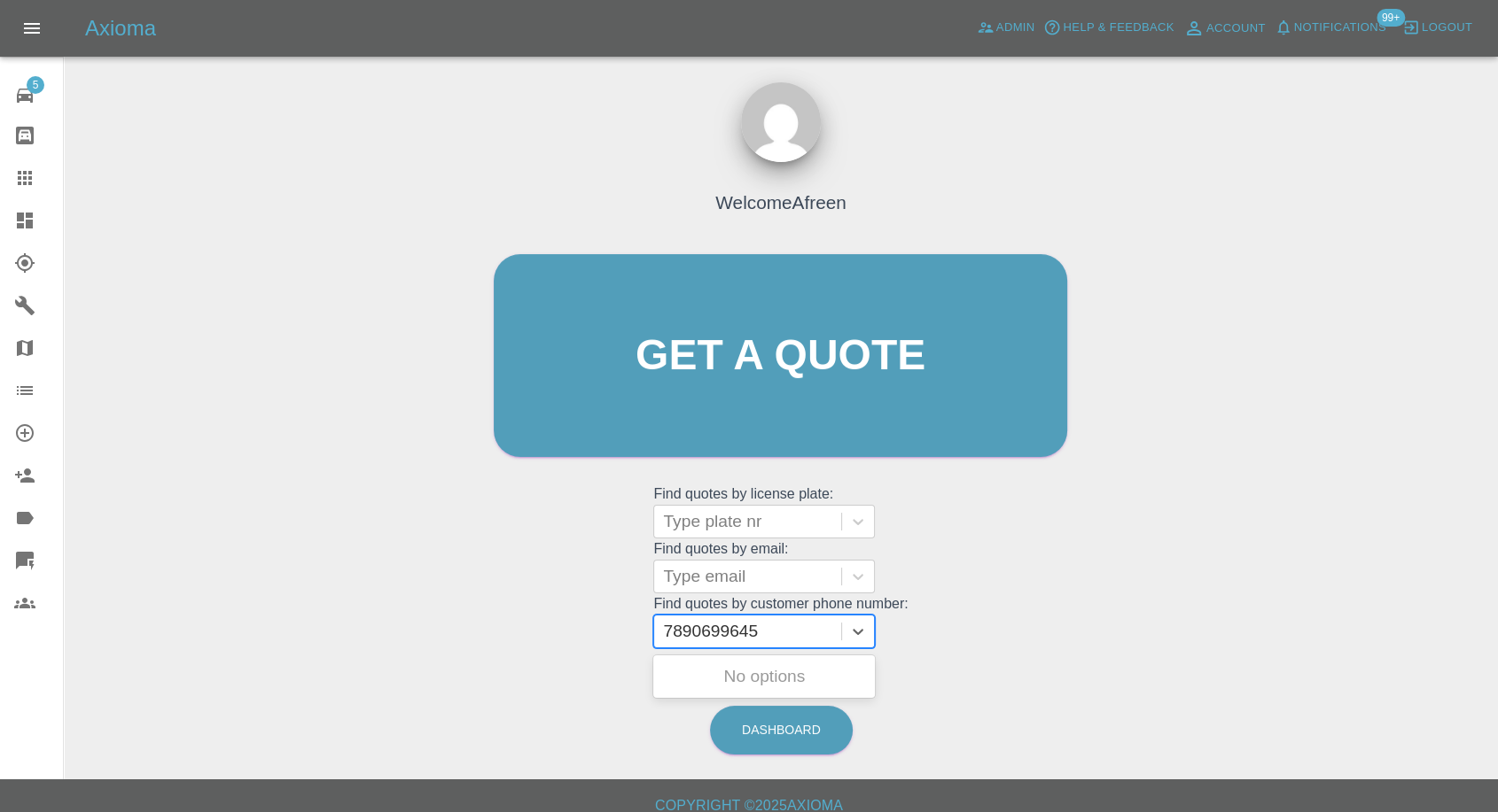
type input "07890699645"
click at [689, 660] on div "KP23YWS, Awaiting Repair" at bounding box center [763, 687] width 221 height 56
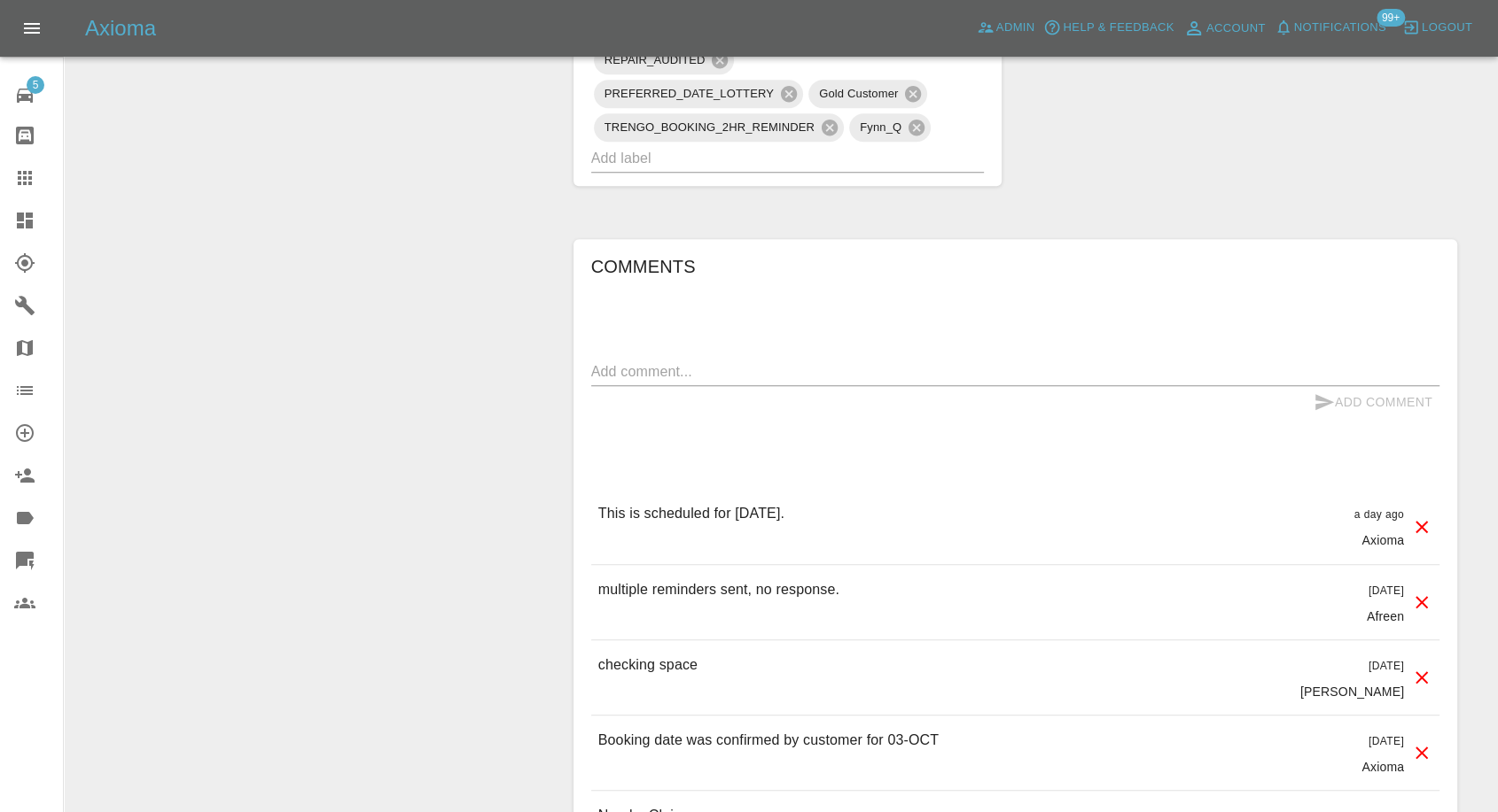
scroll to position [1378, 0]
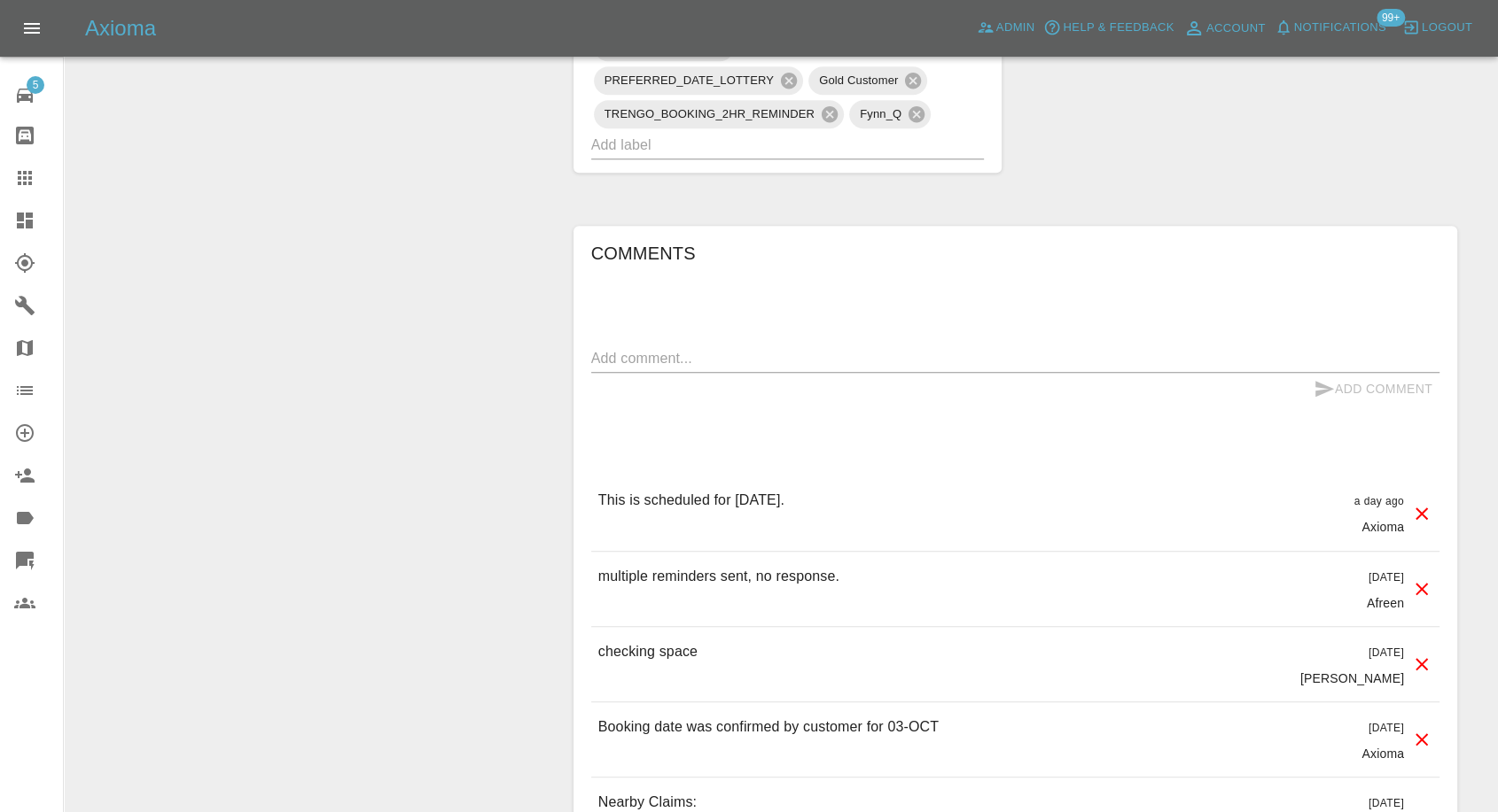
click at [31, 177] on icon at bounding box center [24, 178] width 14 height 14
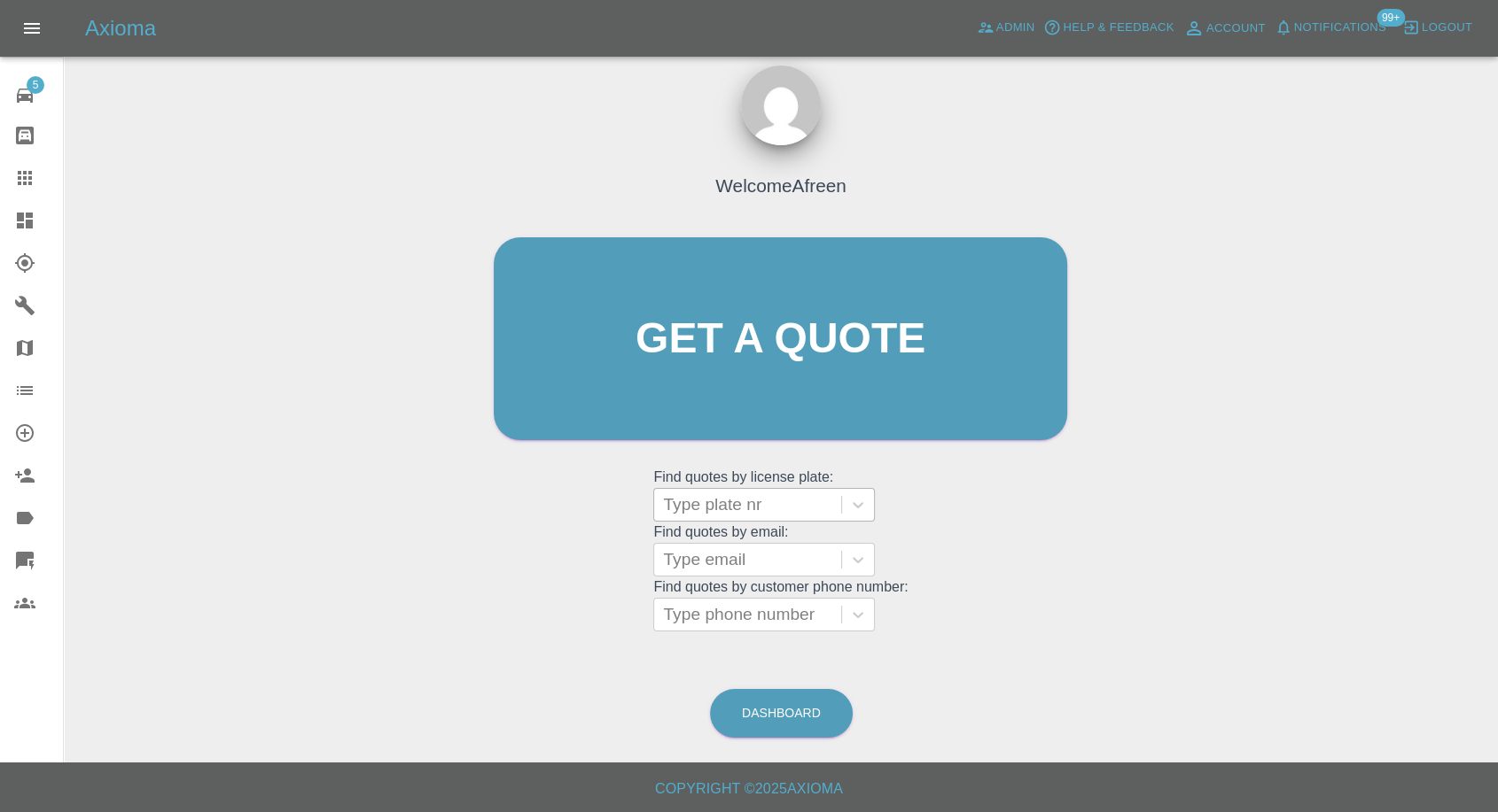
scroll to position [16, 0]
click at [723, 613] on div at bounding box center [748, 616] width 170 height 25
paste input "7891295231"
type input "07891295231"
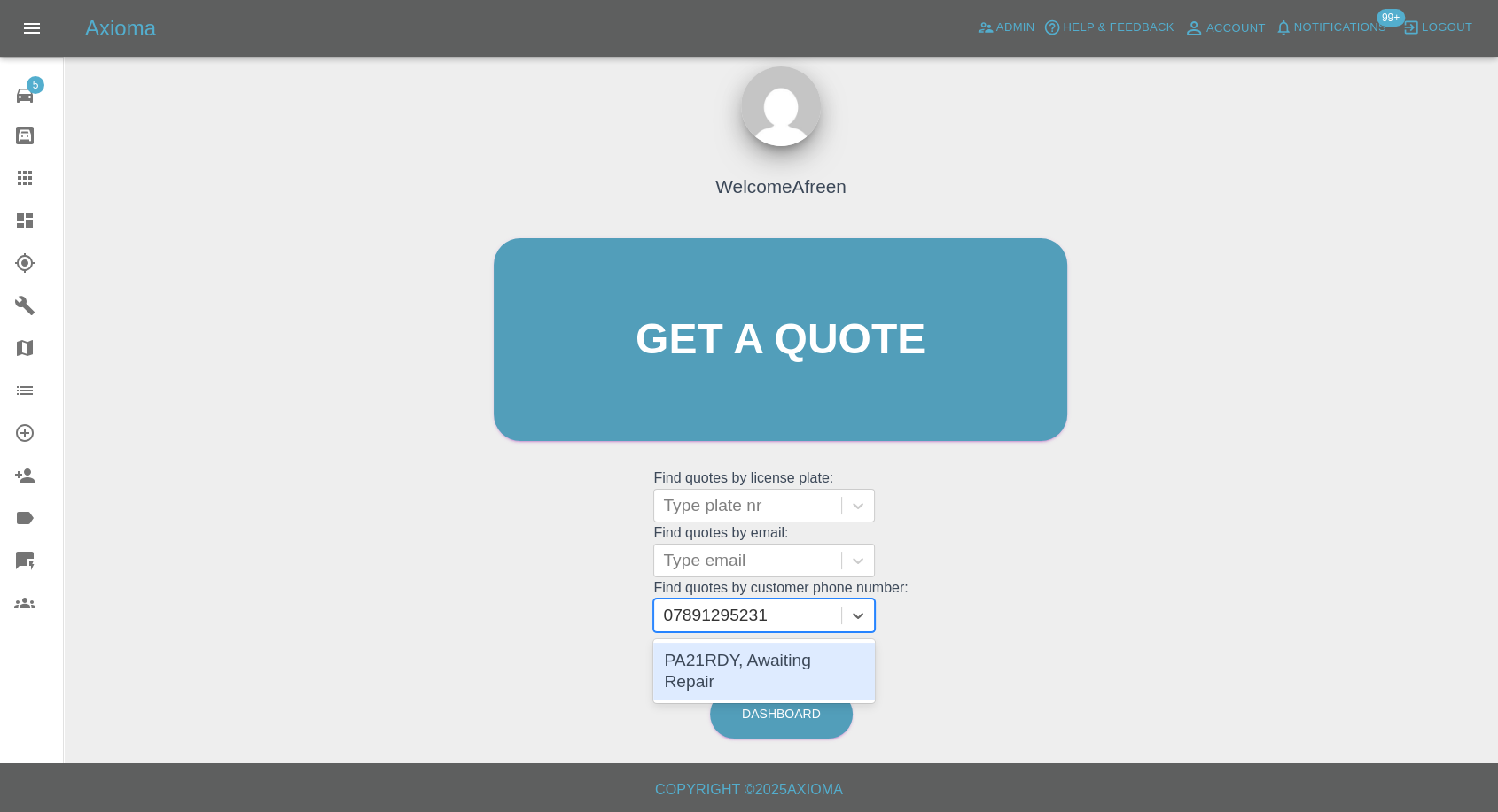
click at [737, 664] on div "PA21RDY, Awaiting Repair" at bounding box center [763, 671] width 221 height 56
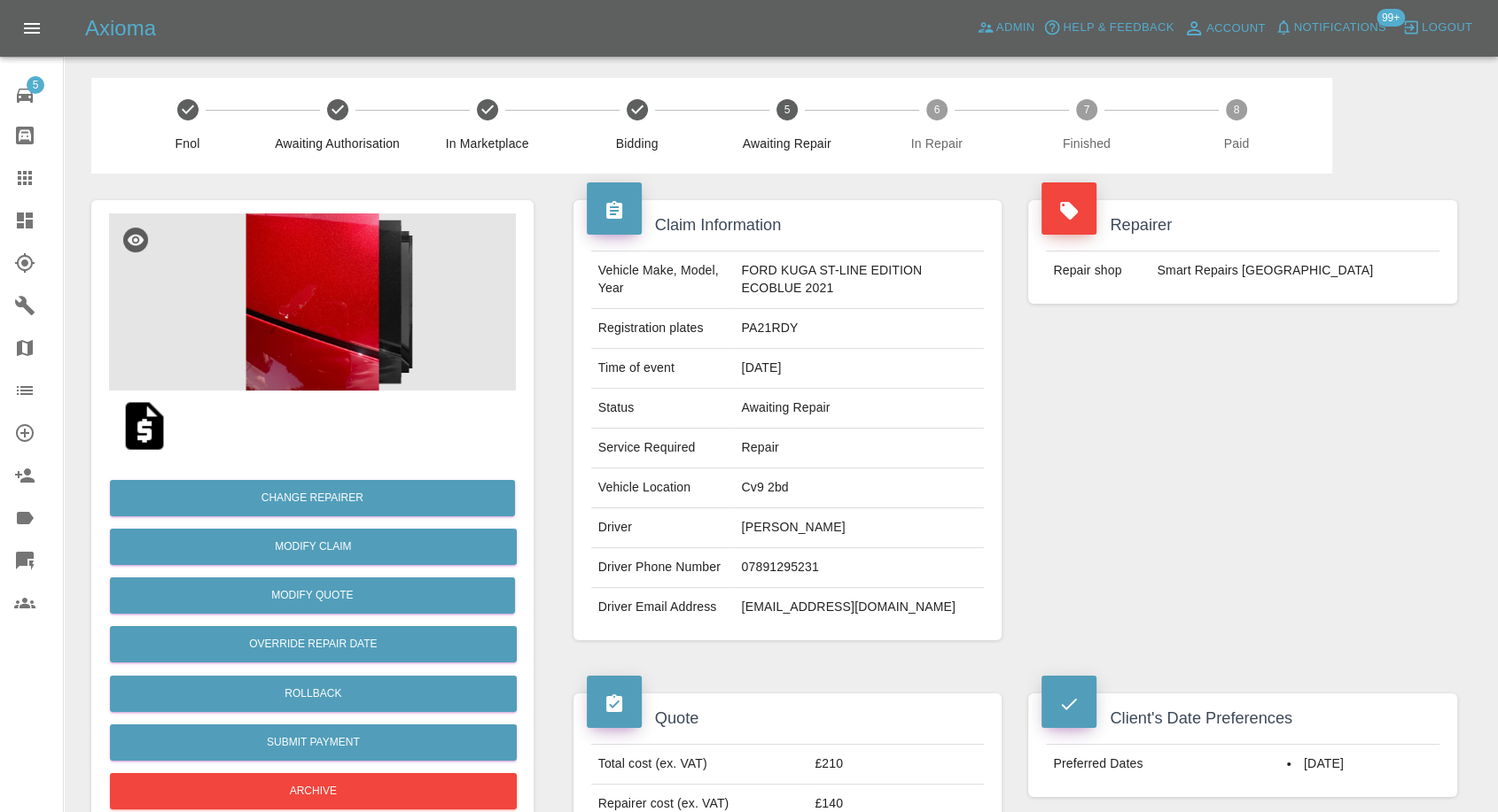
click at [1215, 261] on td "Smart Repairs Midlands" at bounding box center [1294, 271] width 290 height 39
copy div "Smart Repairs Midlands"
drag, startPoint x: 31, startPoint y: 175, endPoint x: 510, endPoint y: 470, distance: 562.6
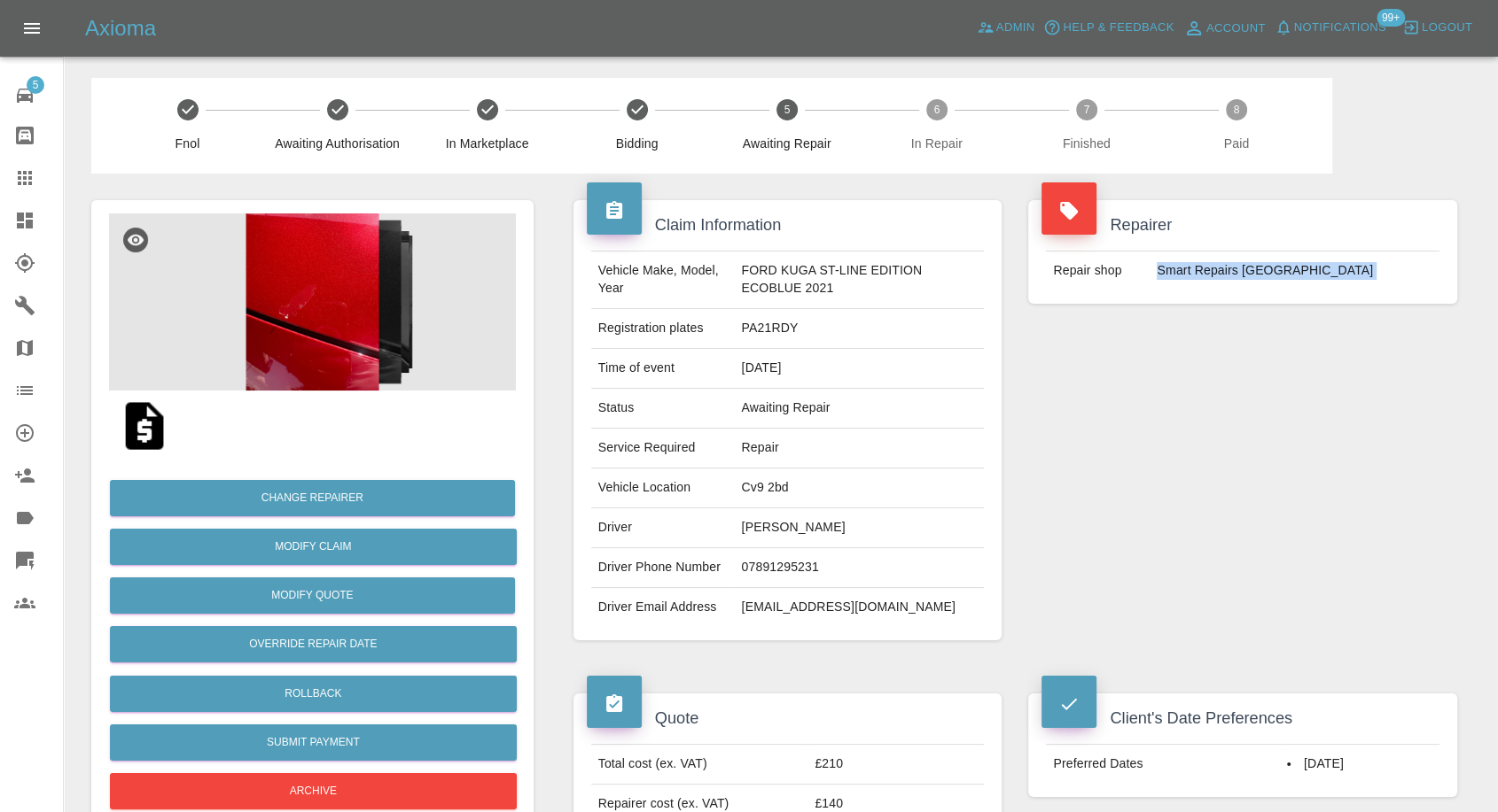
click at [31, 175] on icon at bounding box center [24, 178] width 21 height 21
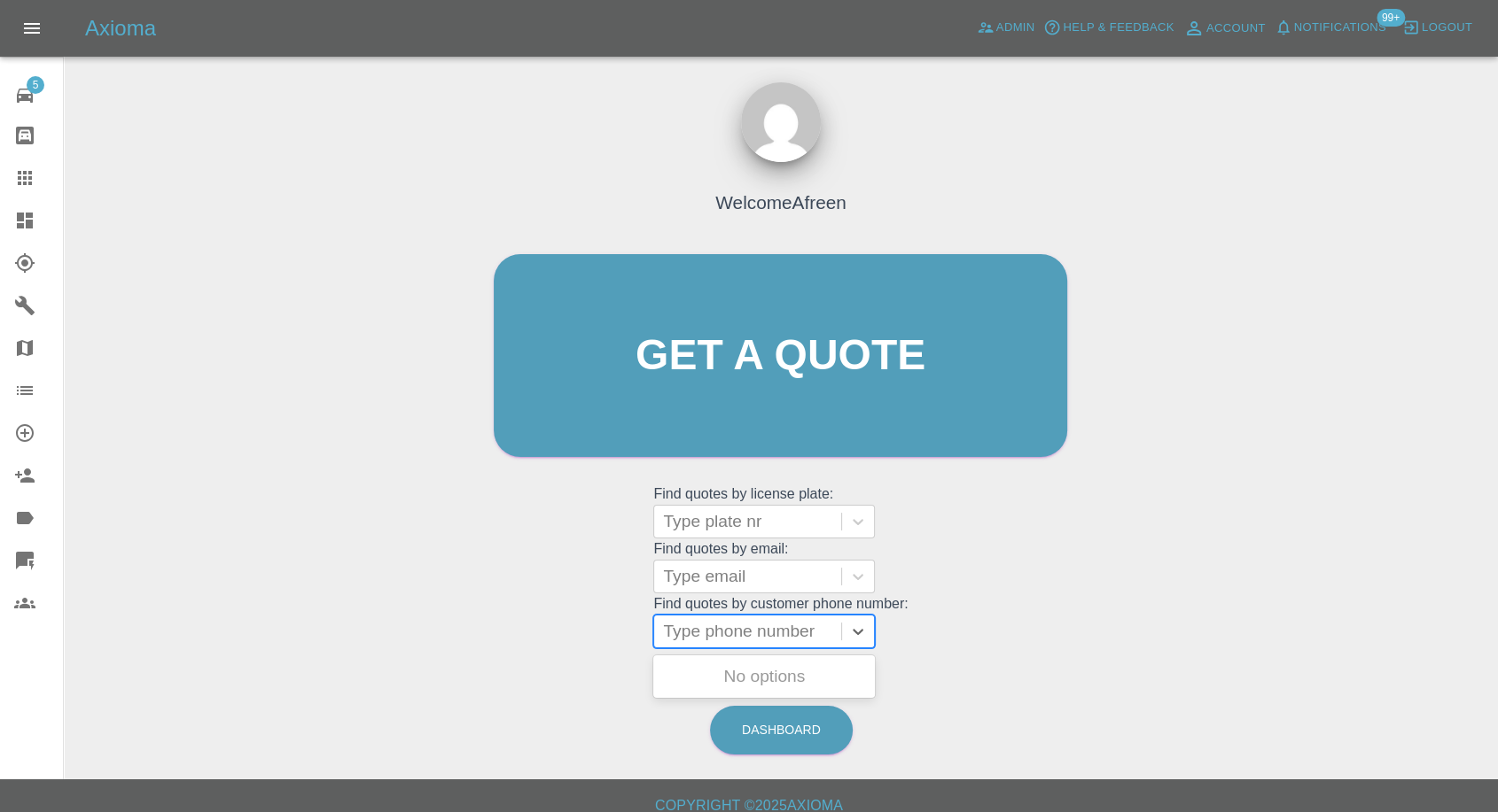
click at [787, 631] on div at bounding box center [748, 631] width 170 height 25
paste input "7393440739"
click at [669, 632] on input "7393440739" at bounding box center [712, 631] width 99 height 21
type input "07393440739"
click at [783, 672] on div "SW18 MYT, Archived" at bounding box center [763, 677] width 221 height 35
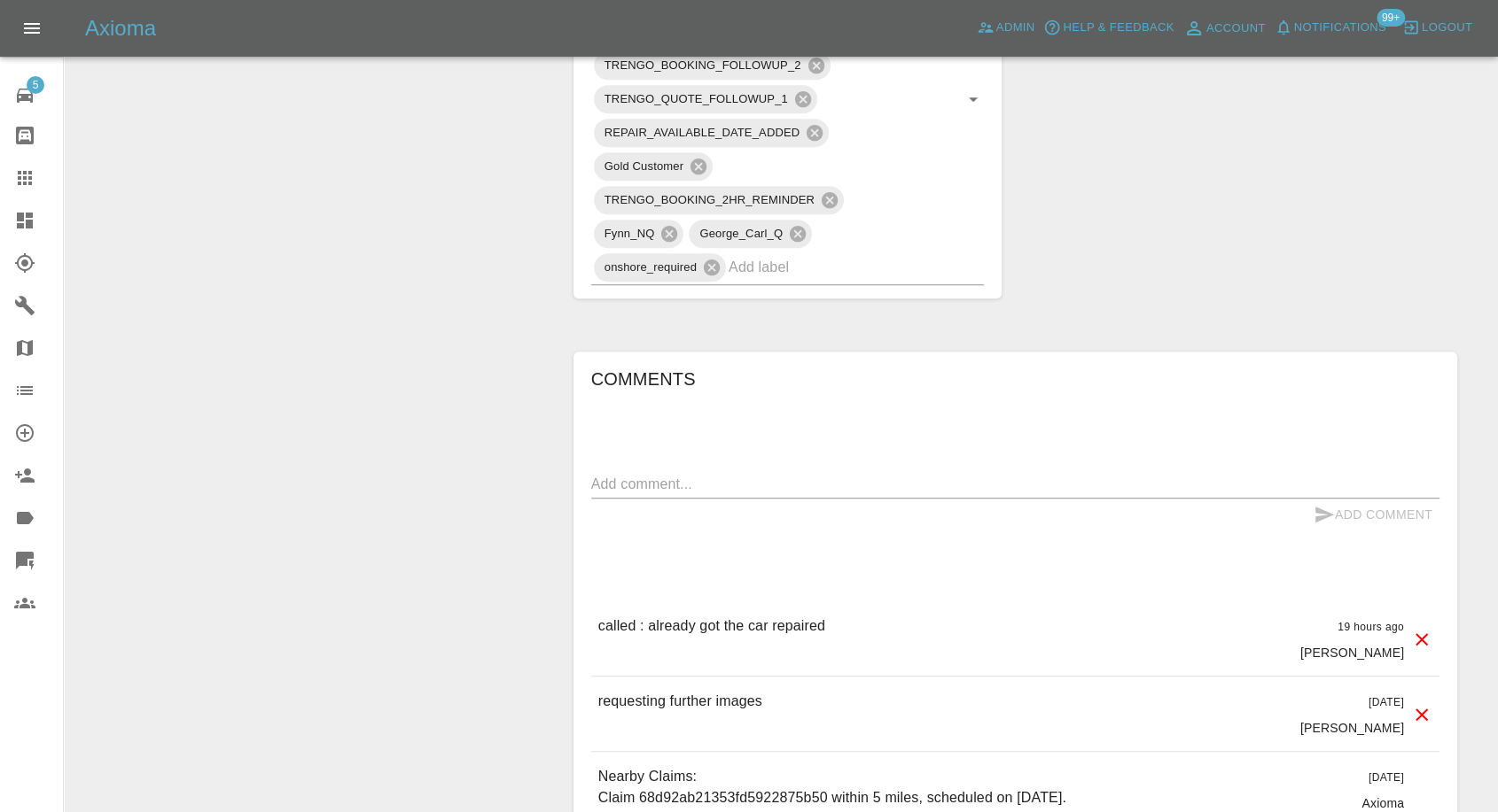
scroll to position [1280, 0]
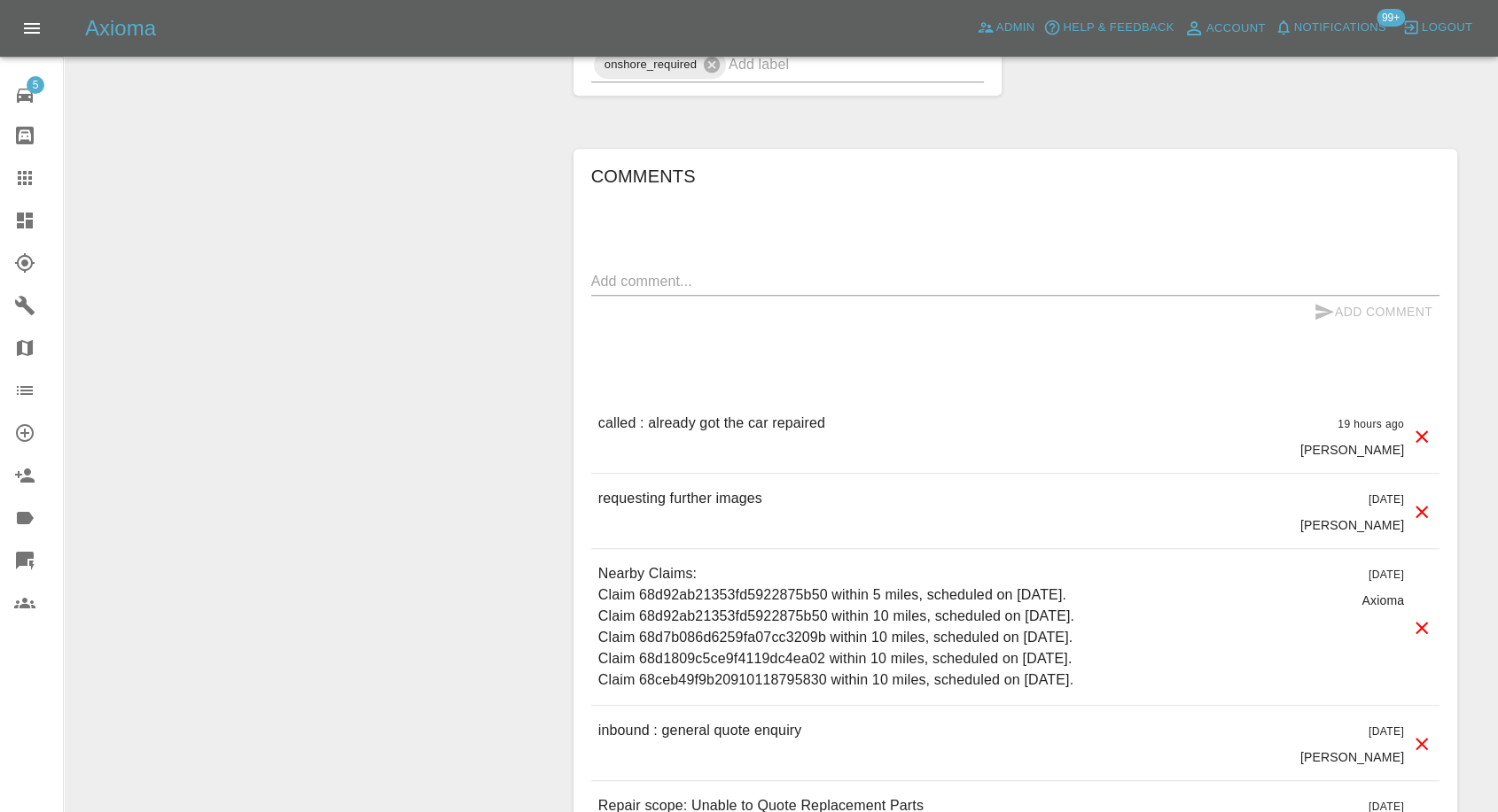
drag, startPoint x: 18, startPoint y: 177, endPoint x: 623, endPoint y: 593, distance: 734.2
click at [18, 177] on icon at bounding box center [24, 178] width 14 height 14
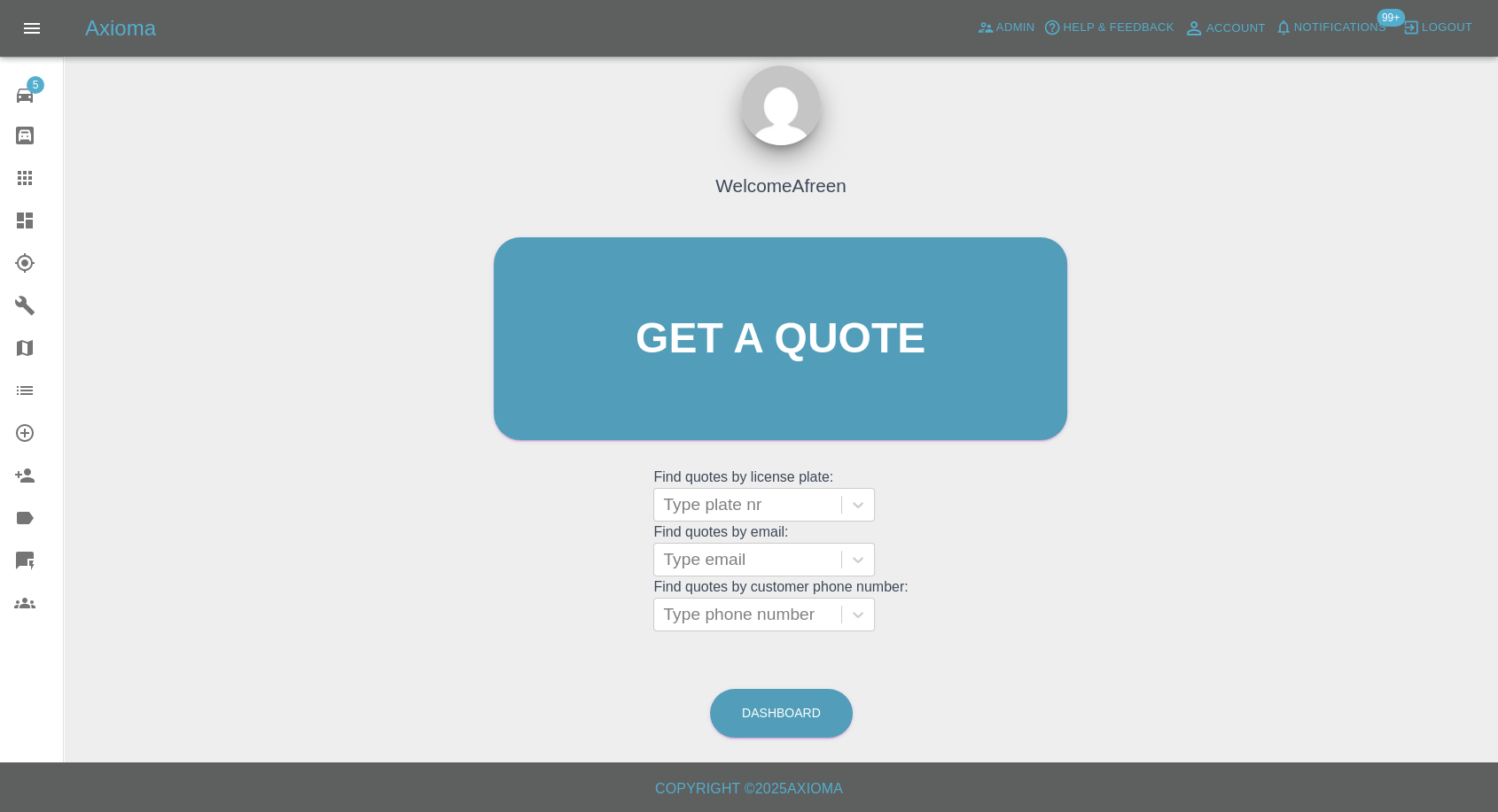
scroll to position [16, 0]
click at [796, 608] on div at bounding box center [748, 616] width 170 height 25
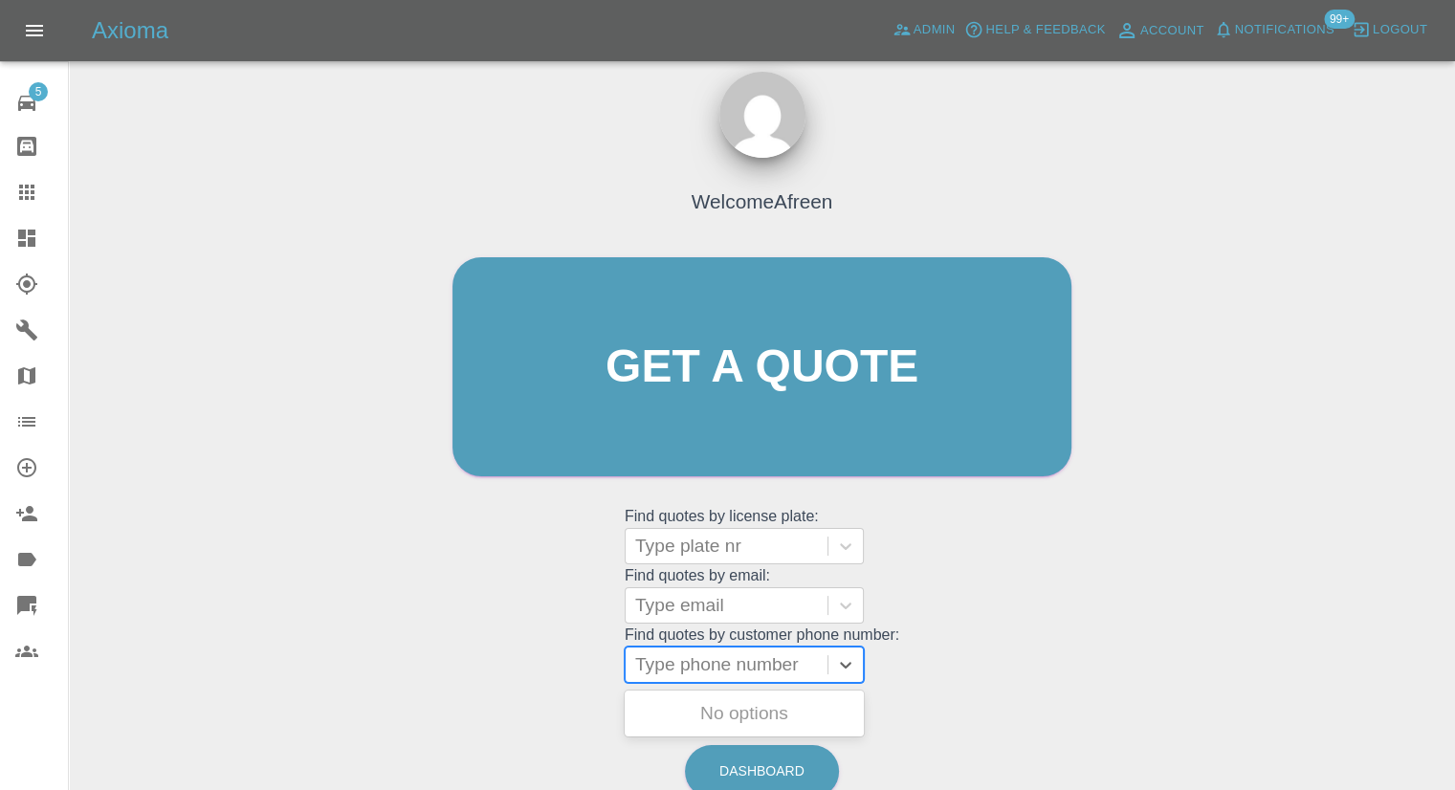
paste input "7733050119"
click at [647, 666] on input "7733050119" at bounding box center [688, 665] width 107 height 23
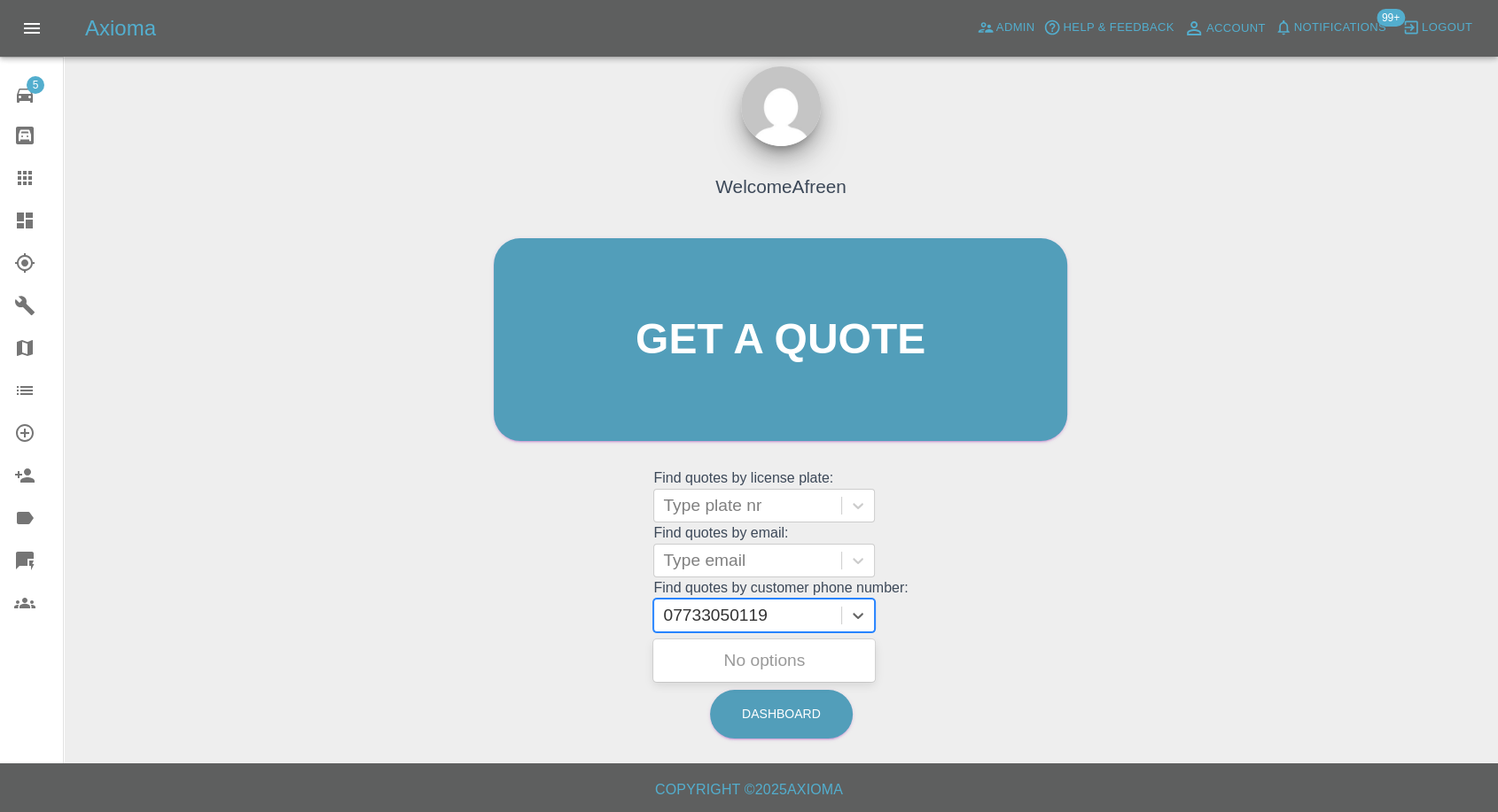
type input "07733050119"
paste input "7733050119"
type input "7733050119"
click at [673, 621] on input "7733050119" at bounding box center [712, 616] width 99 height 21
click at [662, 622] on div "Type phone number" at bounding box center [748, 616] width 187 height 31
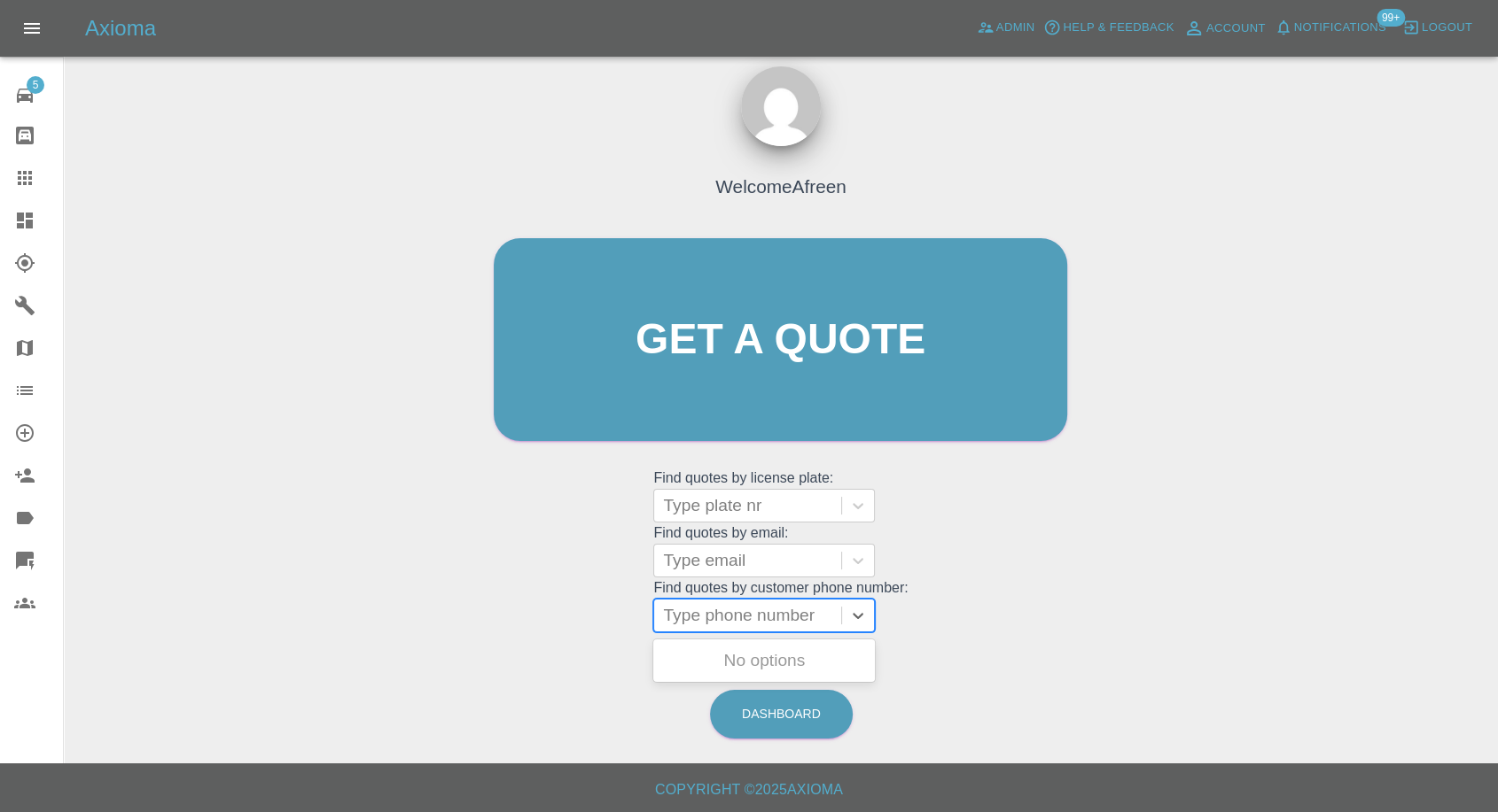
click at [677, 618] on div at bounding box center [748, 616] width 170 height 25
paste input "7733050119"
type input "07733050119"
click at [699, 661] on div "EX17 ULW, Awaiting Repair" at bounding box center [763, 671] width 221 height 56
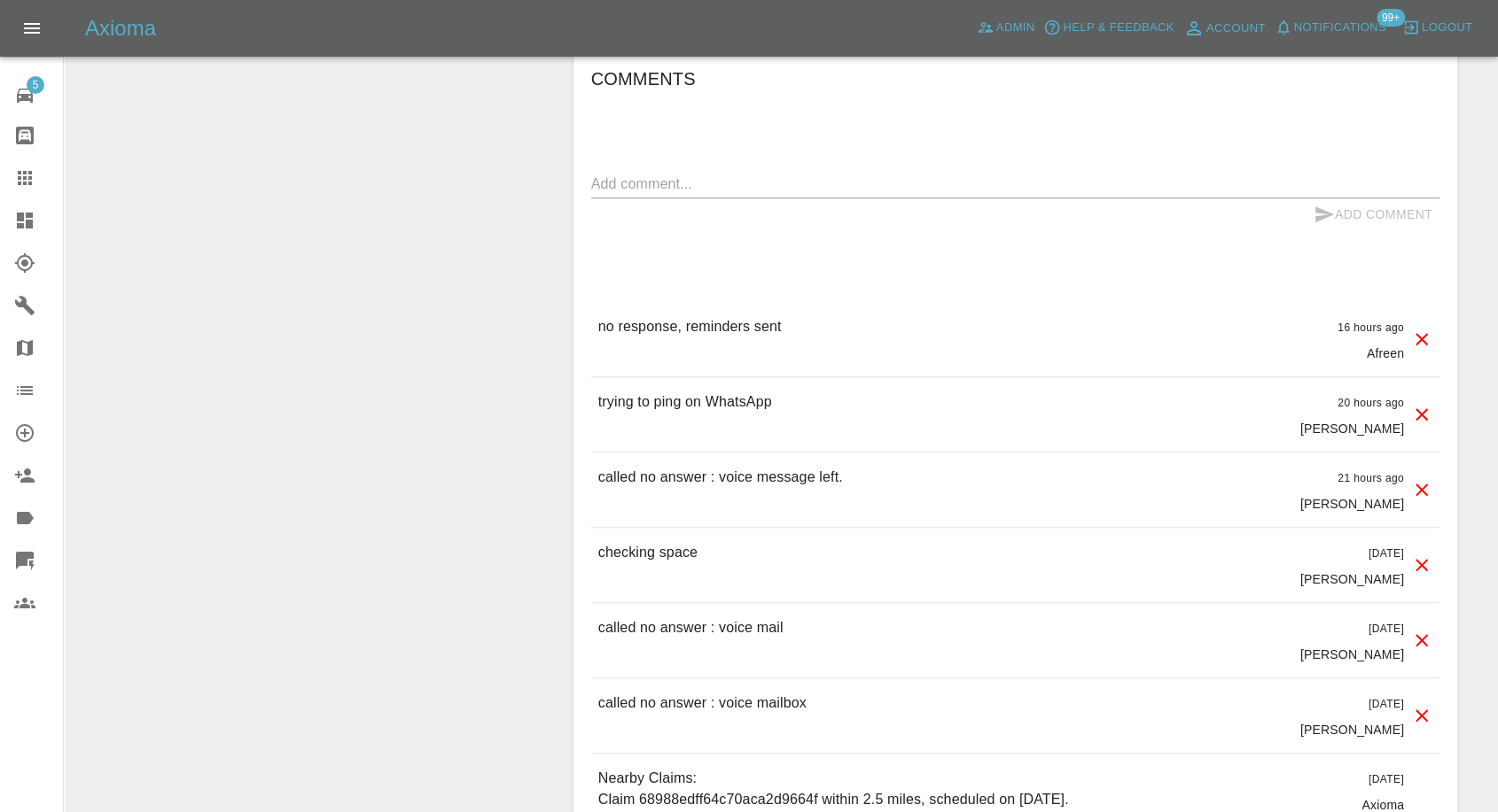
scroll to position [1476, 0]
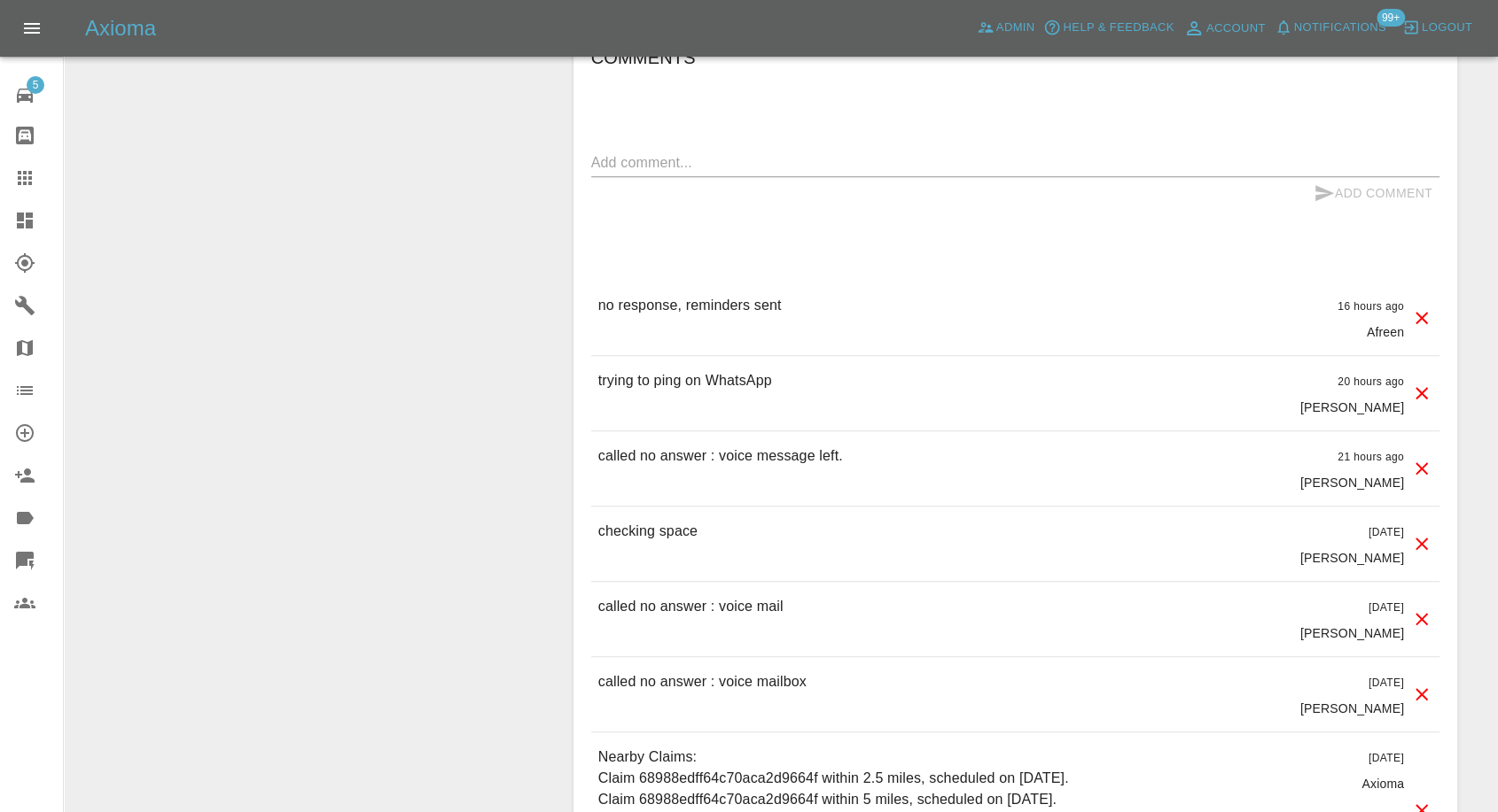
click at [675, 161] on textarea at bounding box center [1015, 163] width 849 height 20
paste textarea "27 blossom drive po7 5aw"
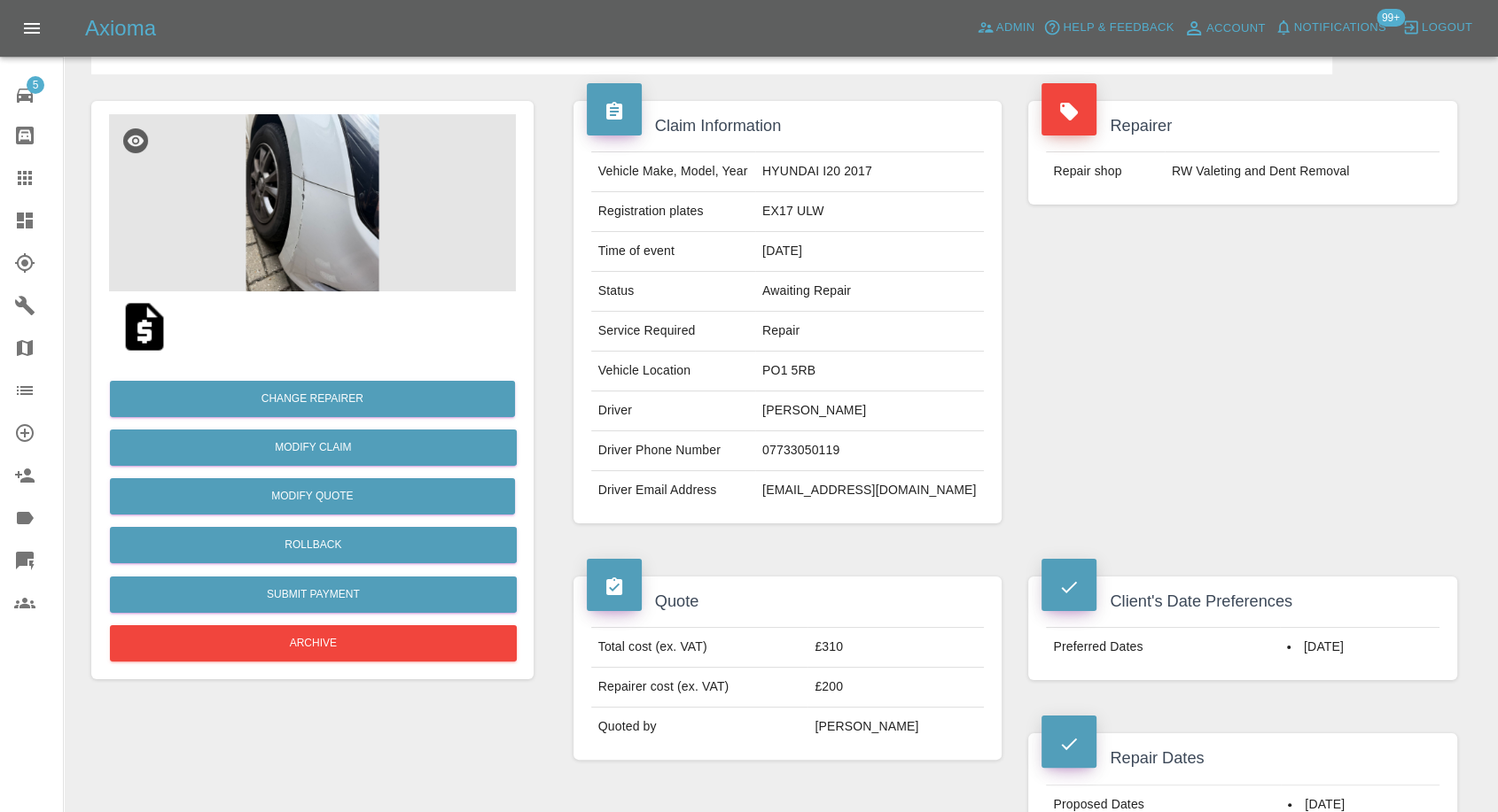
scroll to position [98, 0]
click at [802, 370] on td "PO1 5RB" at bounding box center [869, 372] width 229 height 40
copy td "PO1 5RB"
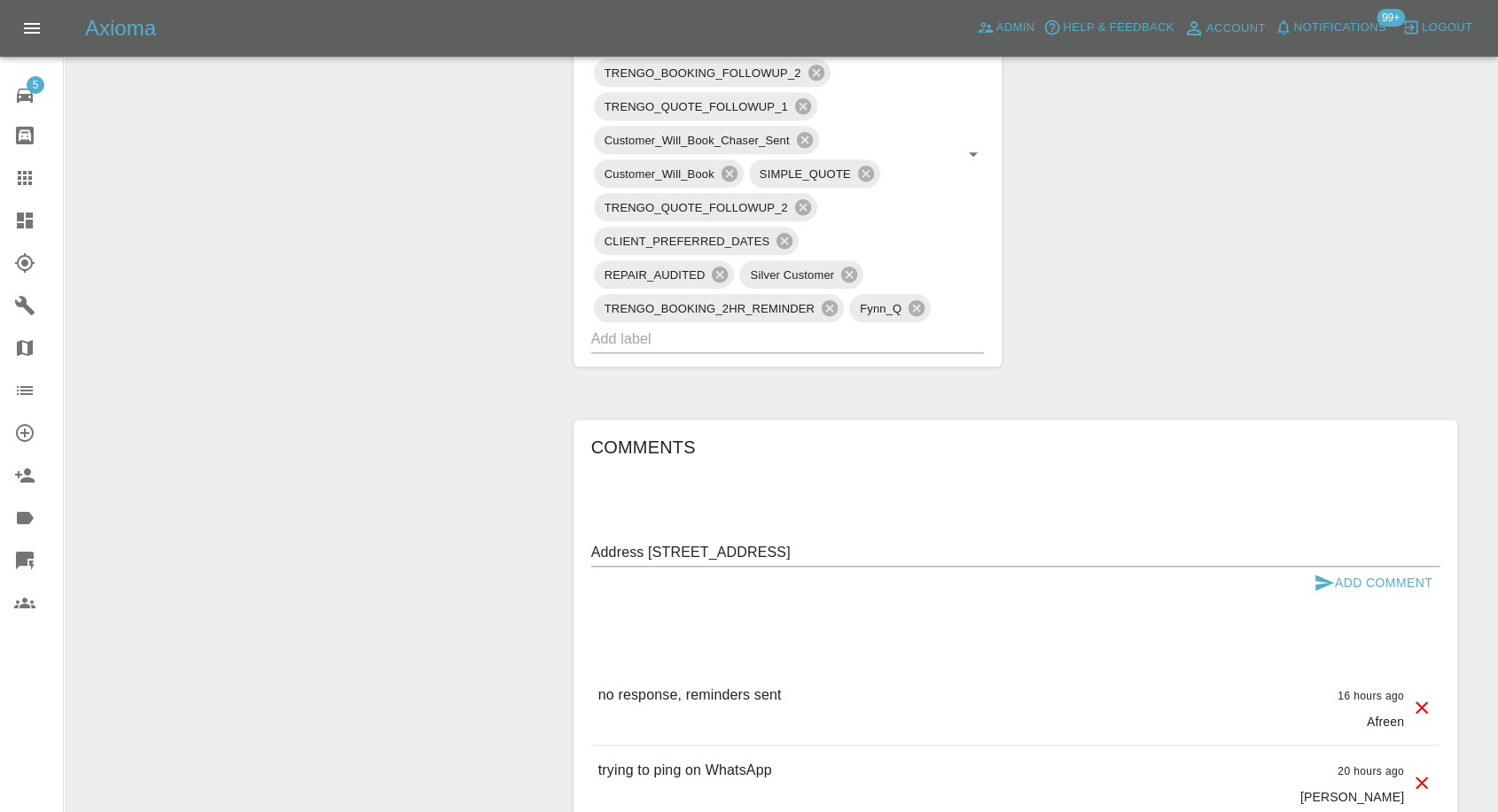
scroll to position [1181, 0]
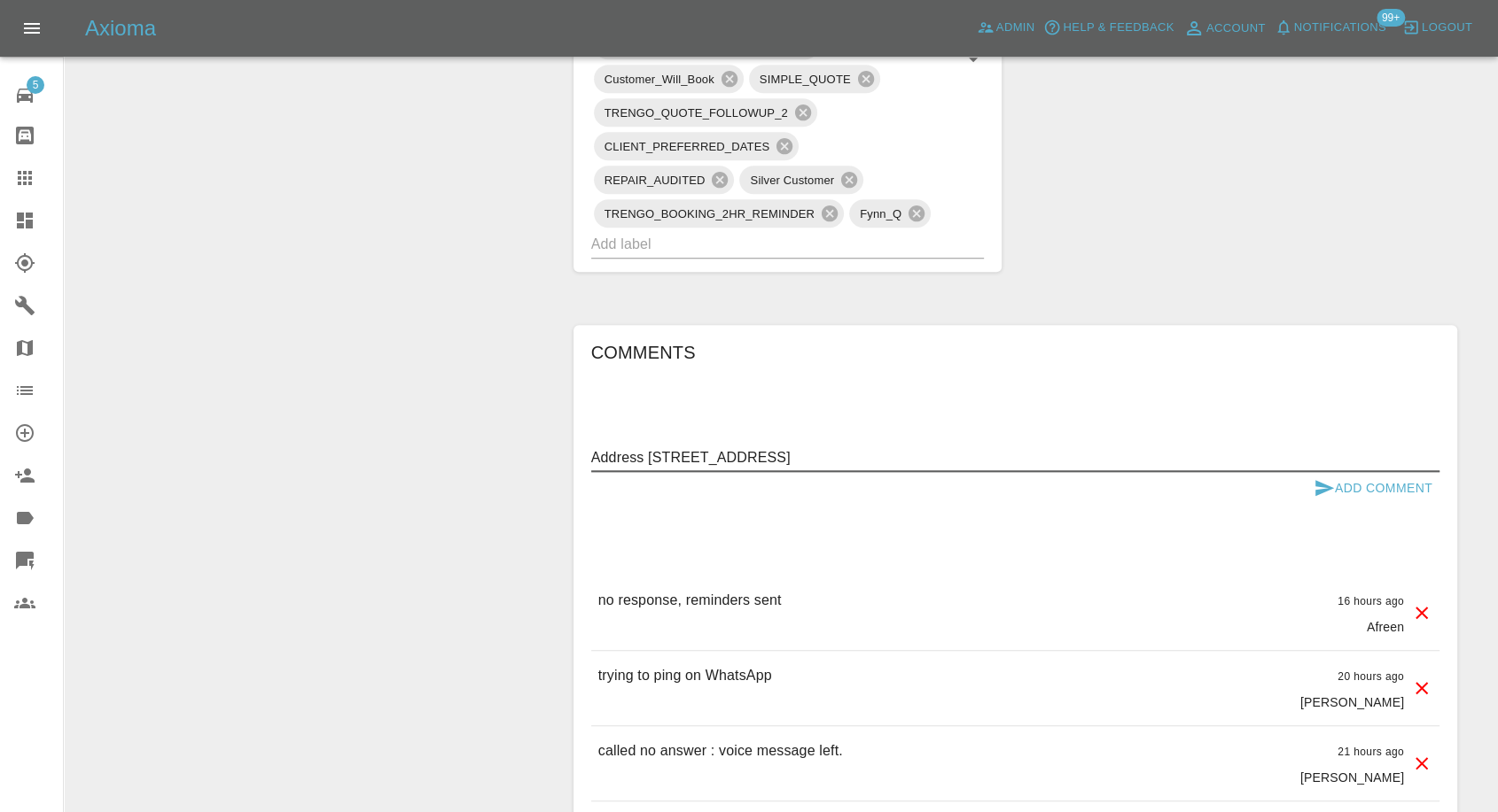
click at [652, 454] on textarea "Address 27 blossom drive po7 5aw" at bounding box center [1015, 457] width 849 height 20
drag, startPoint x: 648, startPoint y: 449, endPoint x: 933, endPoint y: 625, distance: 335.0
click at [656, 449] on textarea "Address 27 blossom drive po7 5aw" at bounding box center [1015, 457] width 849 height 20
click at [740, 456] on textarea "Address changed from to 27 blossom drive po7 5aw" at bounding box center [1015, 457] width 849 height 20
paste textarea "PO1 5RB"
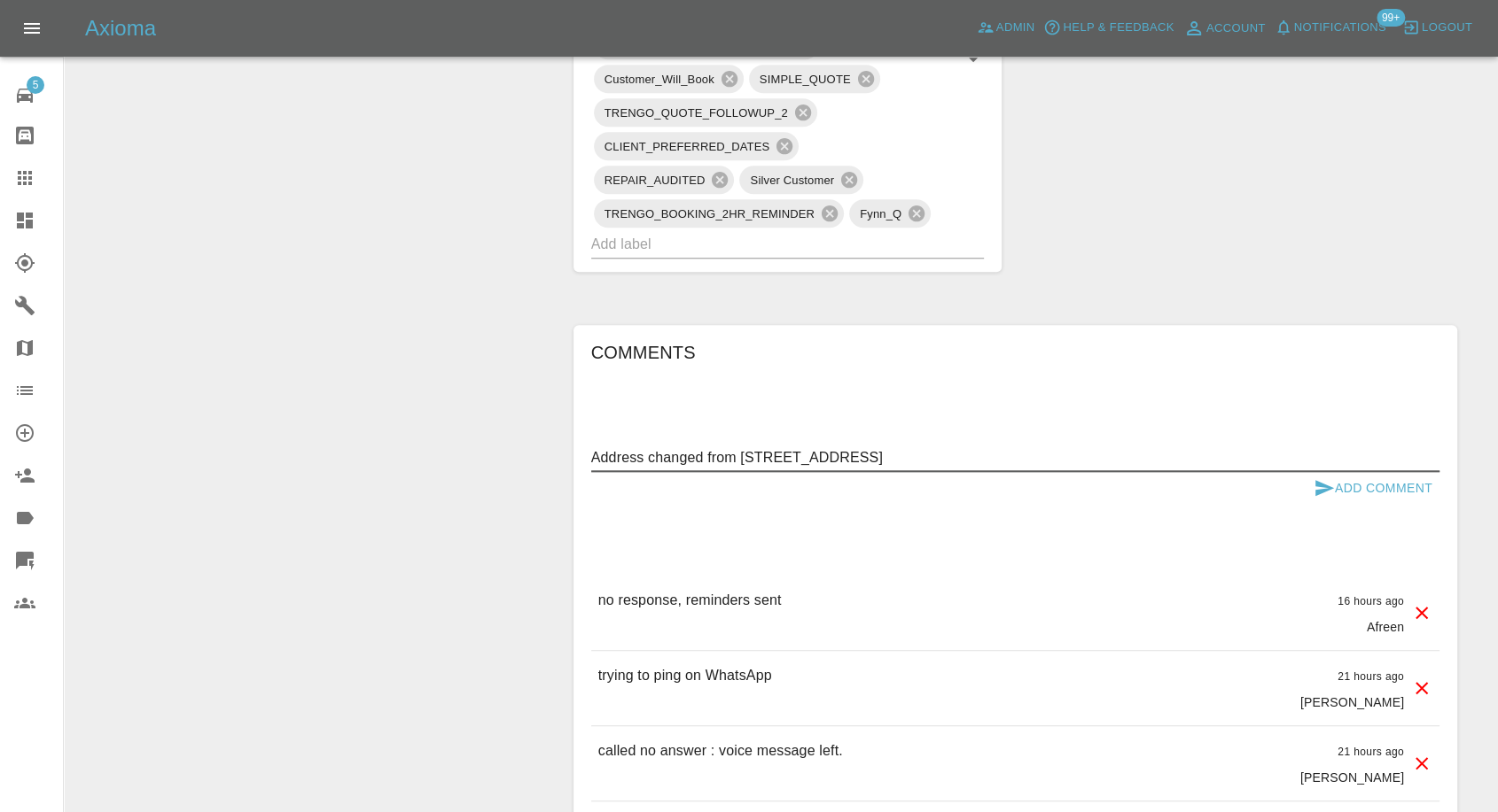
type textarea "Address changed from [STREET_ADDRESS]"
click at [1322, 484] on icon "submit" at bounding box center [1325, 488] width 19 height 16
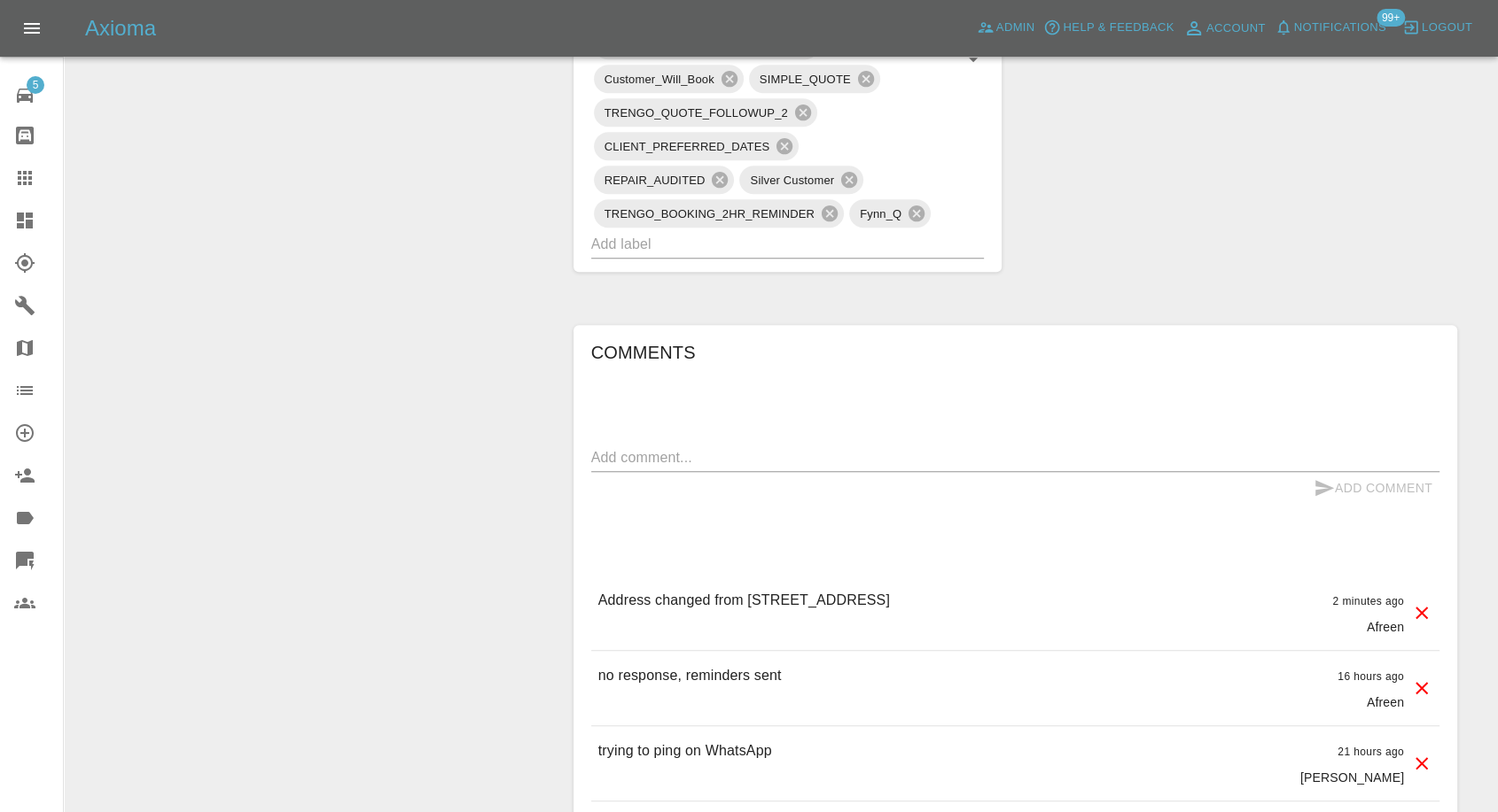
drag, startPoint x: 941, startPoint y: 596, endPoint x: 1024, endPoint y: 595, distance: 83.0
click at [1024, 595] on div "Address changed from PO1 5RB to 27 blossom drive po7 5aw 2 minutes ago Afreen" at bounding box center [1015, 613] width 849 height 74
copy p "po7 5aw"
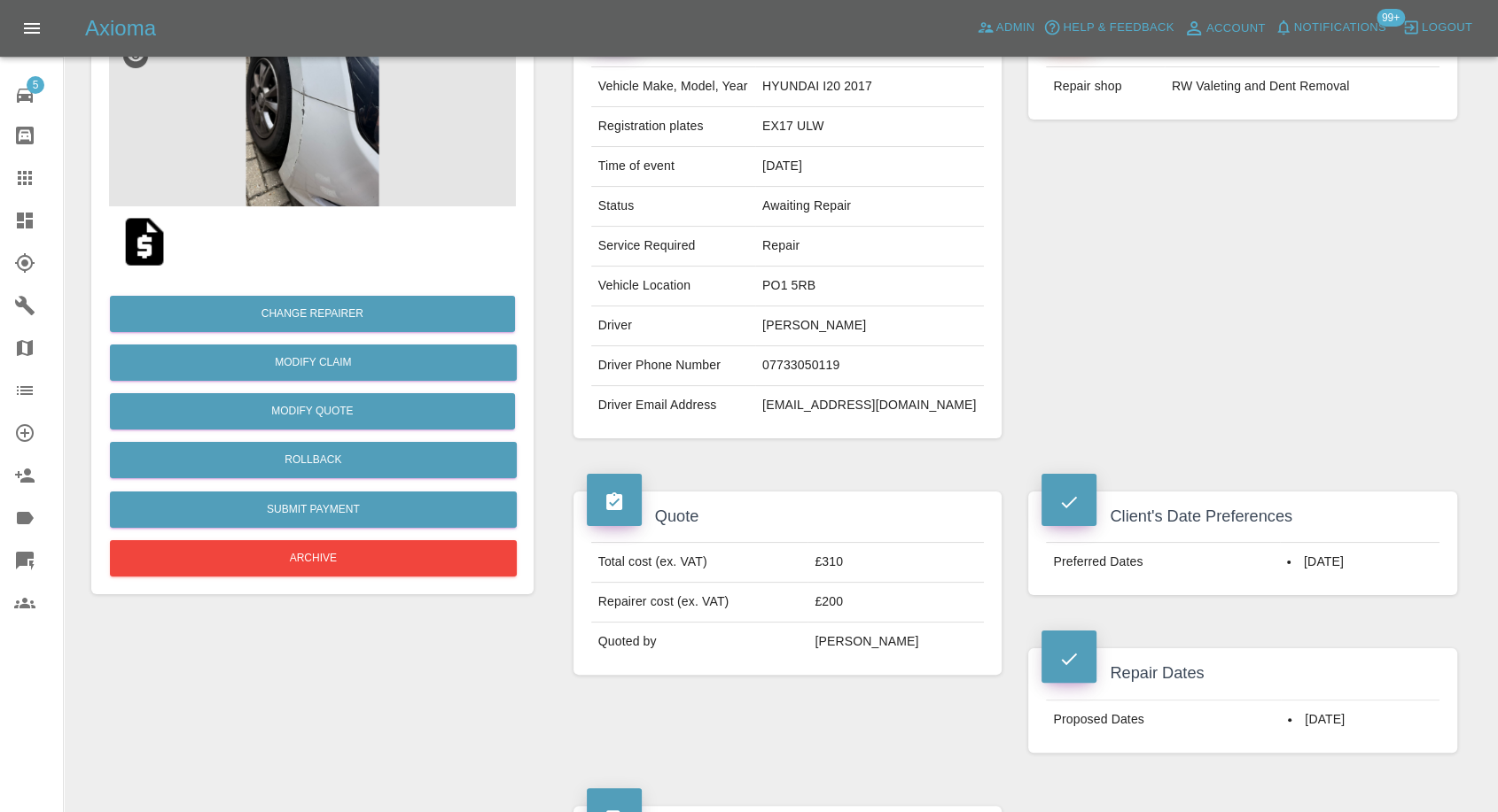
scroll to position [0, 0]
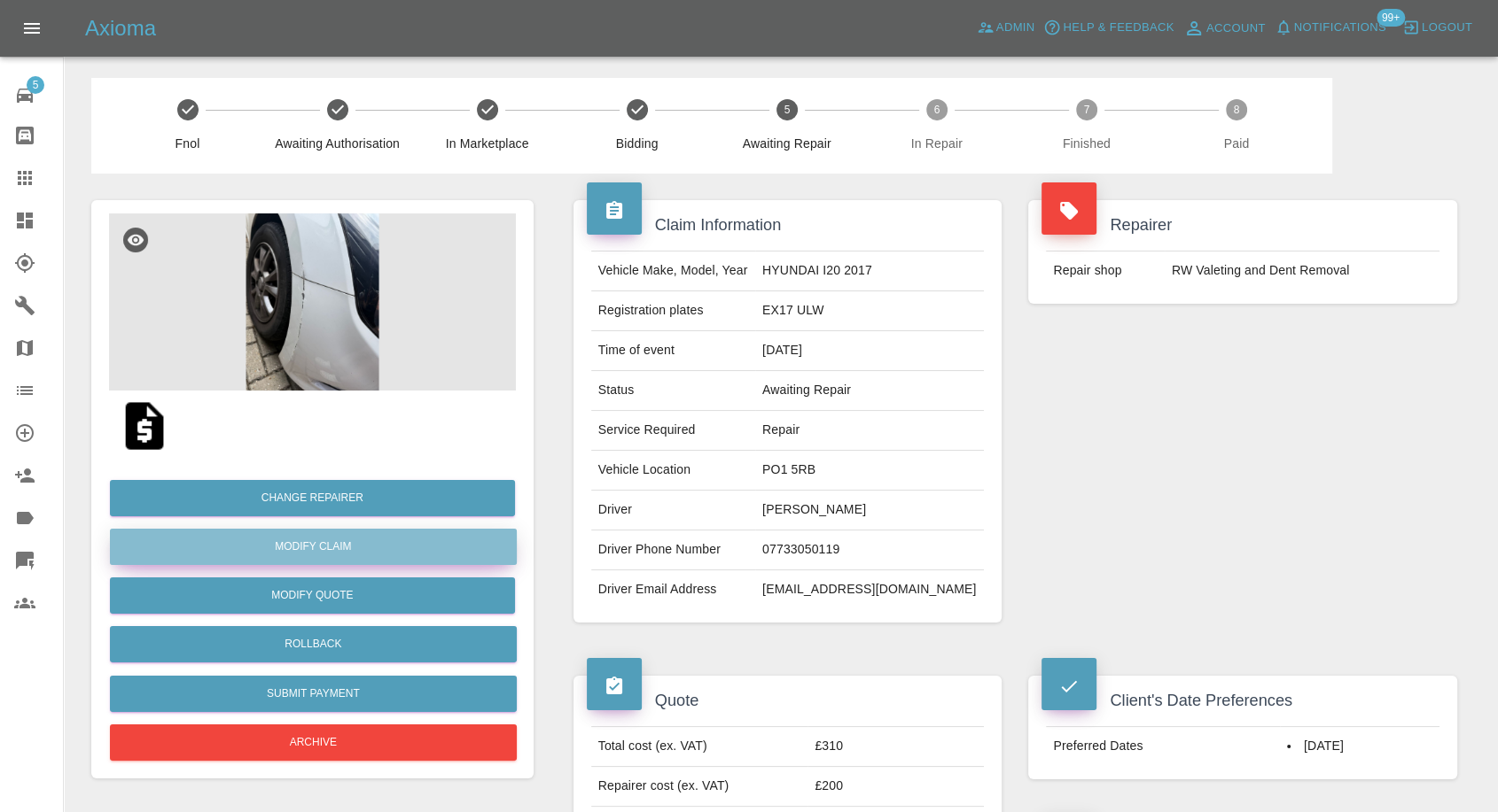
click at [334, 541] on link "Modify Claim" at bounding box center [313, 546] width 407 height 36
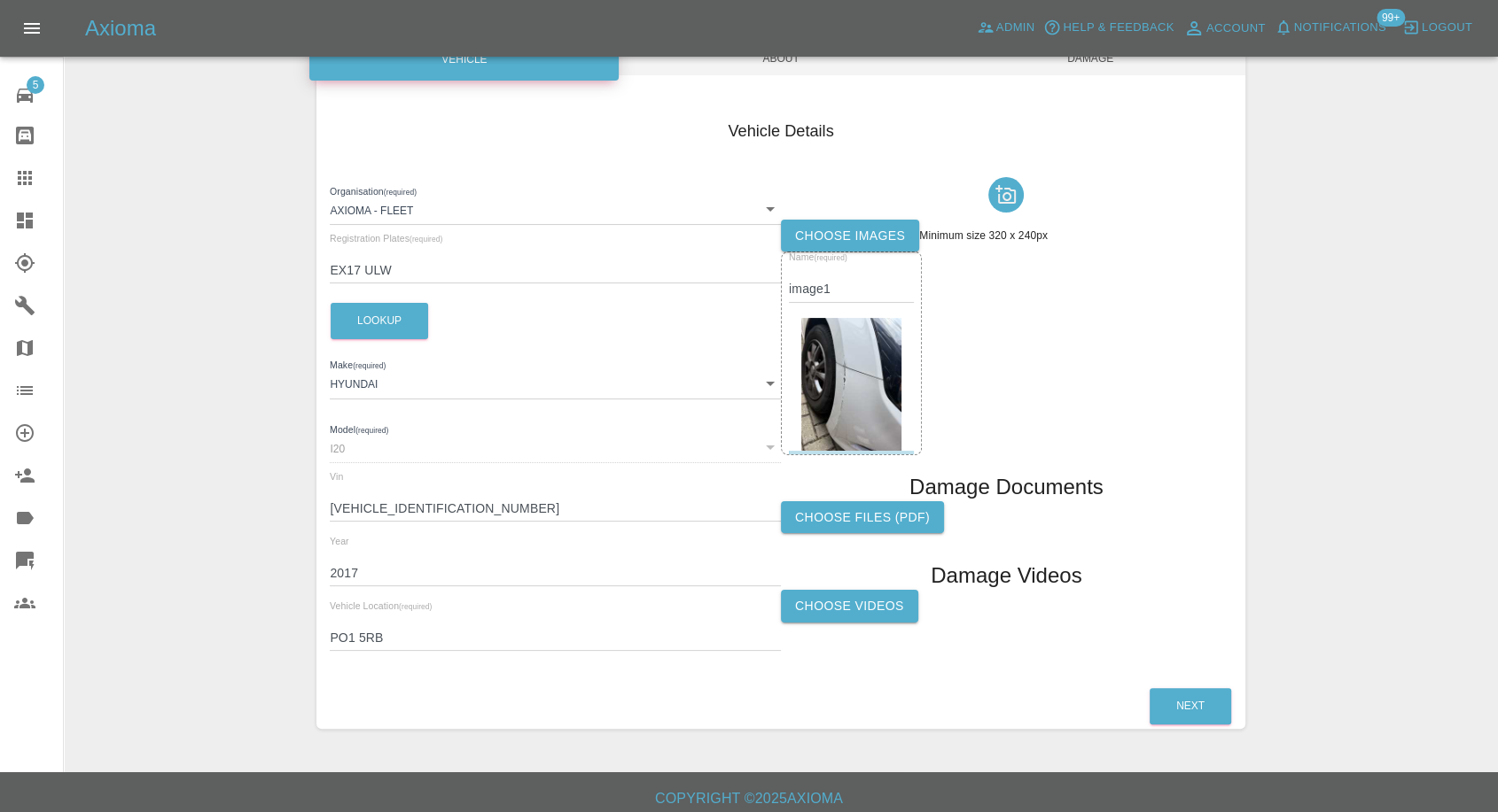
scroll to position [196, 0]
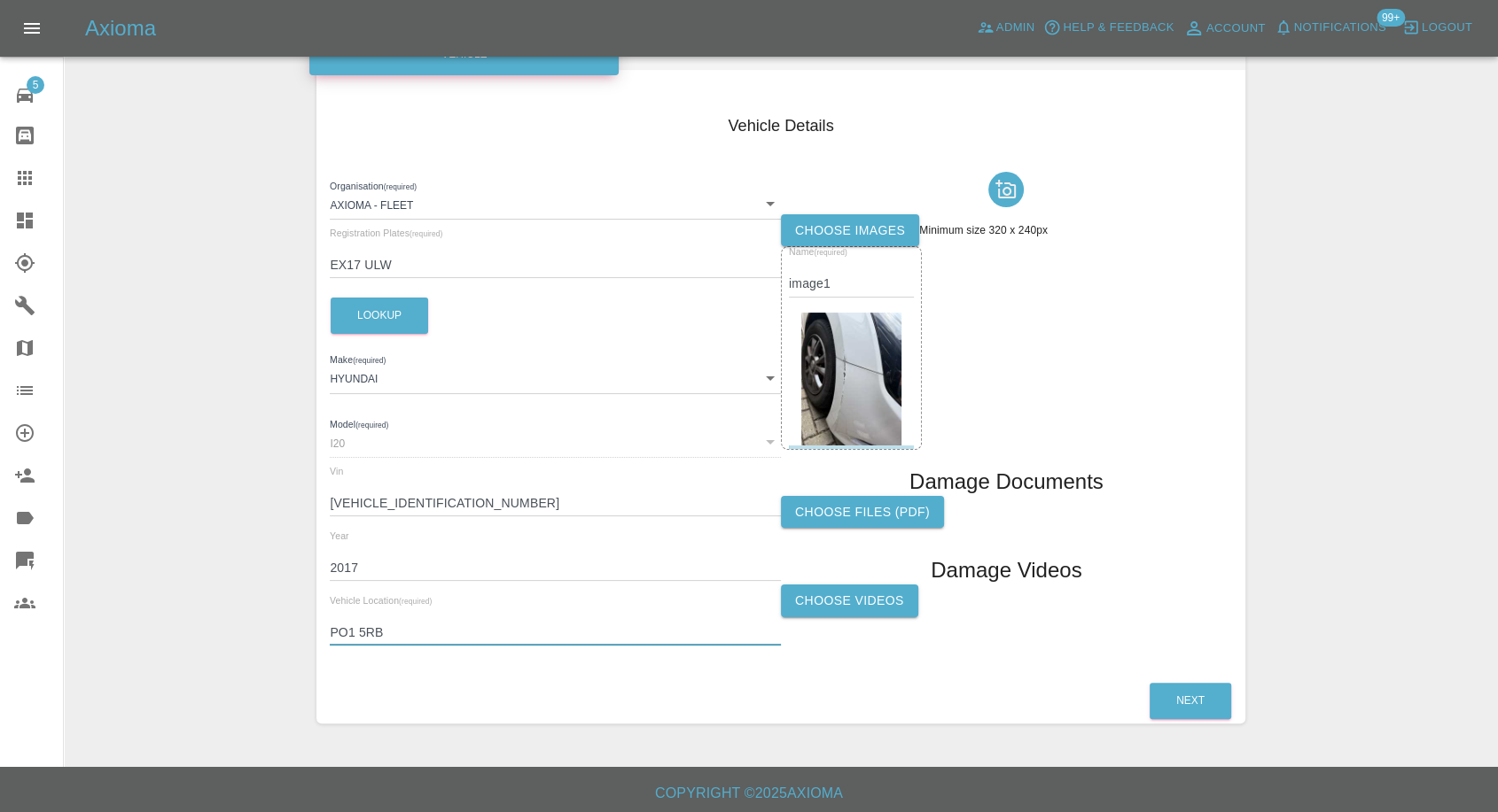
drag, startPoint x: 415, startPoint y: 637, endPoint x: 266, endPoint y: 632, distance: 149.1
click at [266, 632] on div "Enter Claim Details This information will create the claim instance. Vehicle Ab…" at bounding box center [781, 314] width 1432 height 865
paste input "po7 5aw"
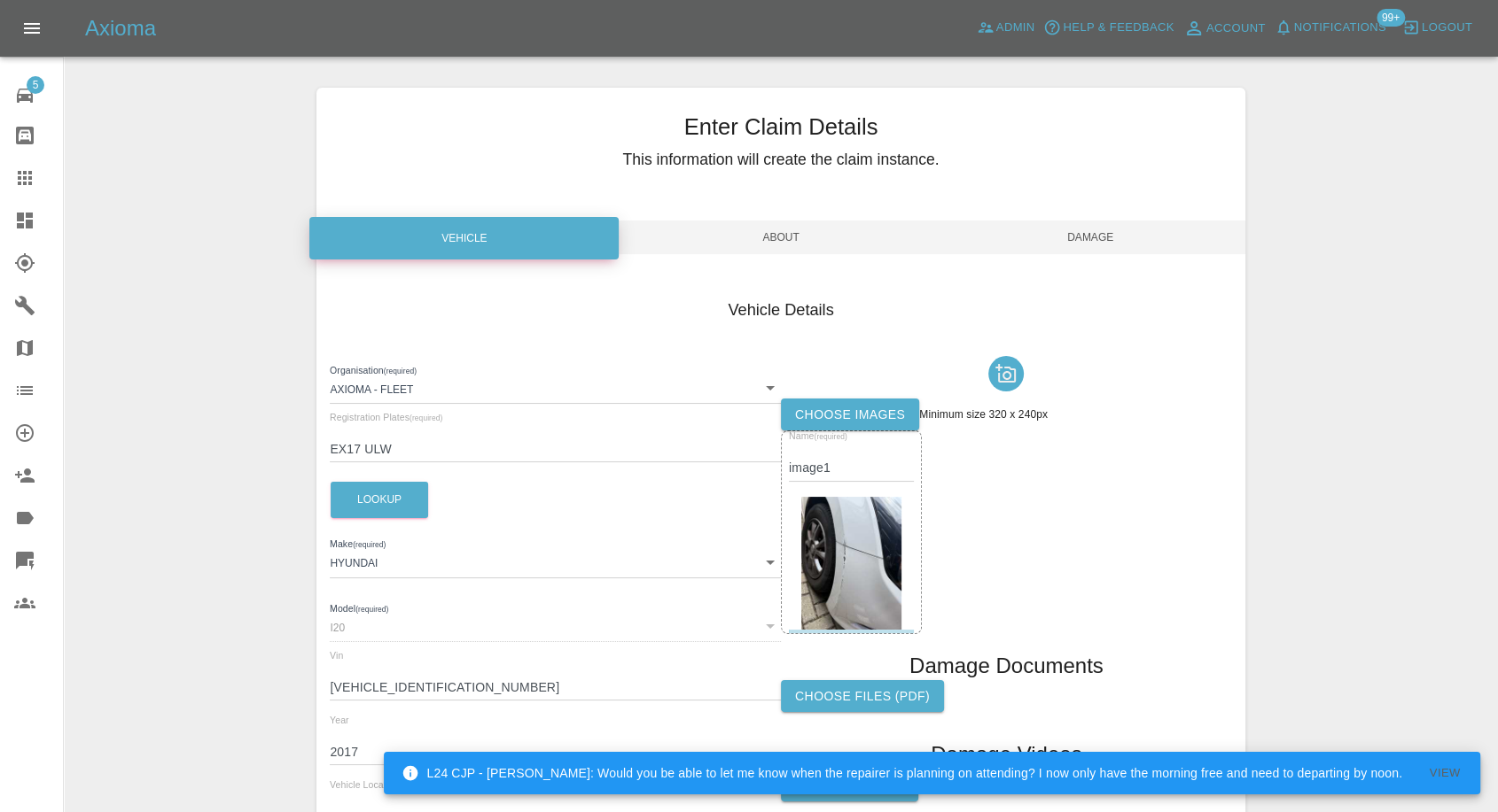
scroll to position [0, 0]
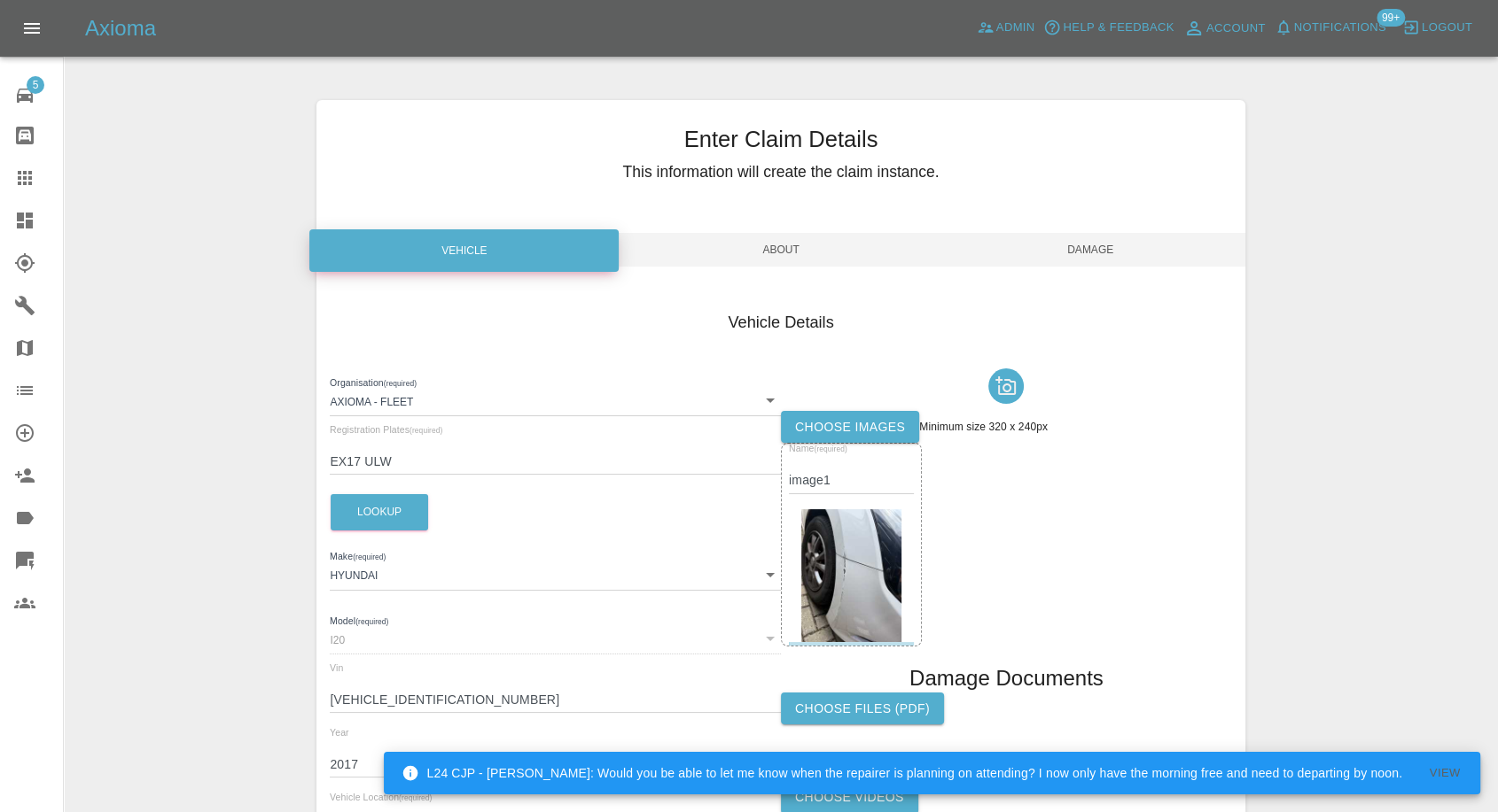
type input "PO7 5AW"
click at [1104, 246] on span "Damage" at bounding box center [1090, 250] width 309 height 33
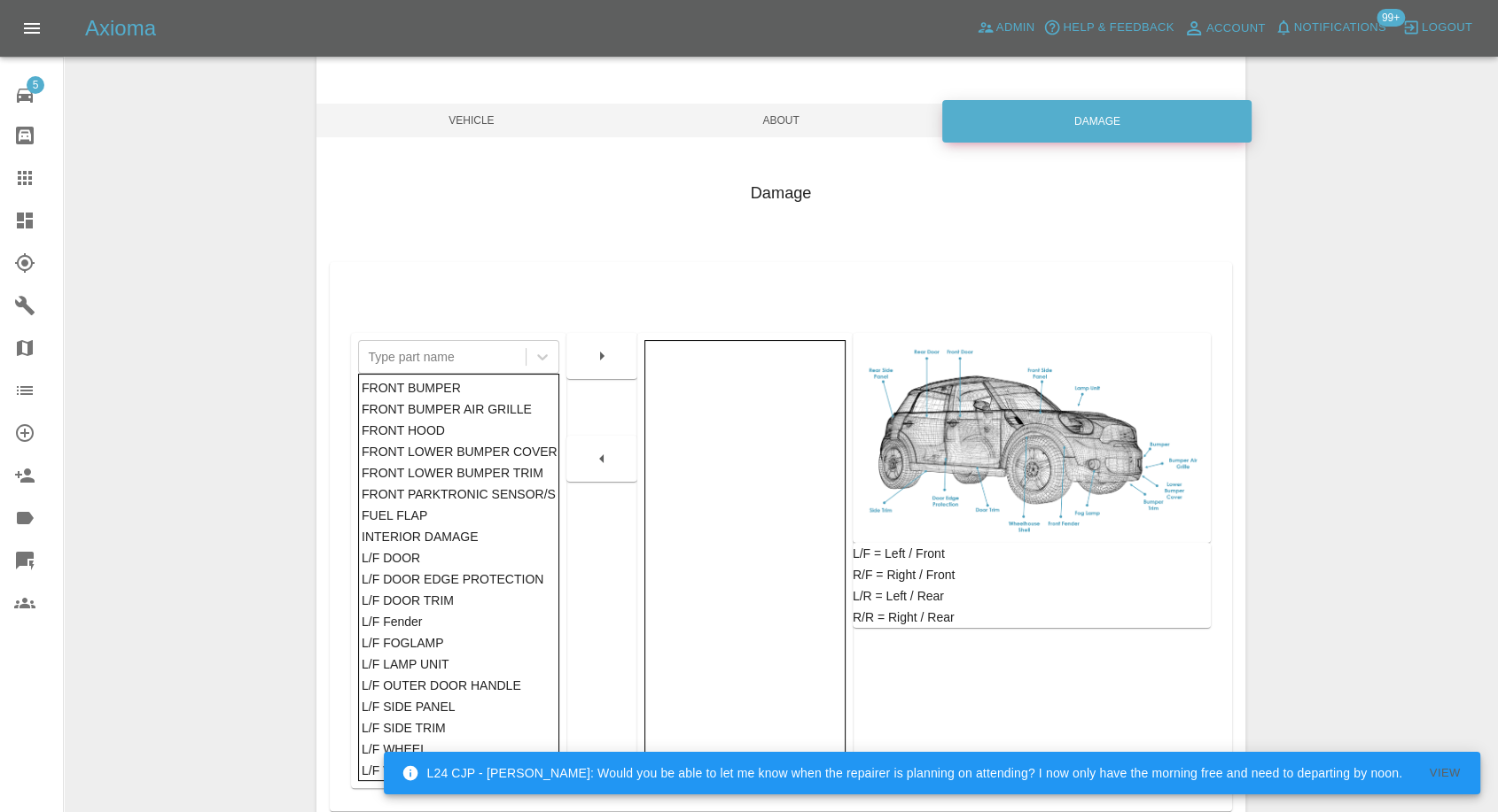
scroll to position [283, 0]
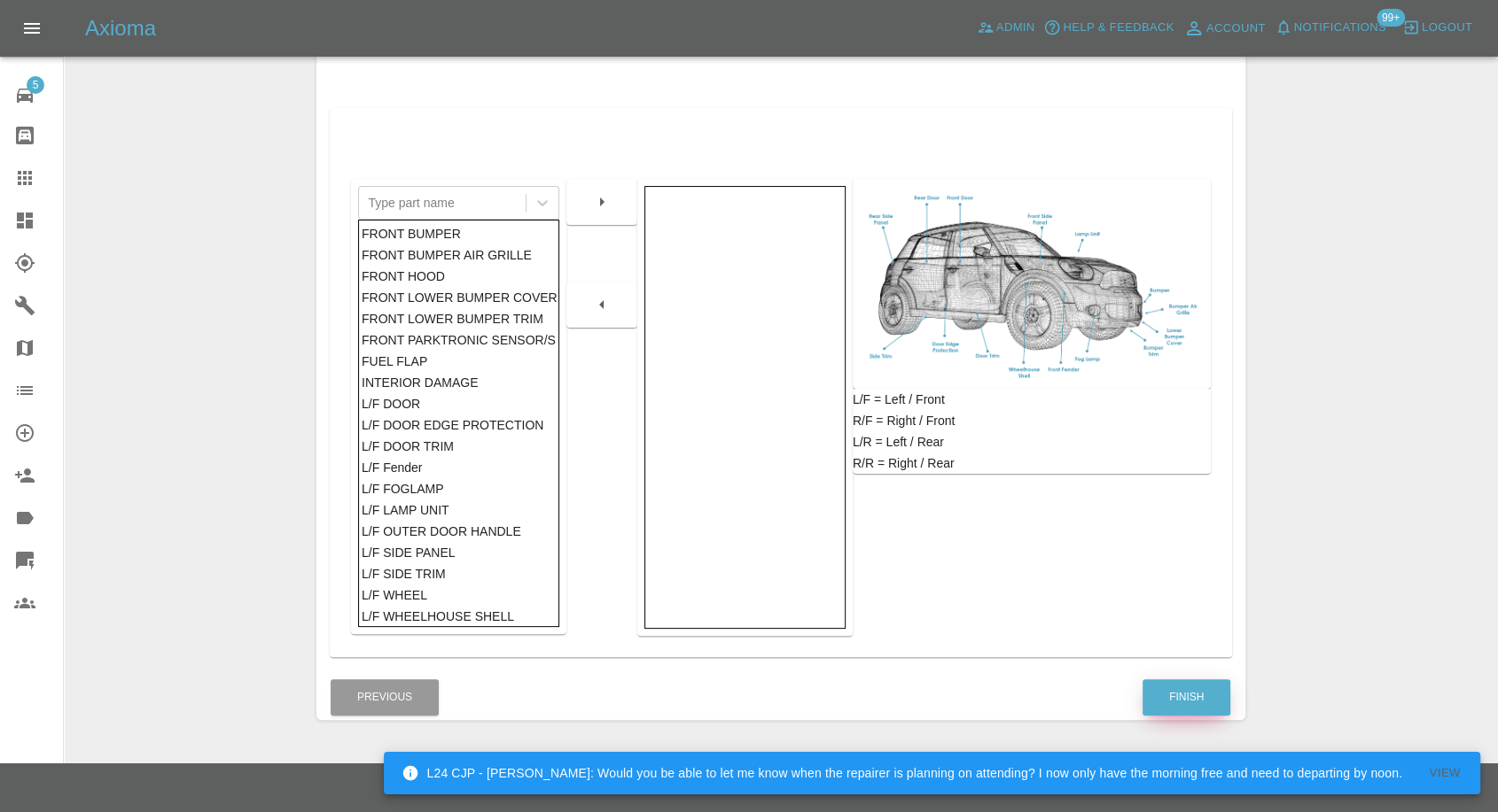
click at [1177, 701] on button "Finish" at bounding box center [1186, 697] width 88 height 36
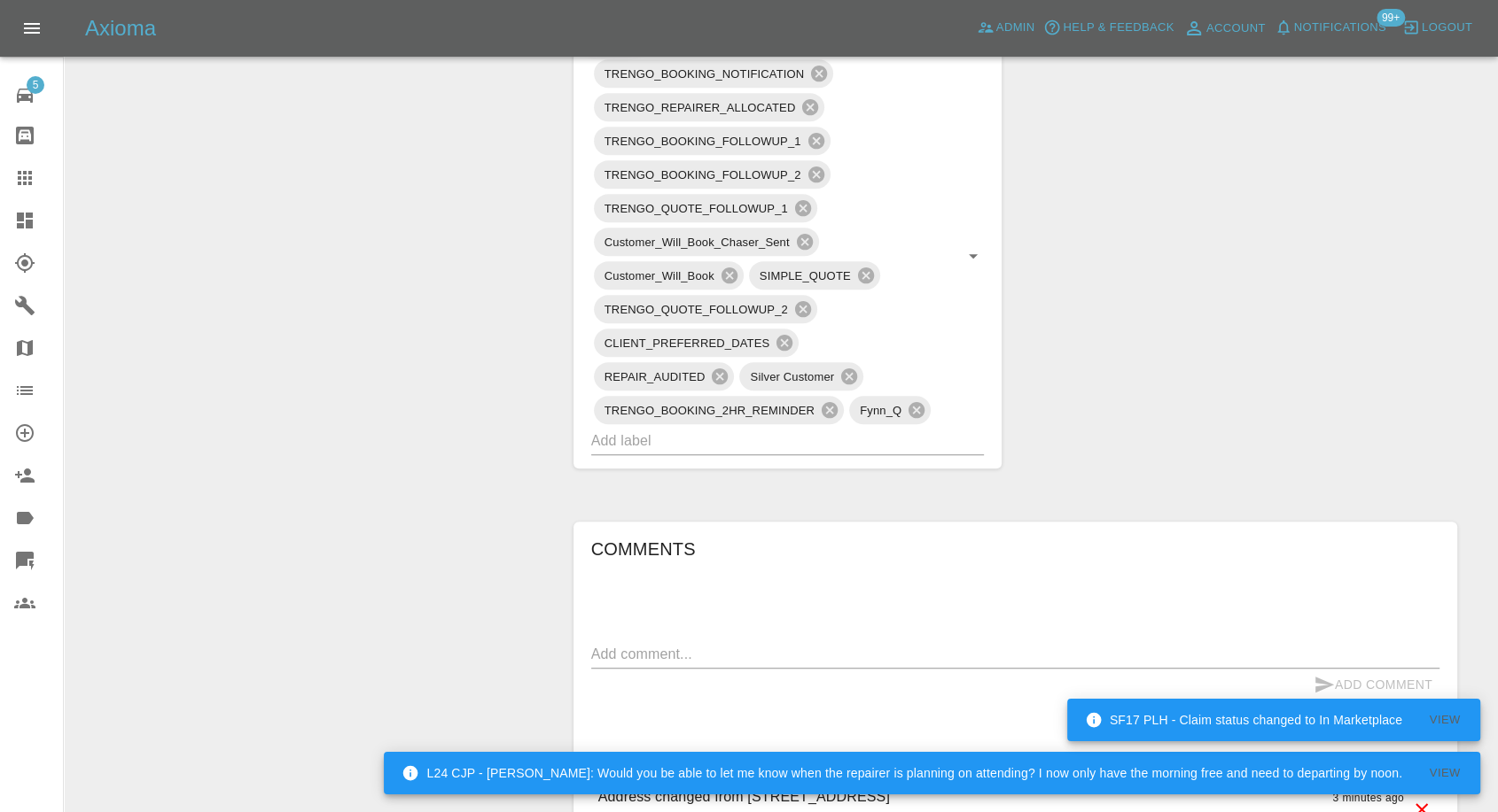
scroll to position [1378, 0]
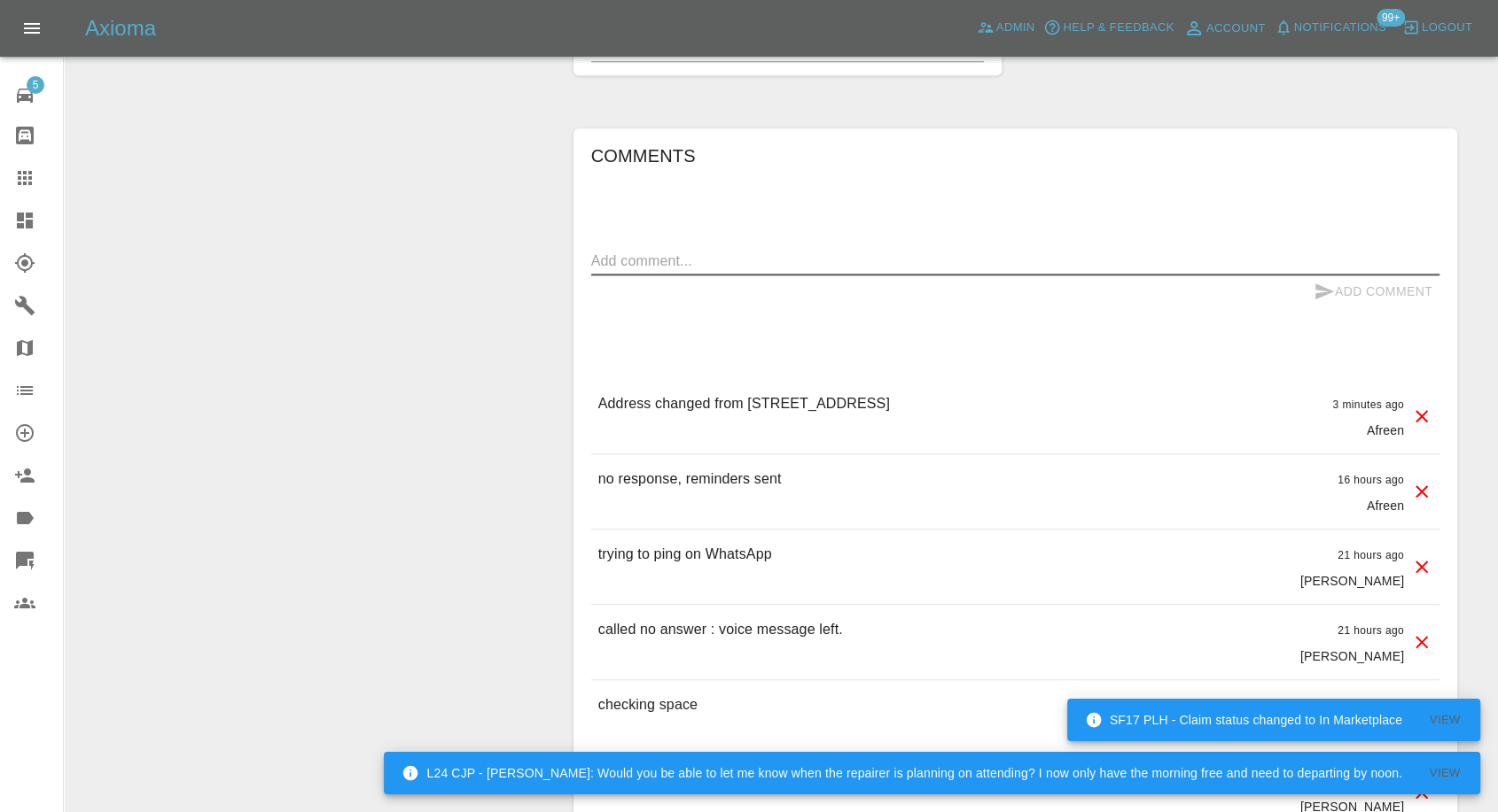
click at [724, 251] on textarea at bounding box center [1015, 261] width 849 height 20
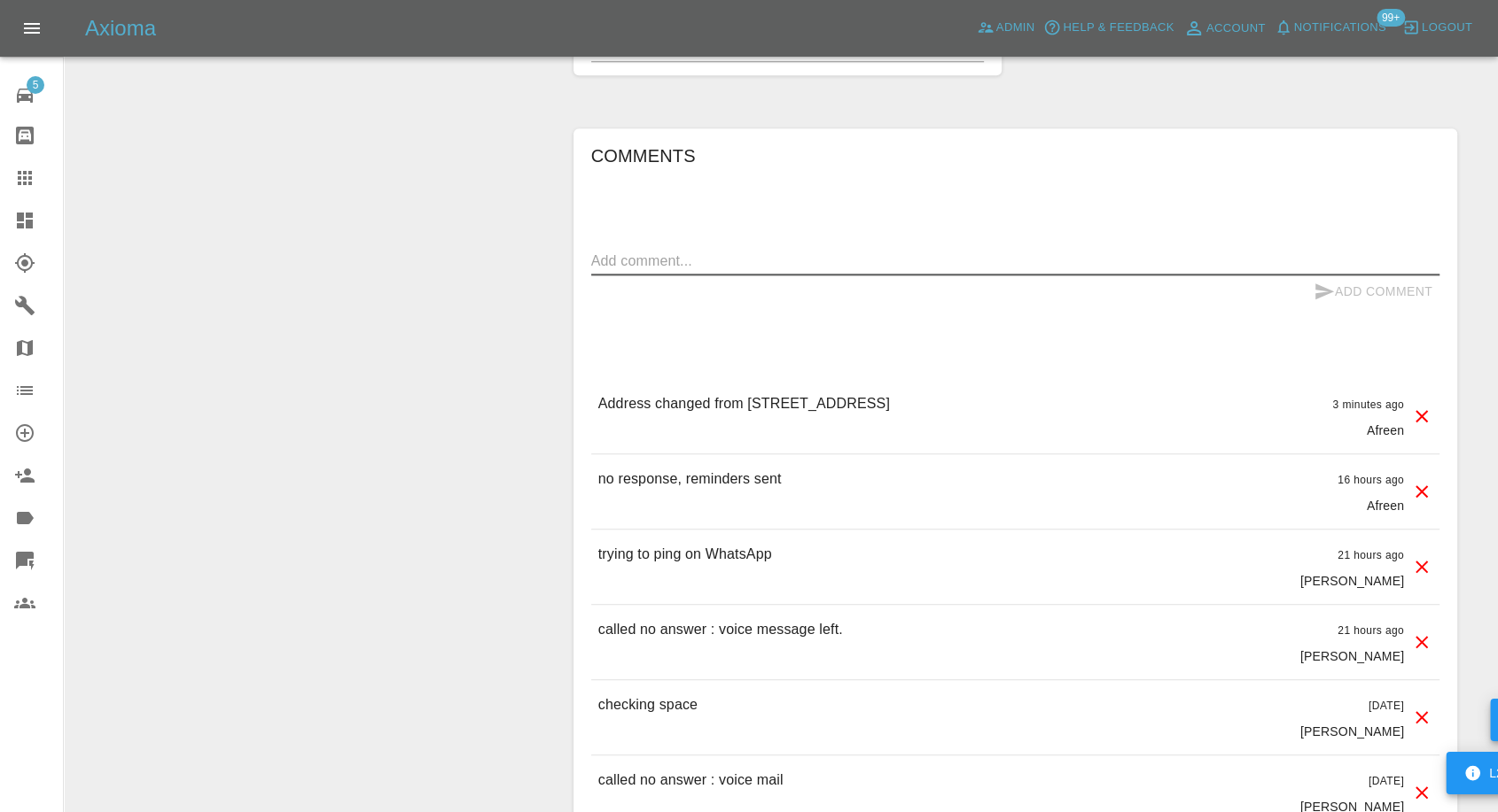
paste textarea "There is a drive"
paste textarea "My boss is dealing with this her mobile number is +44 7442 080450"
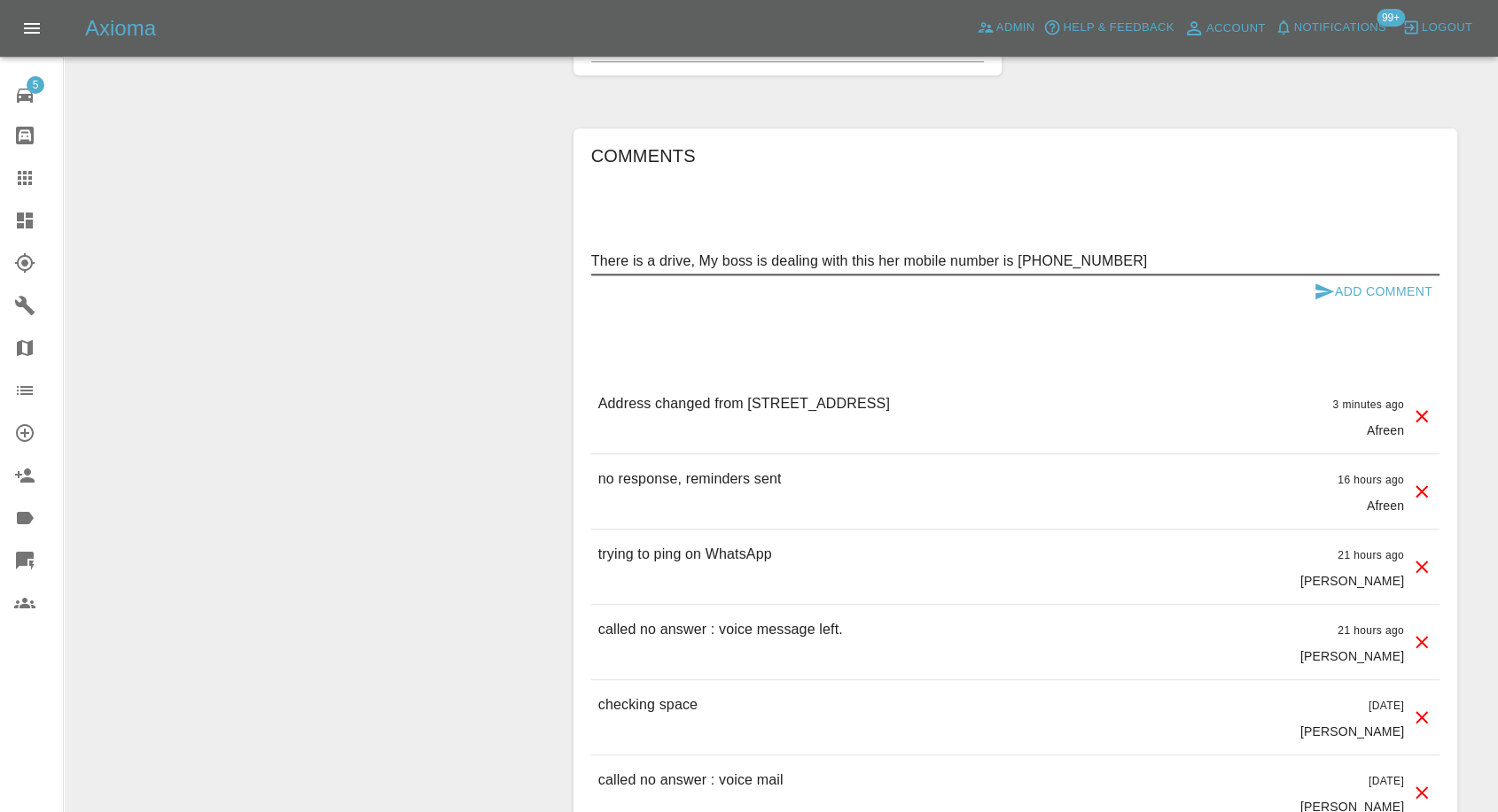
type textarea "There is a drive, My boss is dealing with this her mobile number is +44 7442 08…"
click at [1323, 291] on icon "submit" at bounding box center [1324, 291] width 21 height 21
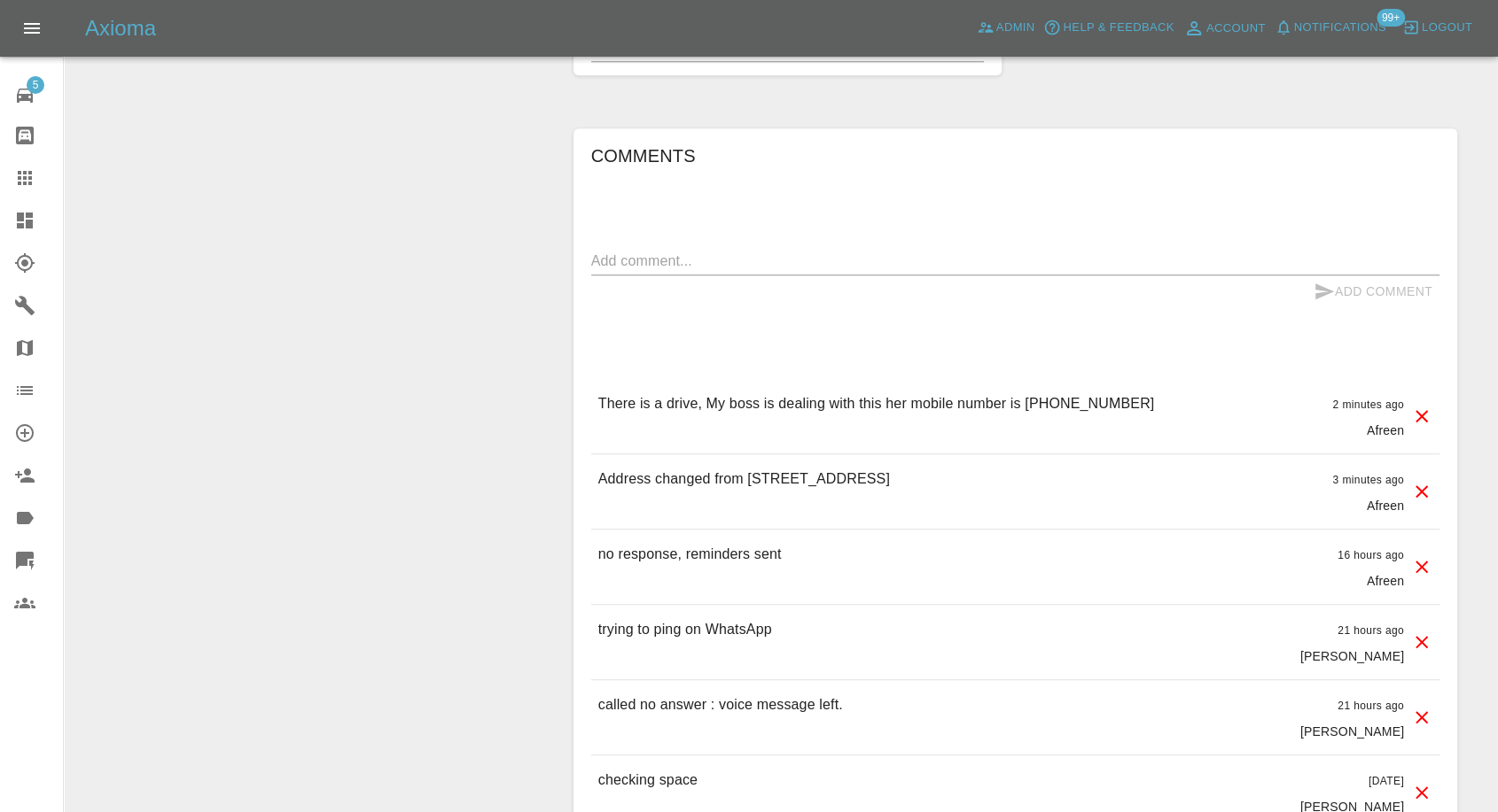
drag, startPoint x: 1055, startPoint y: 403, endPoint x: 1143, endPoint y: 405, distance: 88.0
click at [1143, 405] on div "There is a drive, My boss is dealing with this her mobile number is +44 7442 08…" at bounding box center [1015, 417] width 849 height 74
copy p "7442 080450"
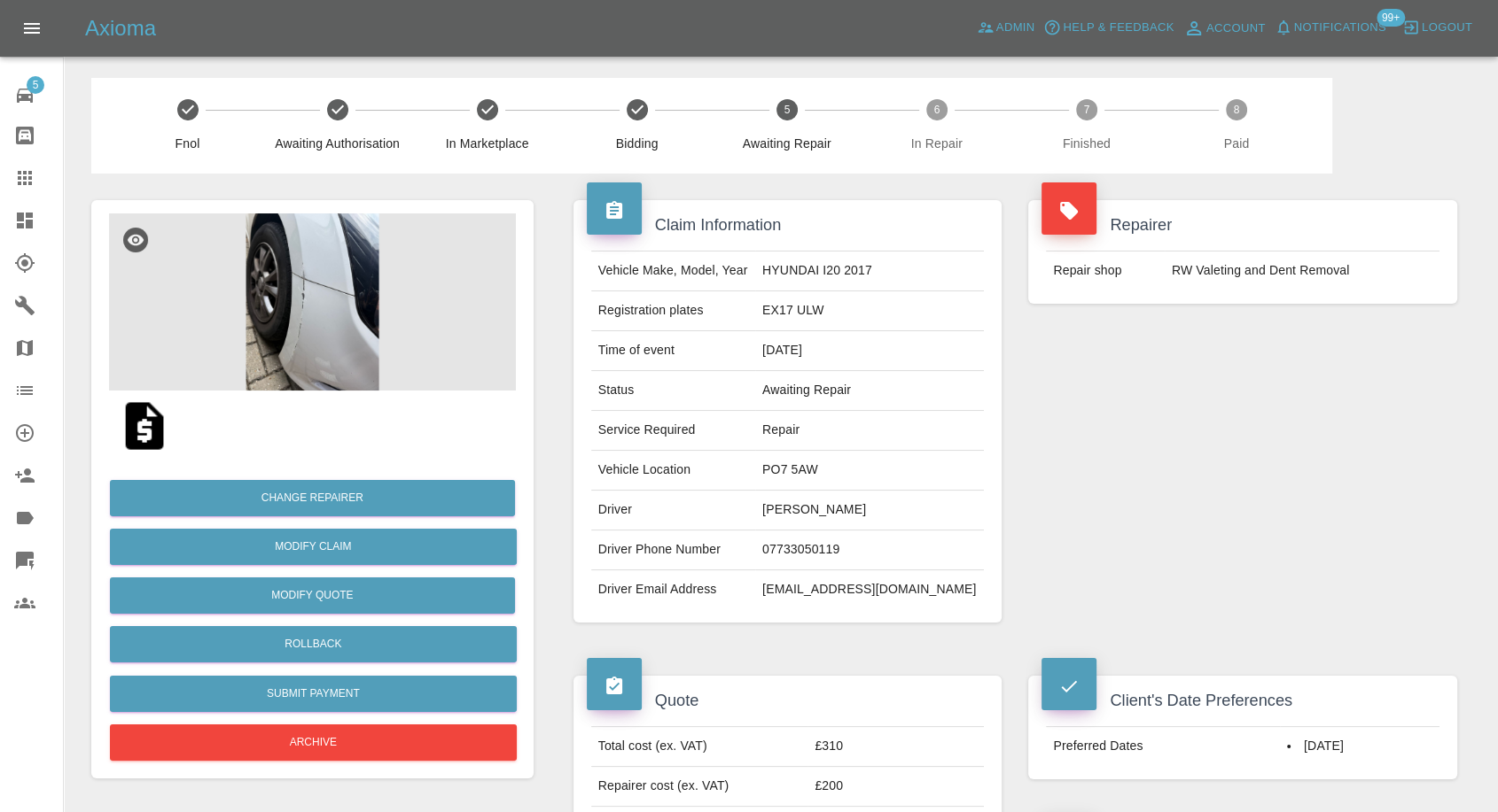
scroll to position [0, 0]
click at [812, 306] on td "EX17 ULW" at bounding box center [869, 311] width 229 height 40
copy td "EX17 ULW"
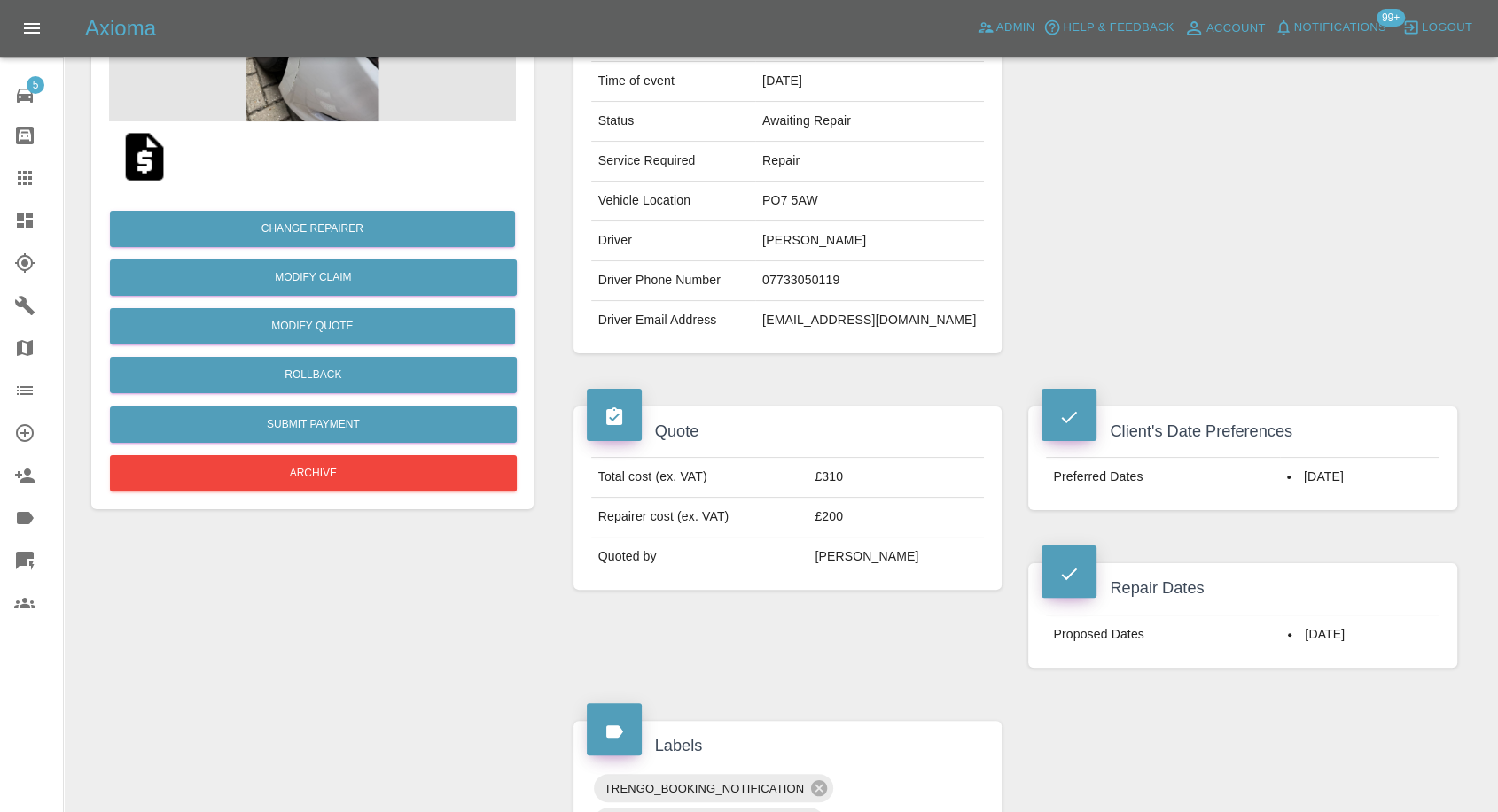
scroll to position [98, 0]
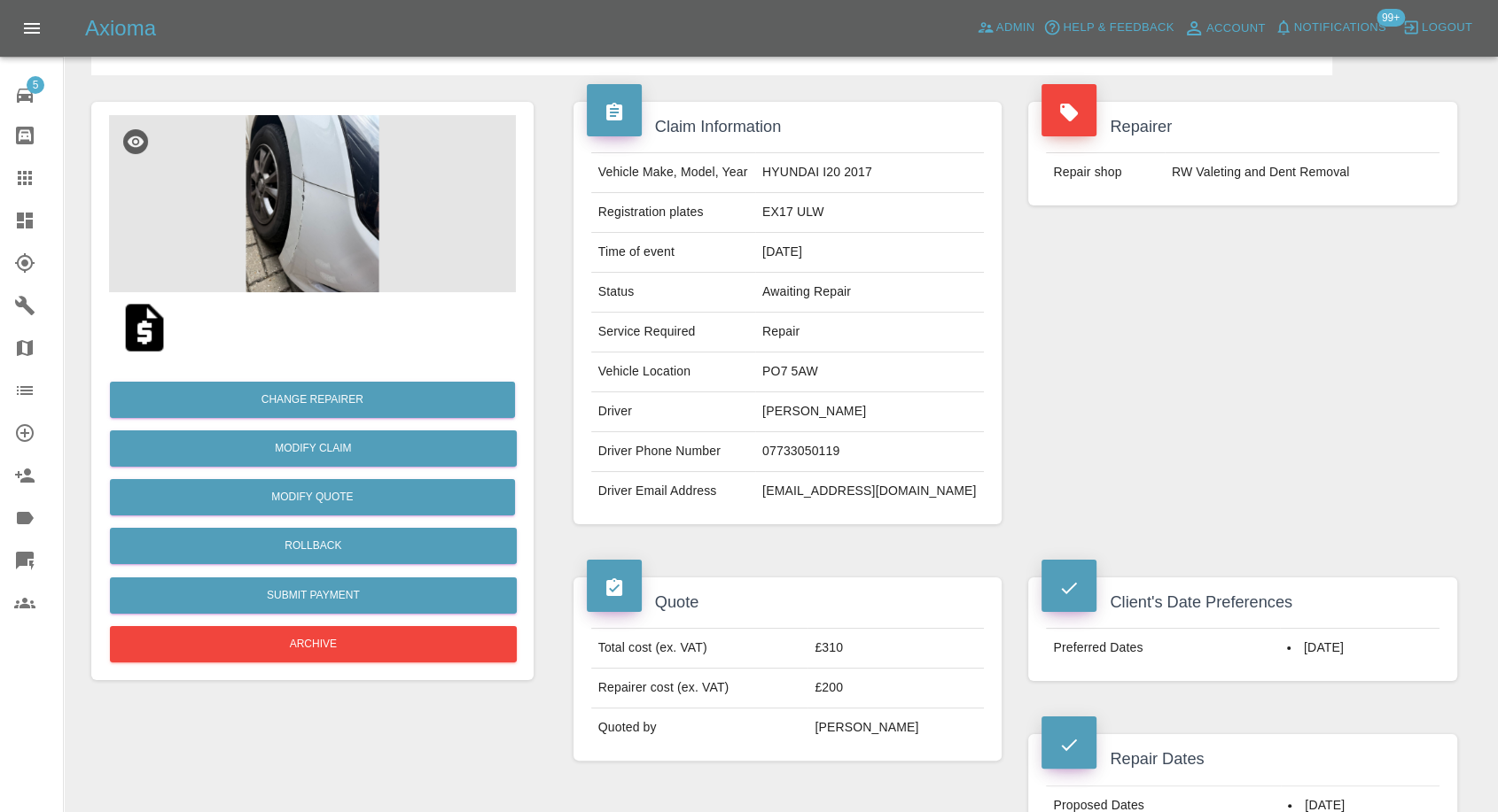
click at [830, 456] on td "07733050119" at bounding box center [869, 452] width 229 height 40
click at [812, 505] on td "jadechant18@icloud.com" at bounding box center [869, 492] width 229 height 39
click at [826, 416] on td "Jade Chant" at bounding box center [869, 412] width 229 height 40
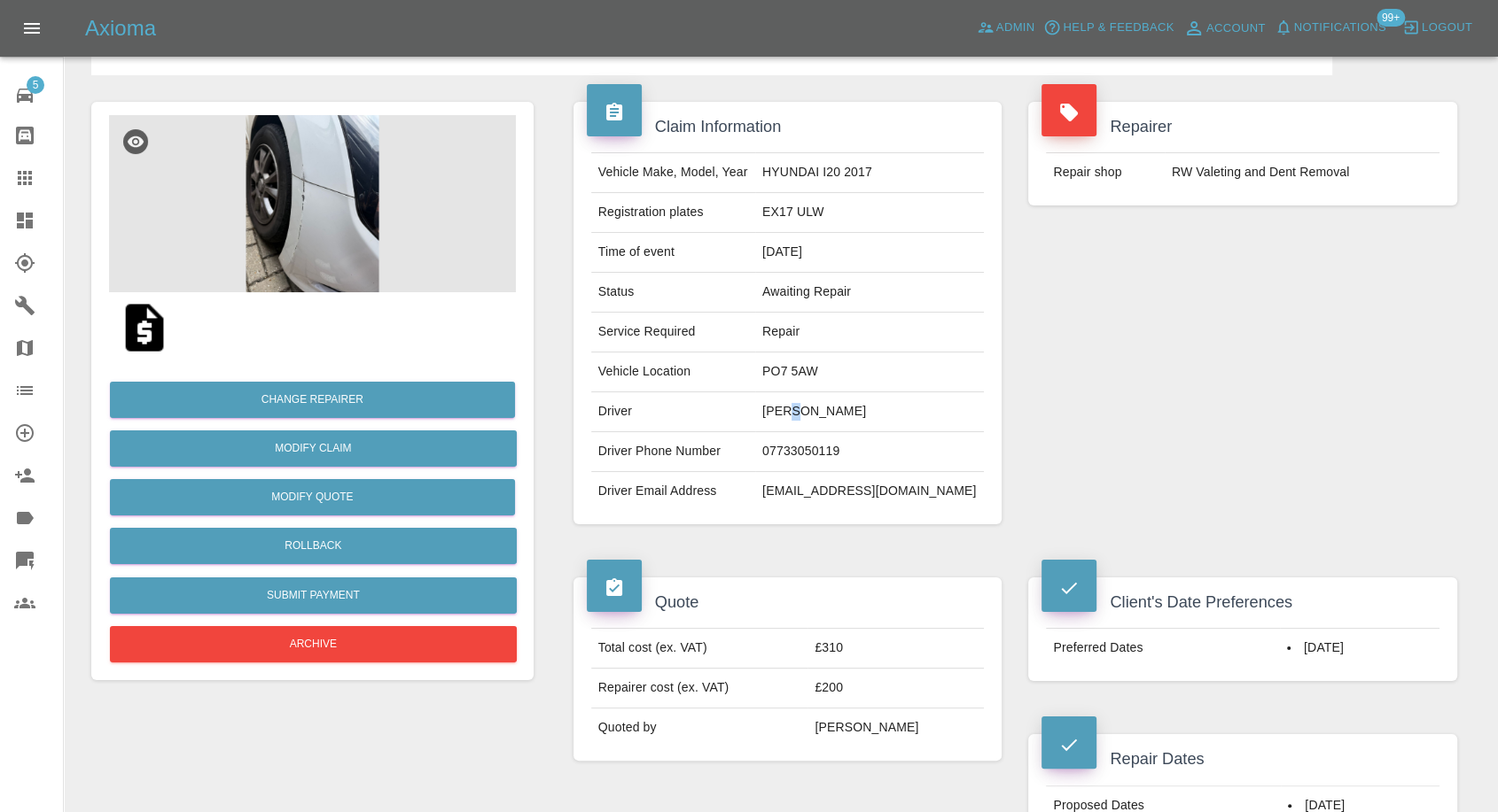
click at [826, 416] on td "Jade Chant" at bounding box center [869, 412] width 229 height 40
copy td "Jade Chant"
drag, startPoint x: 799, startPoint y: 179, endPoint x: 925, endPoint y: 175, distance: 126.1
click at [925, 175] on td "HYUNDAI I20 2017" at bounding box center [869, 173] width 229 height 40
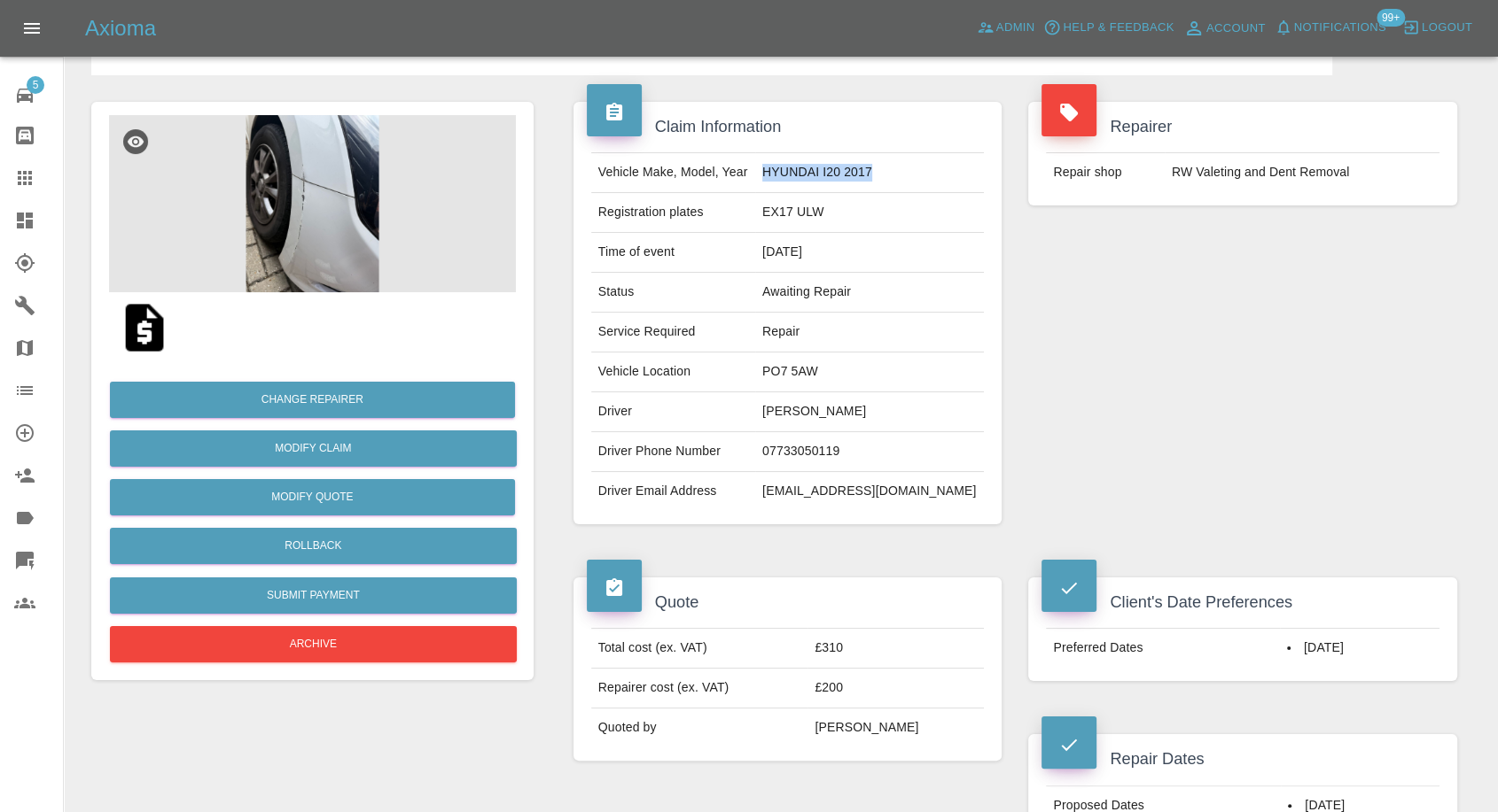
copy td "HYUNDAI I20 2017"
click at [803, 207] on td "EX17 ULW" at bounding box center [869, 213] width 229 height 40
copy td "EX17 ULW"
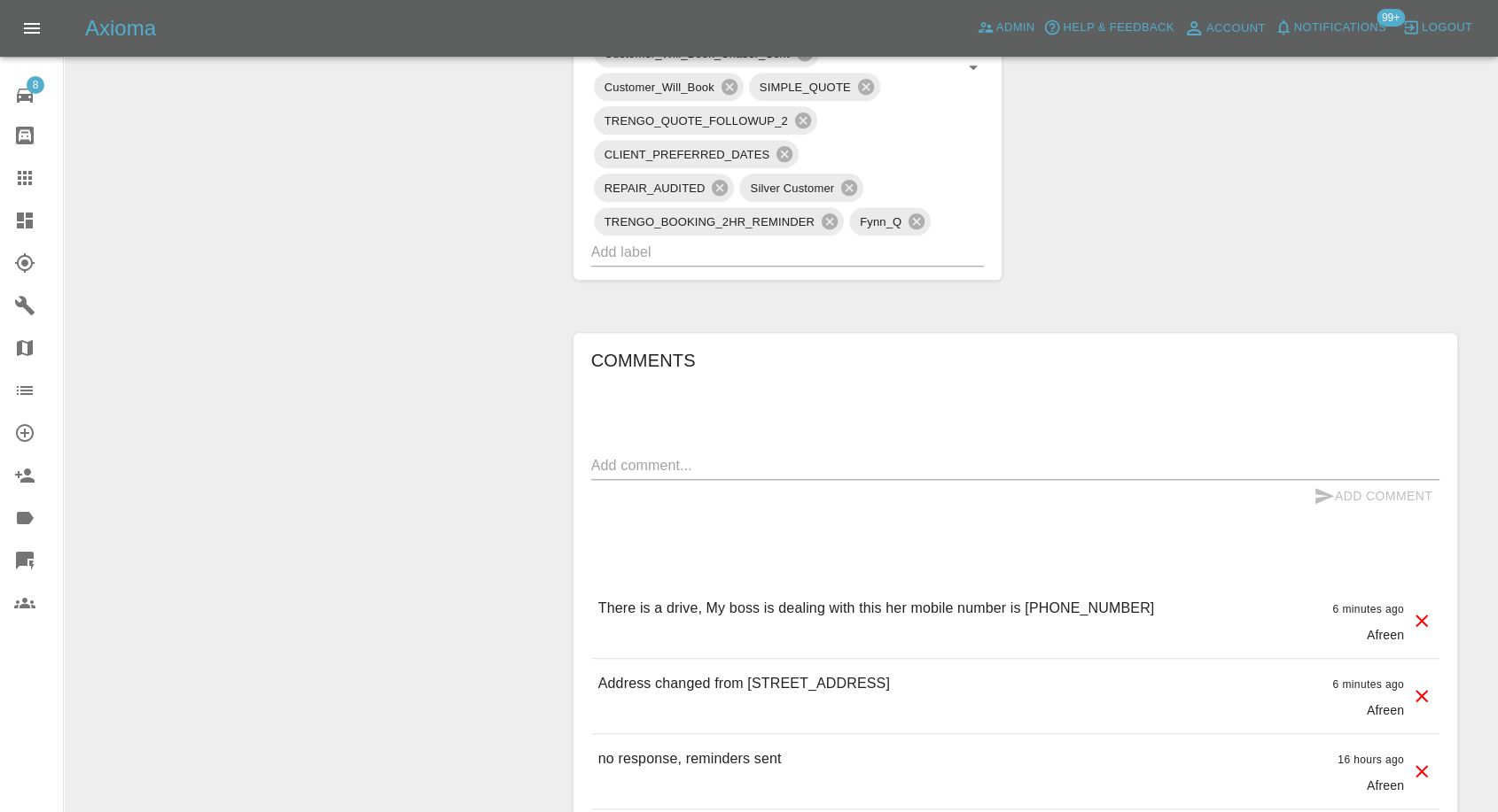
scroll to position [1280, 0]
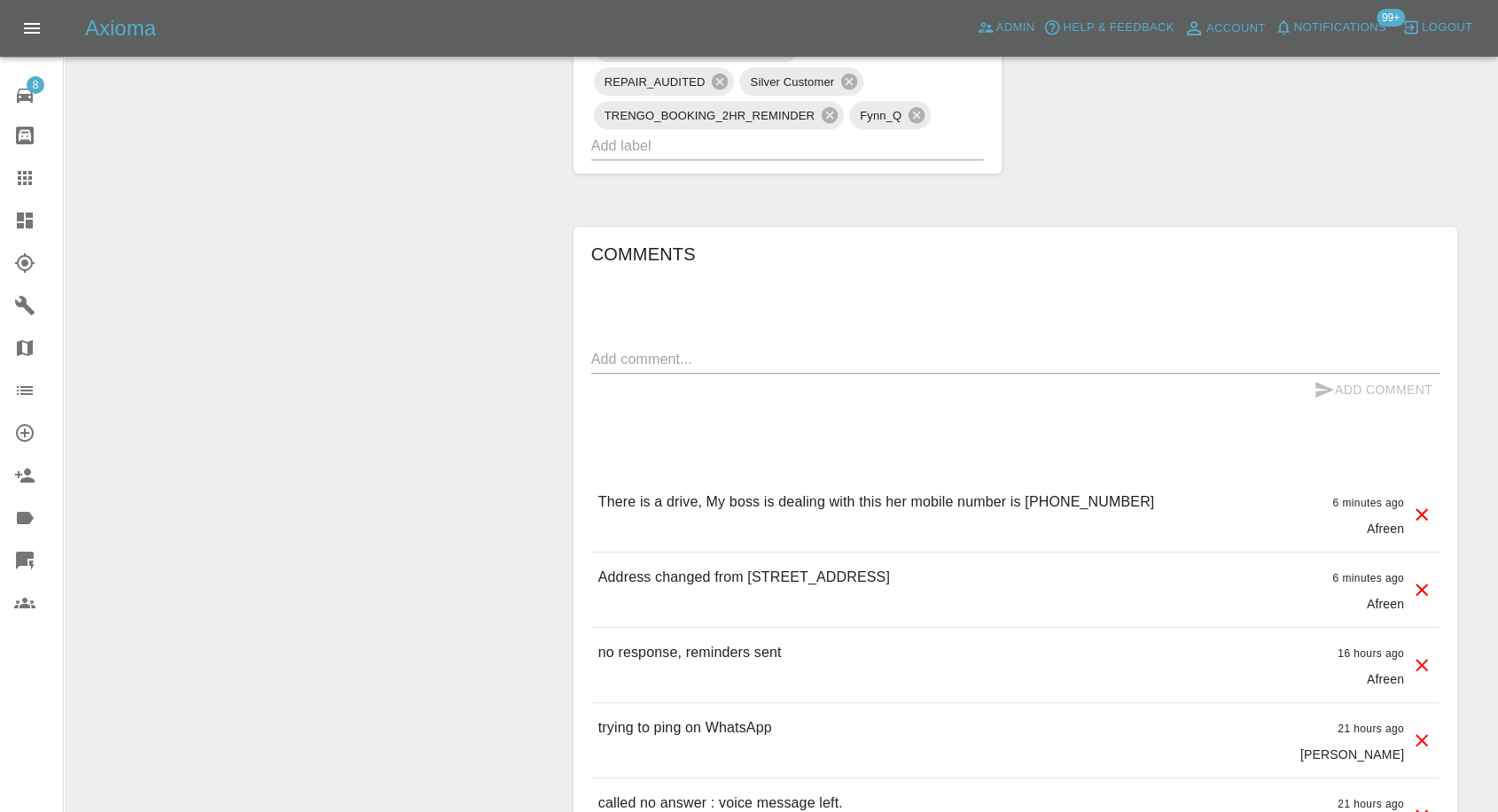
click at [748, 352] on textarea at bounding box center [1015, 359] width 849 height 20
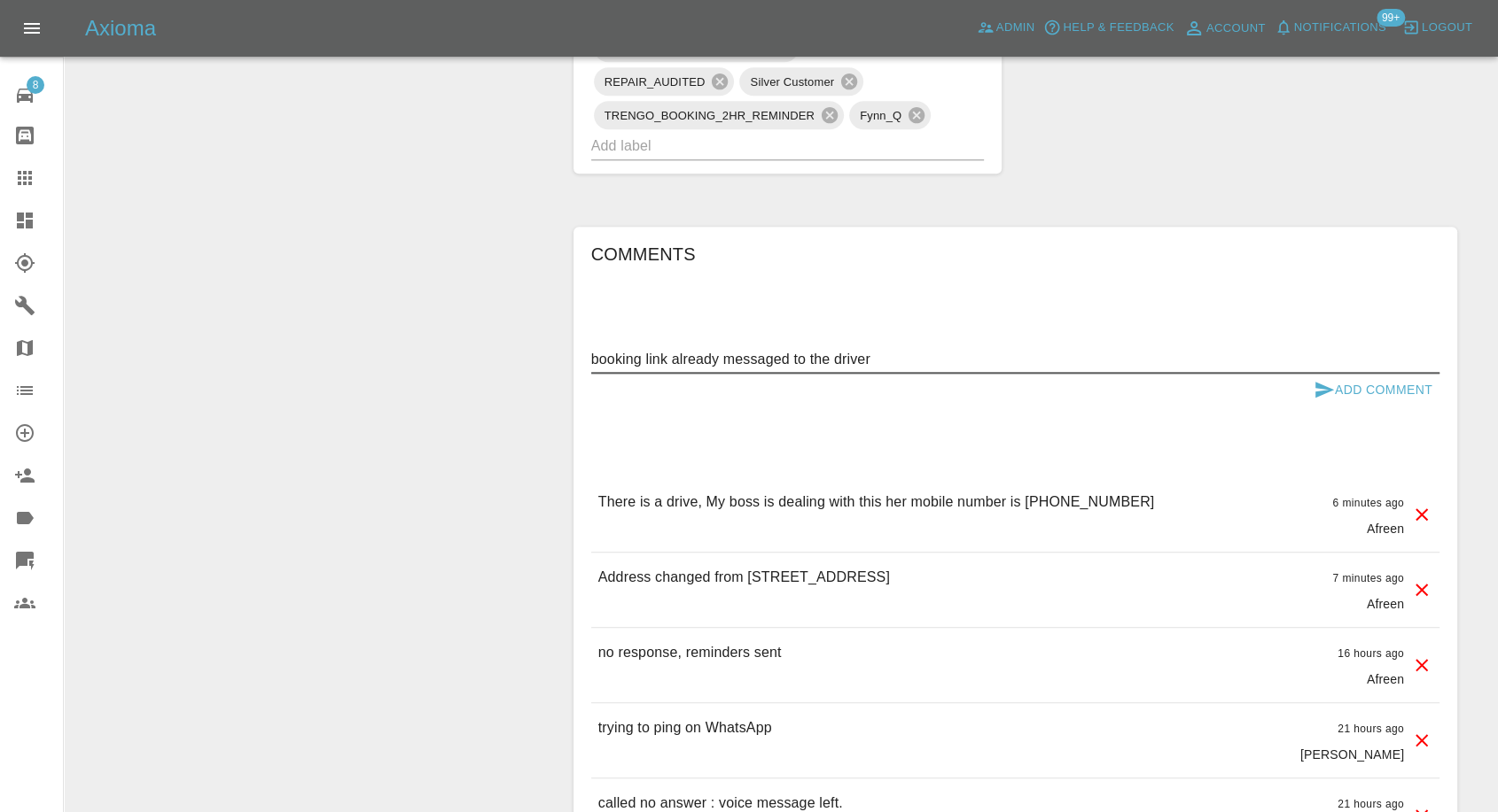
type textarea "booking link already messaged to the driver"
click at [1315, 390] on icon "submit" at bounding box center [1324, 390] width 21 height 21
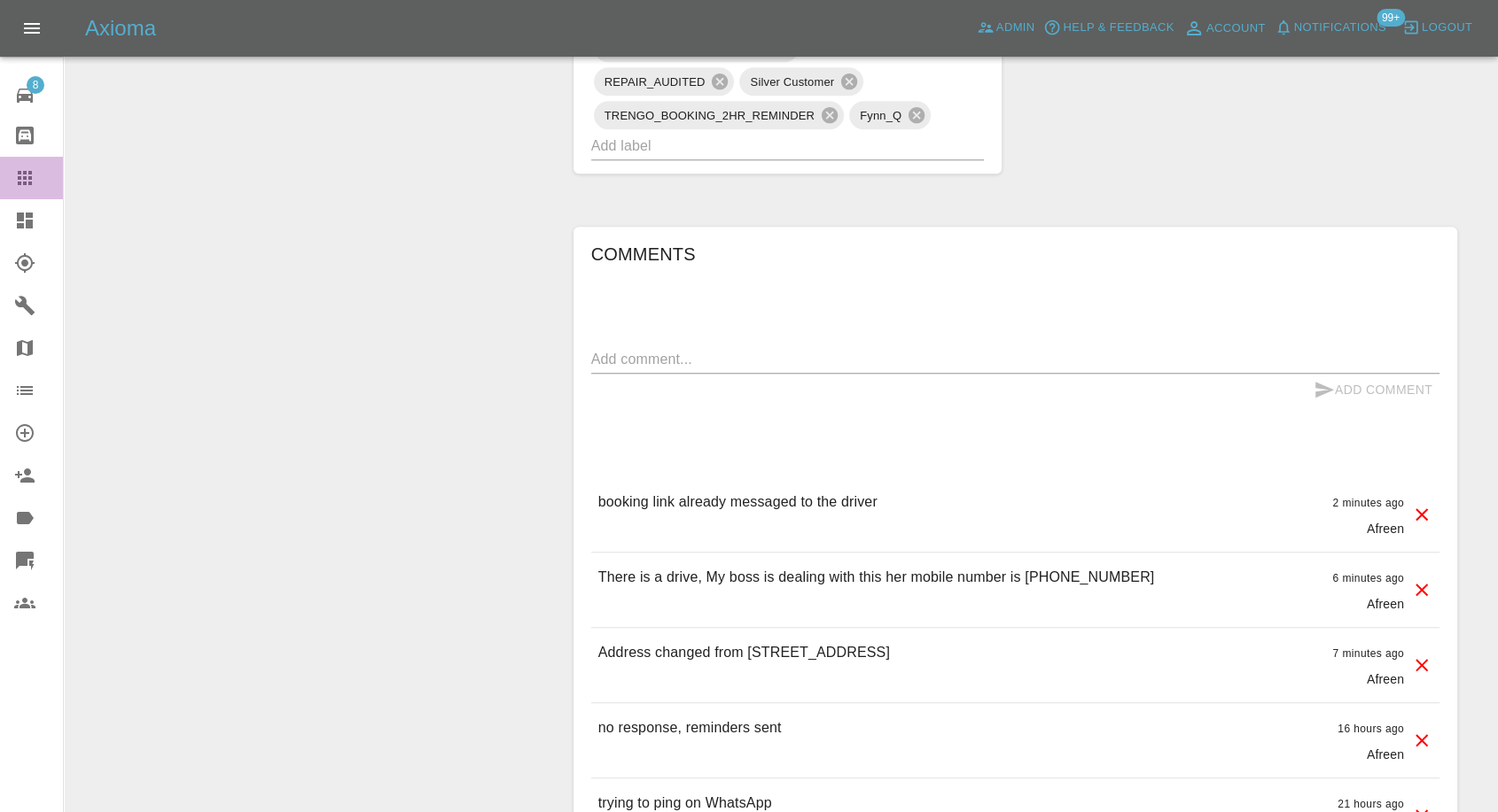
click at [10, 175] on link "Claims" at bounding box center [31, 178] width 63 height 43
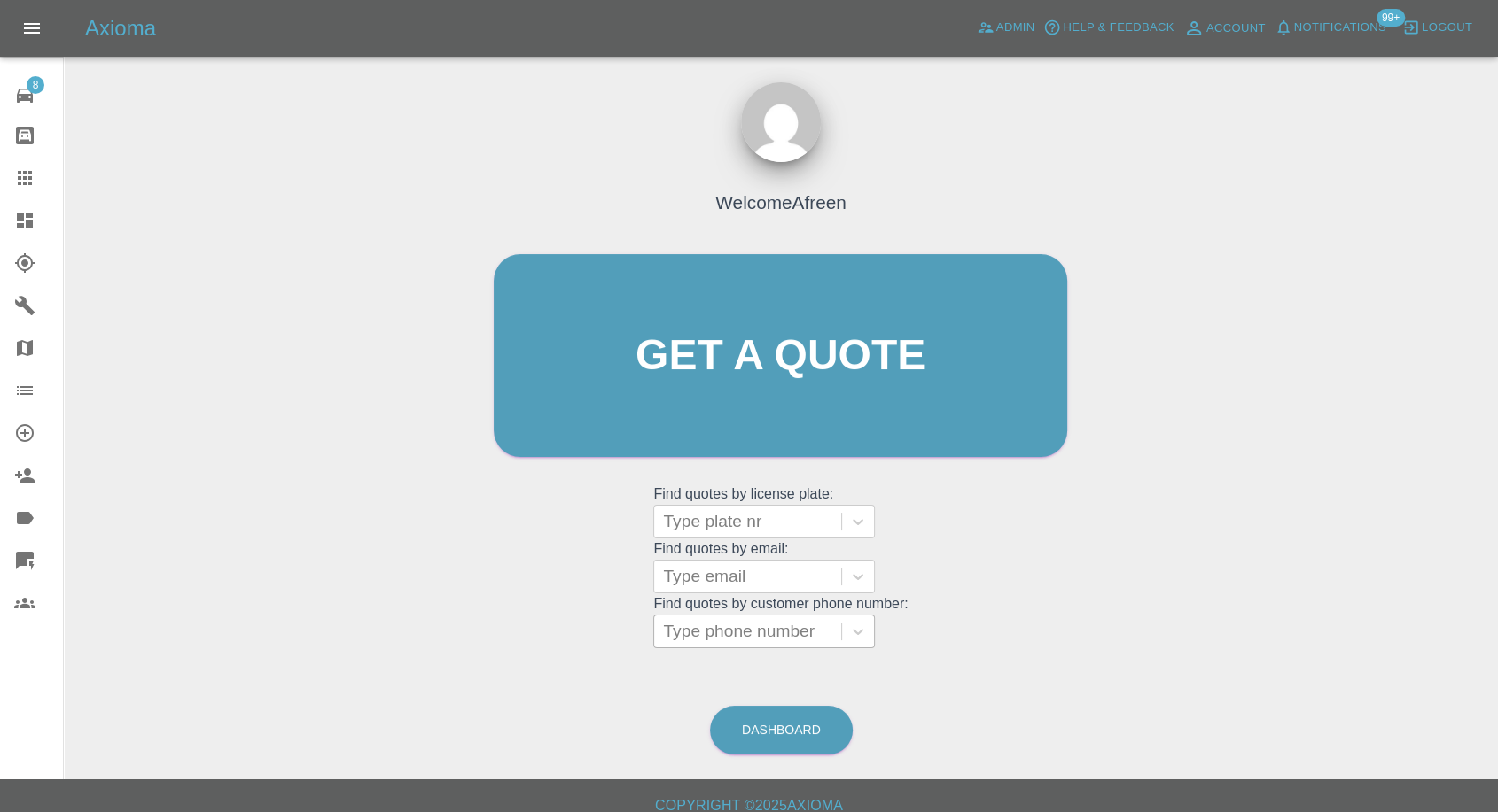
click at [705, 630] on div at bounding box center [748, 631] width 170 height 25
paste input "+44 7904 927723"
drag, startPoint x: 705, startPoint y: 632, endPoint x: 565, endPoint y: 617, distance: 140.8
click at [568, 632] on div "Welcome Afreen Get a quote Get a quote Find quotes by license plate: Type plate…" at bounding box center [780, 390] width 611 height 535
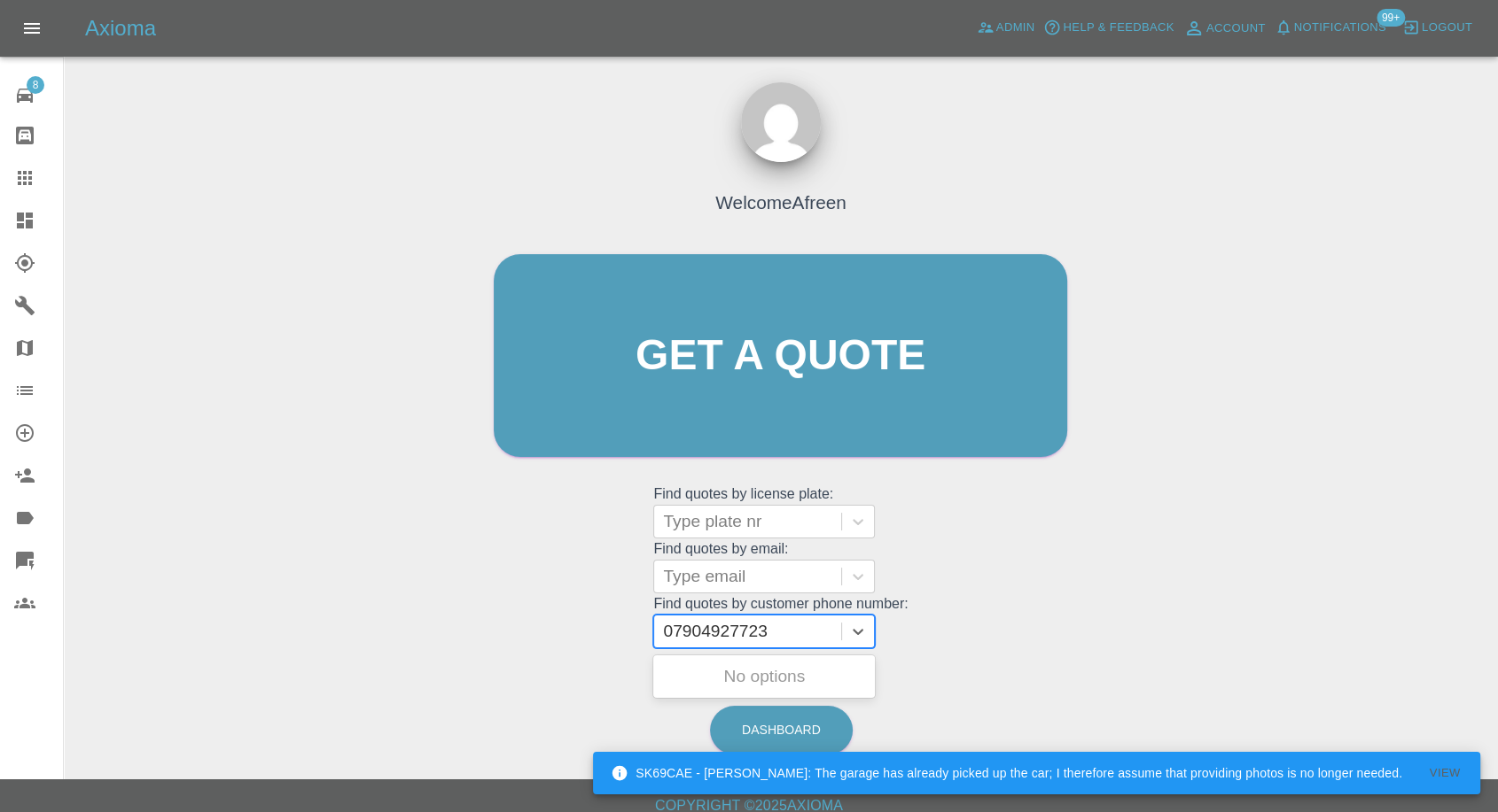
type input "07904 927723"
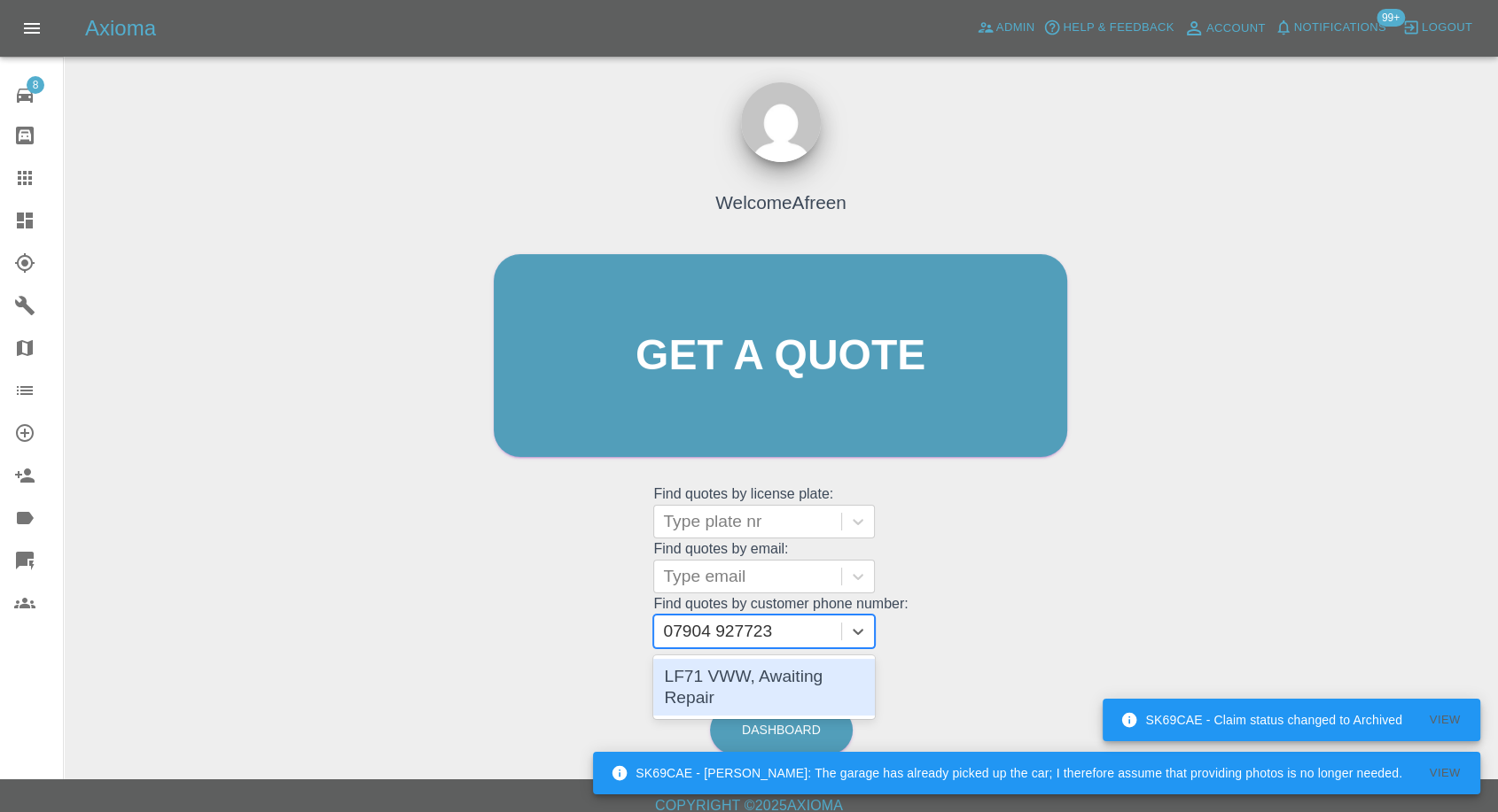
drag, startPoint x: 695, startPoint y: 676, endPoint x: 693, endPoint y: 689, distance: 13.2
click at [698, 681] on div "LF71 VWW, Awaiting Repair" at bounding box center [763, 687] width 221 height 56
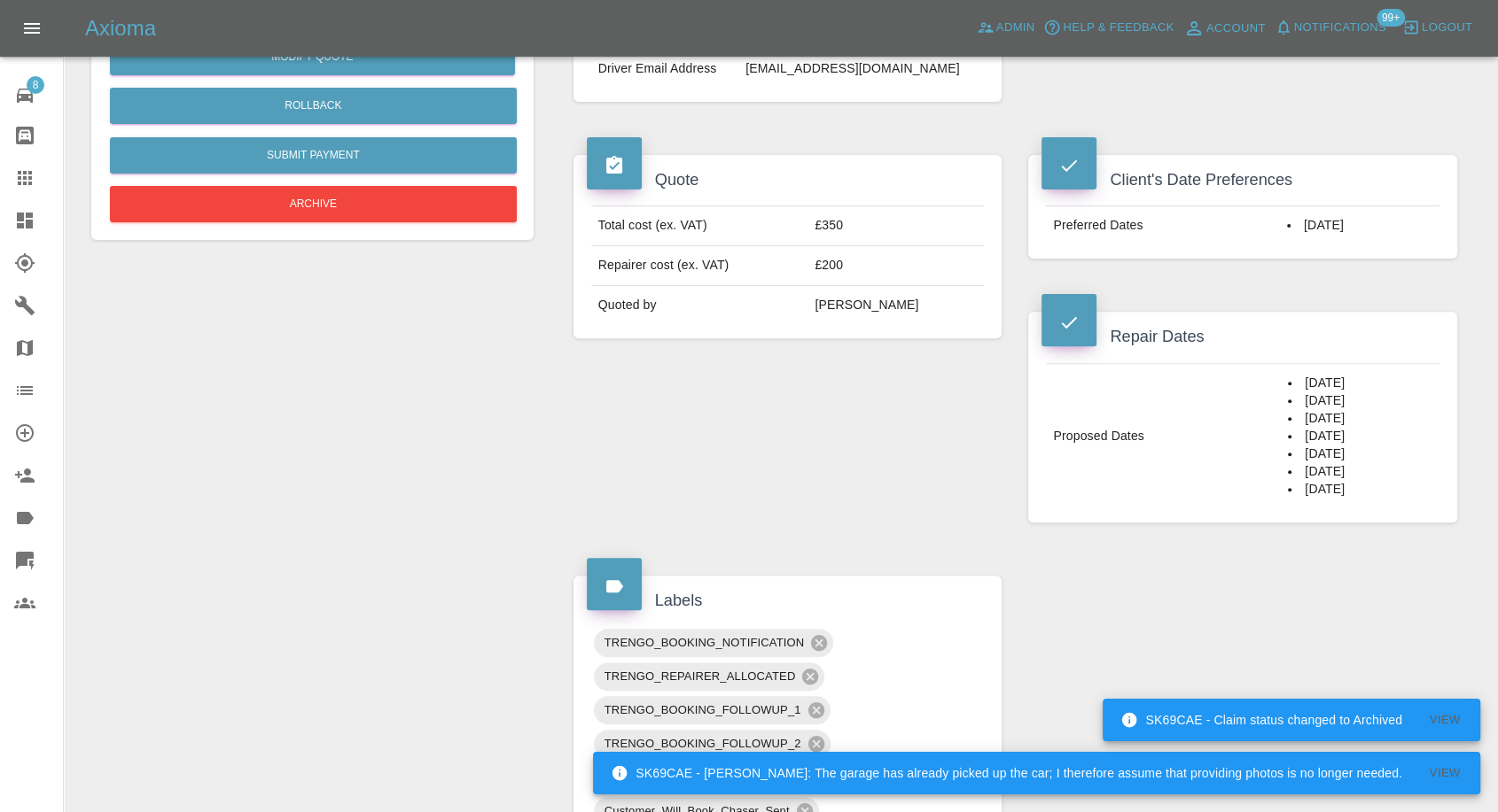
scroll to position [590, 0]
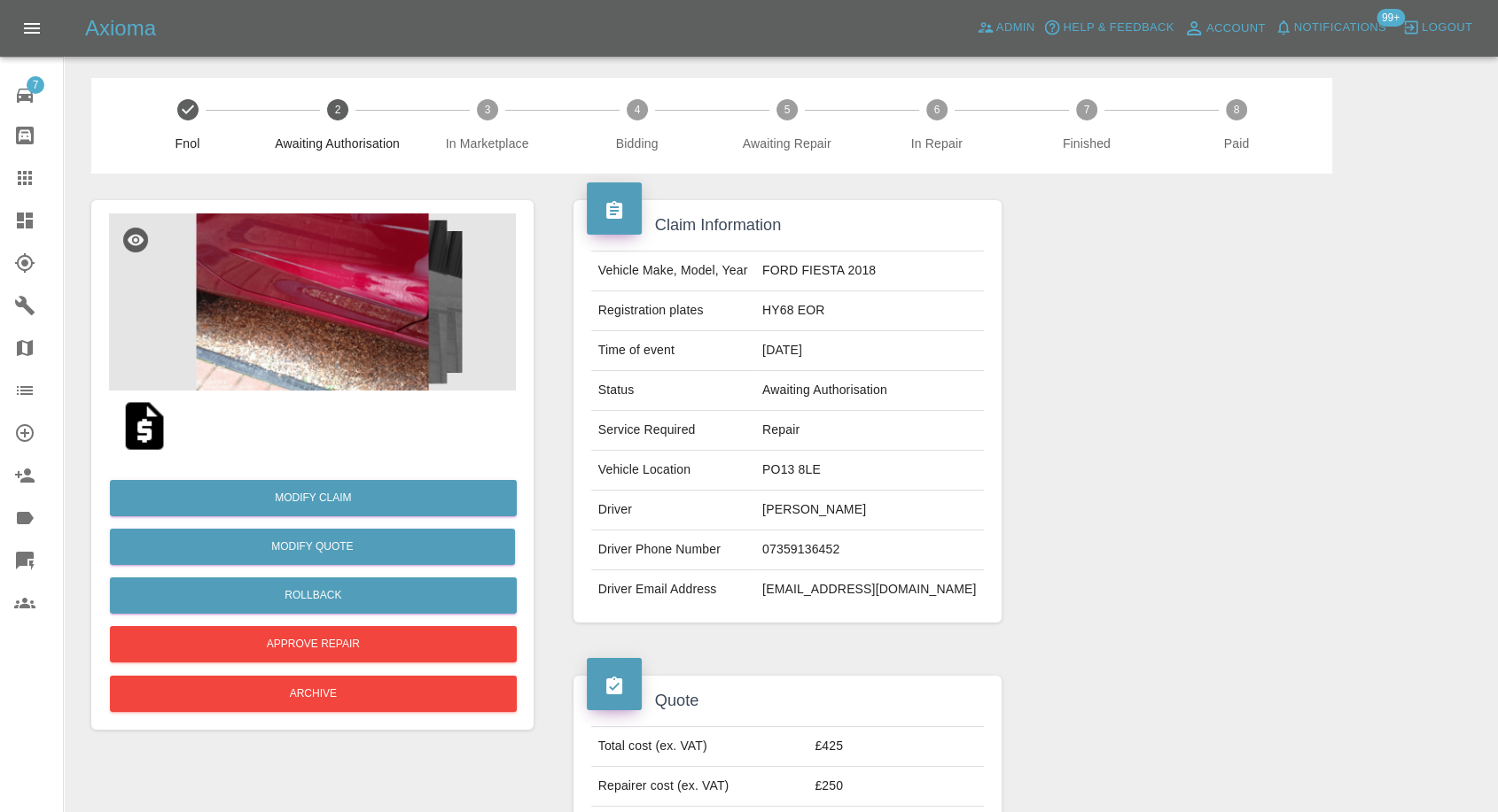
scroll to position [98, 0]
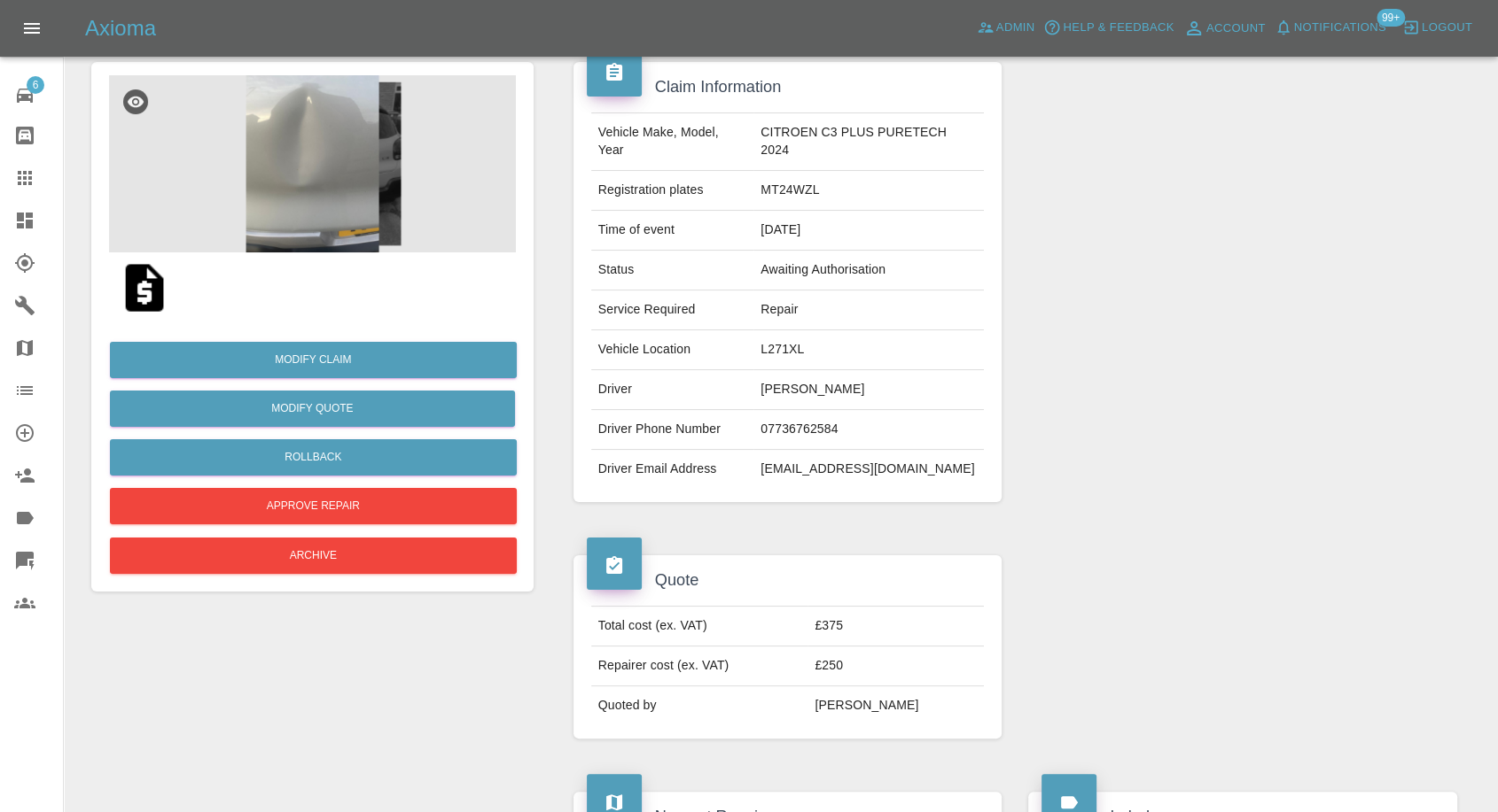
scroll to position [196, 0]
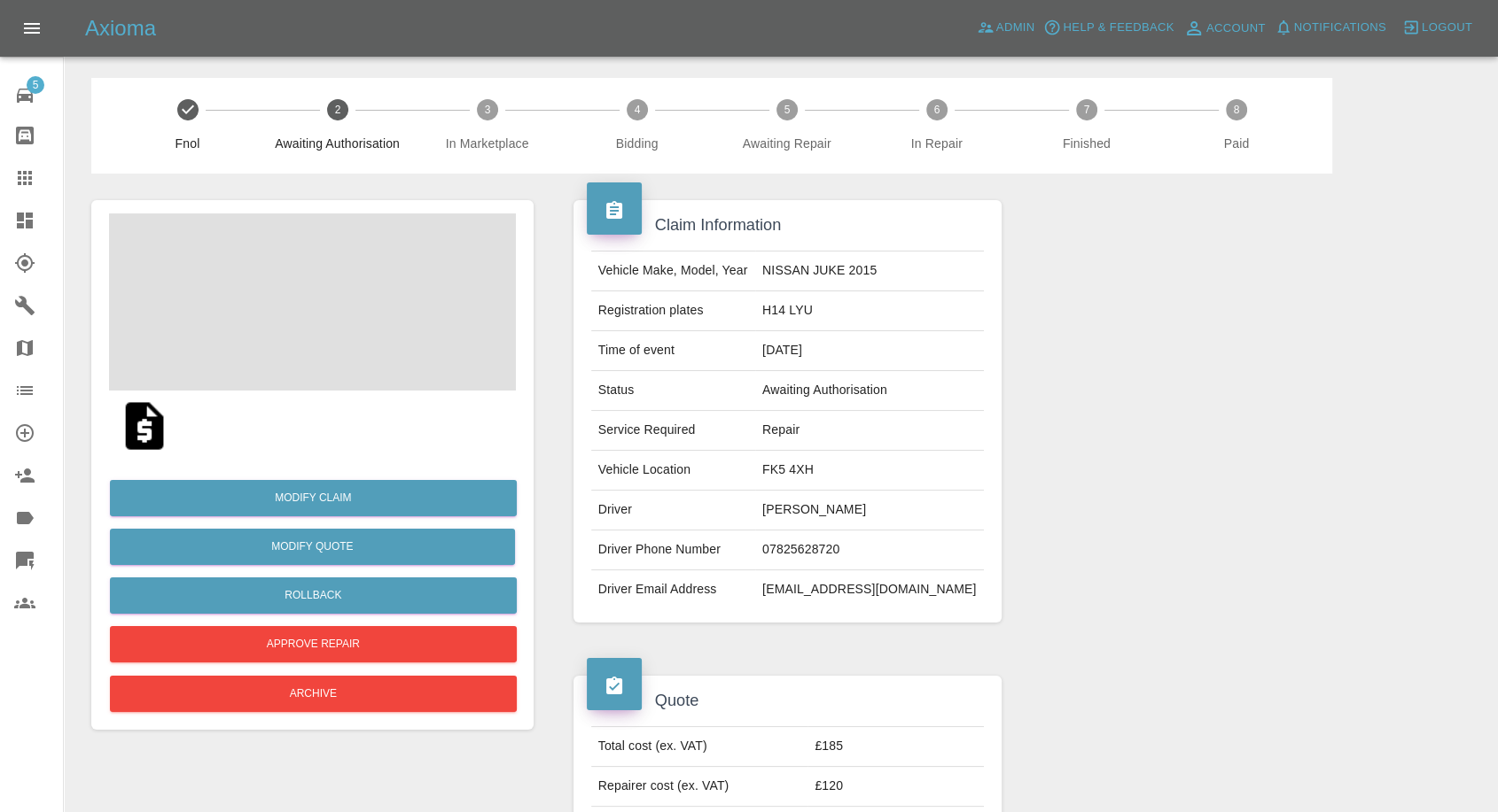
click at [818, 515] on td "[PERSON_NAME]" at bounding box center [869, 510] width 229 height 40
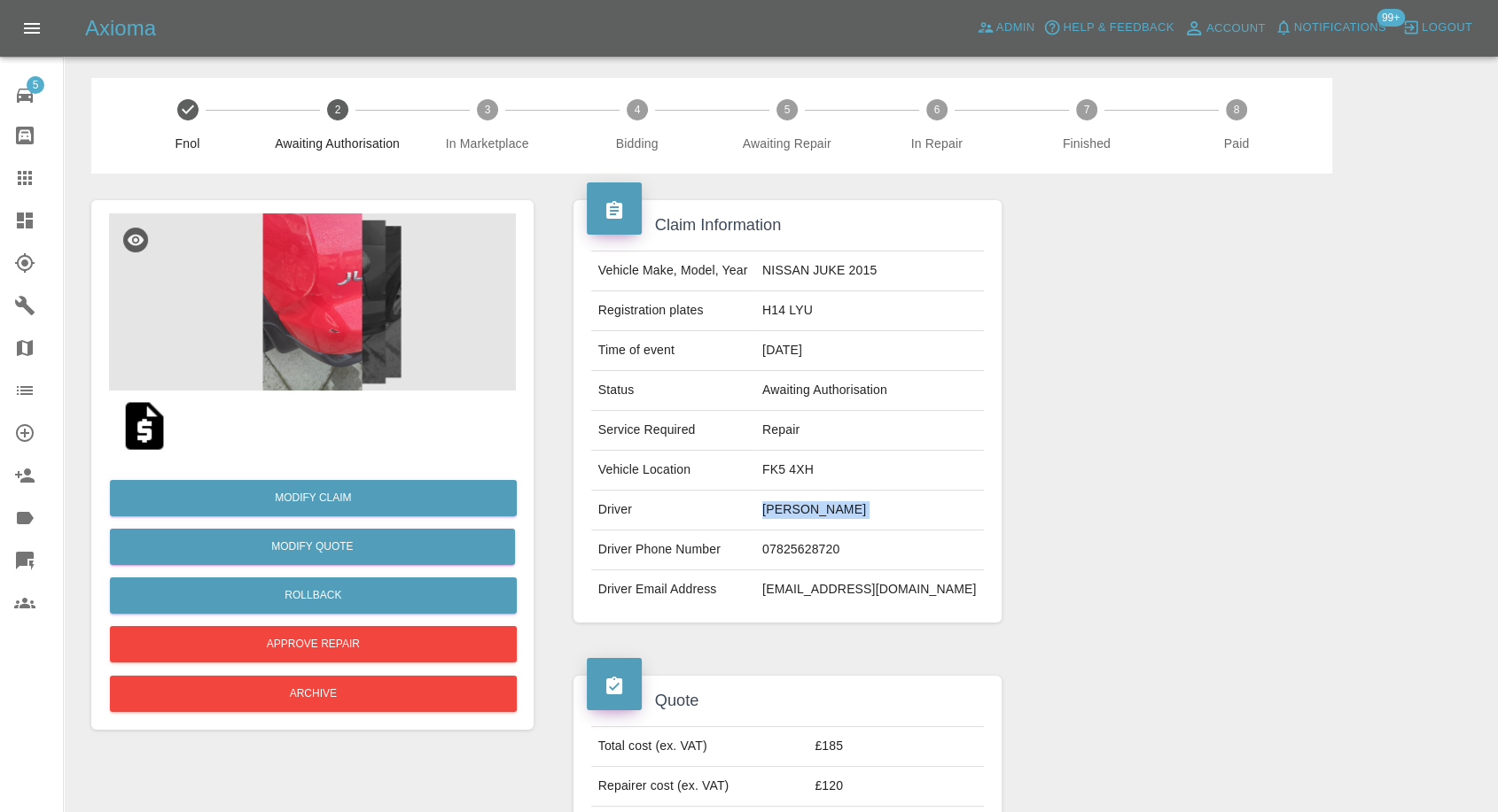
click at [818, 515] on td "[PERSON_NAME]" at bounding box center [869, 510] width 229 height 40
